Goal: Task Accomplishment & Management: Manage account settings

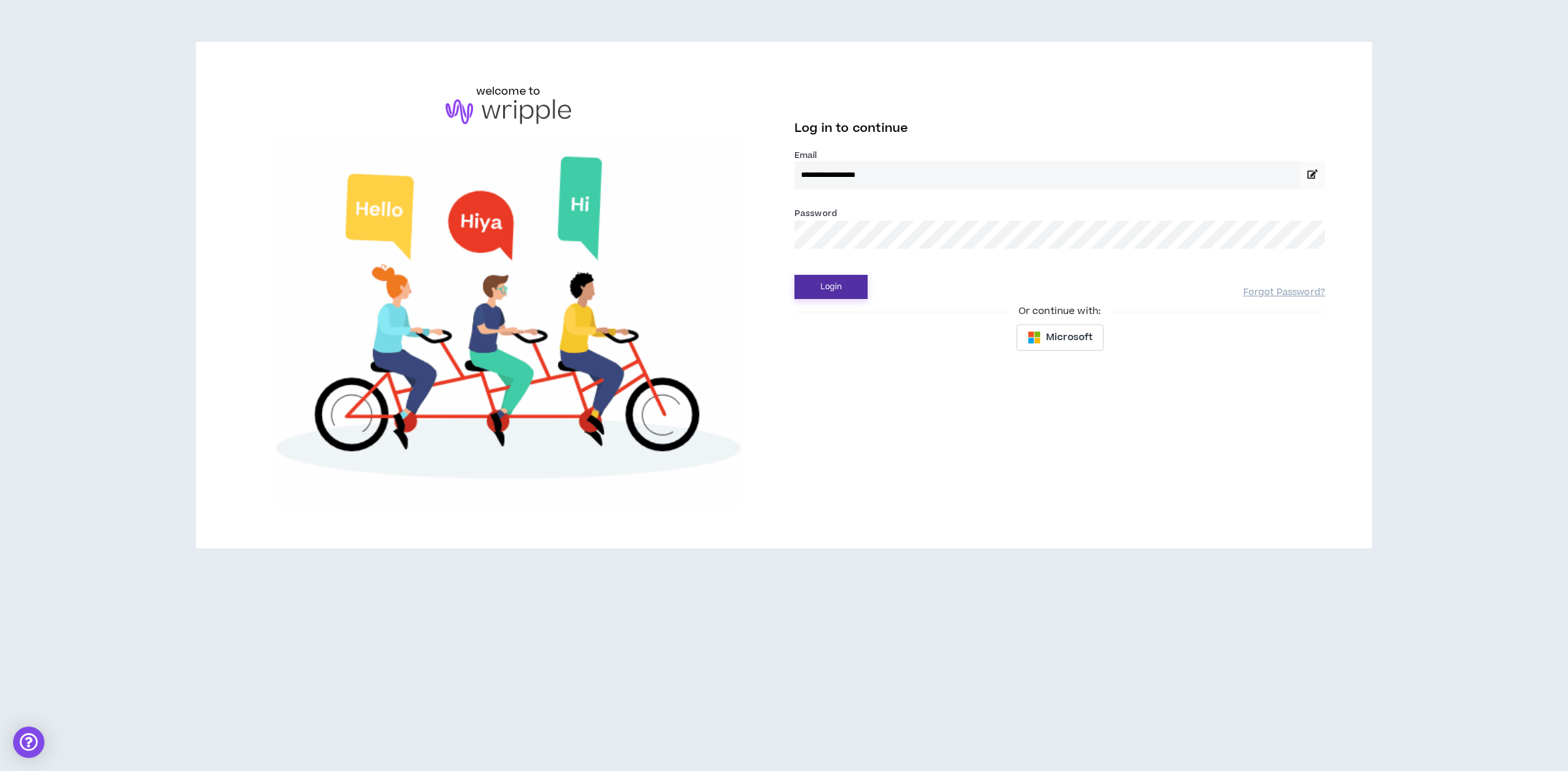
click at [843, 287] on button "Login" at bounding box center [831, 287] width 73 height 24
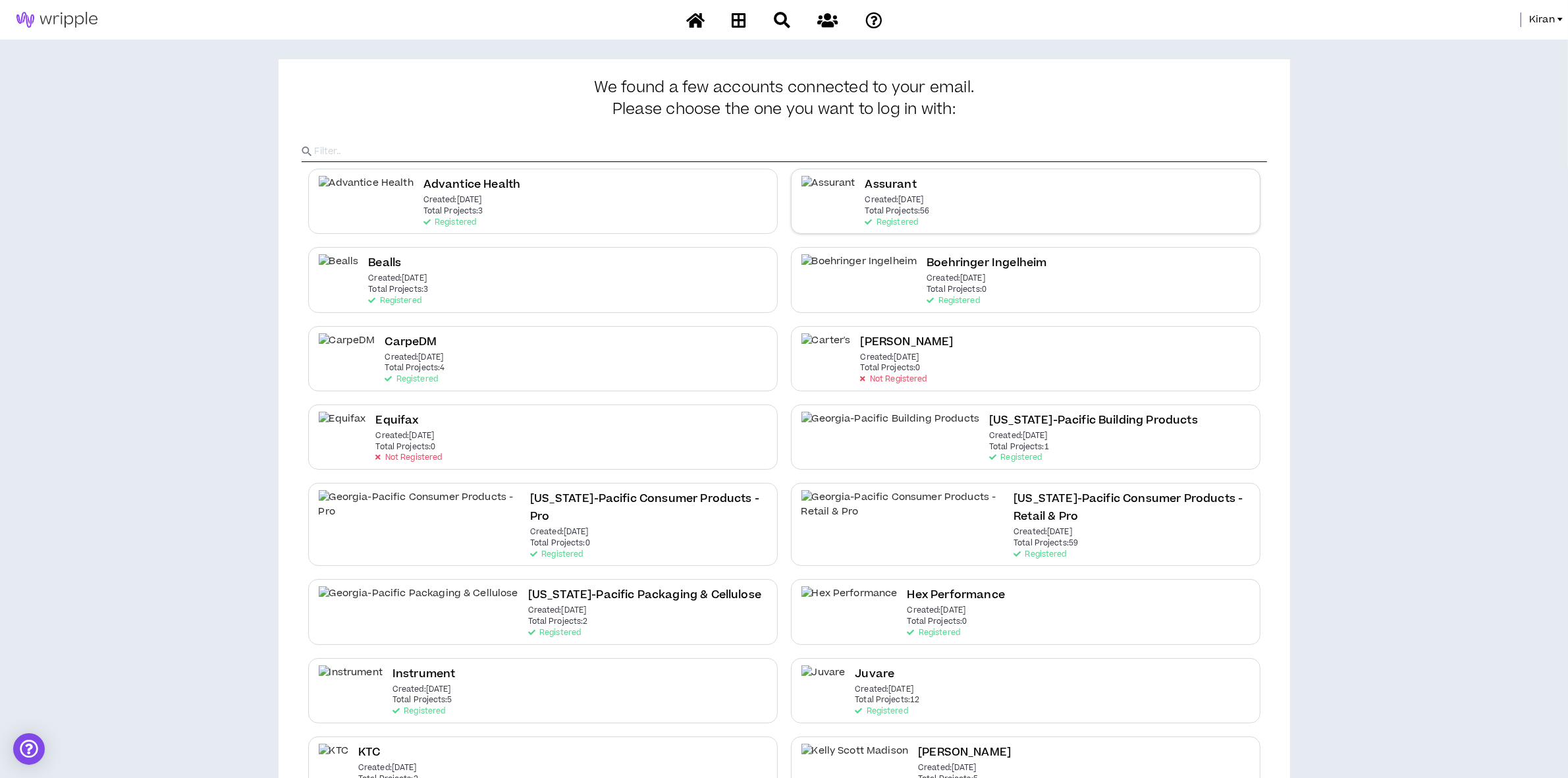
click at [866, 191] on h2 "Assurant" at bounding box center [891, 184] width 51 height 18
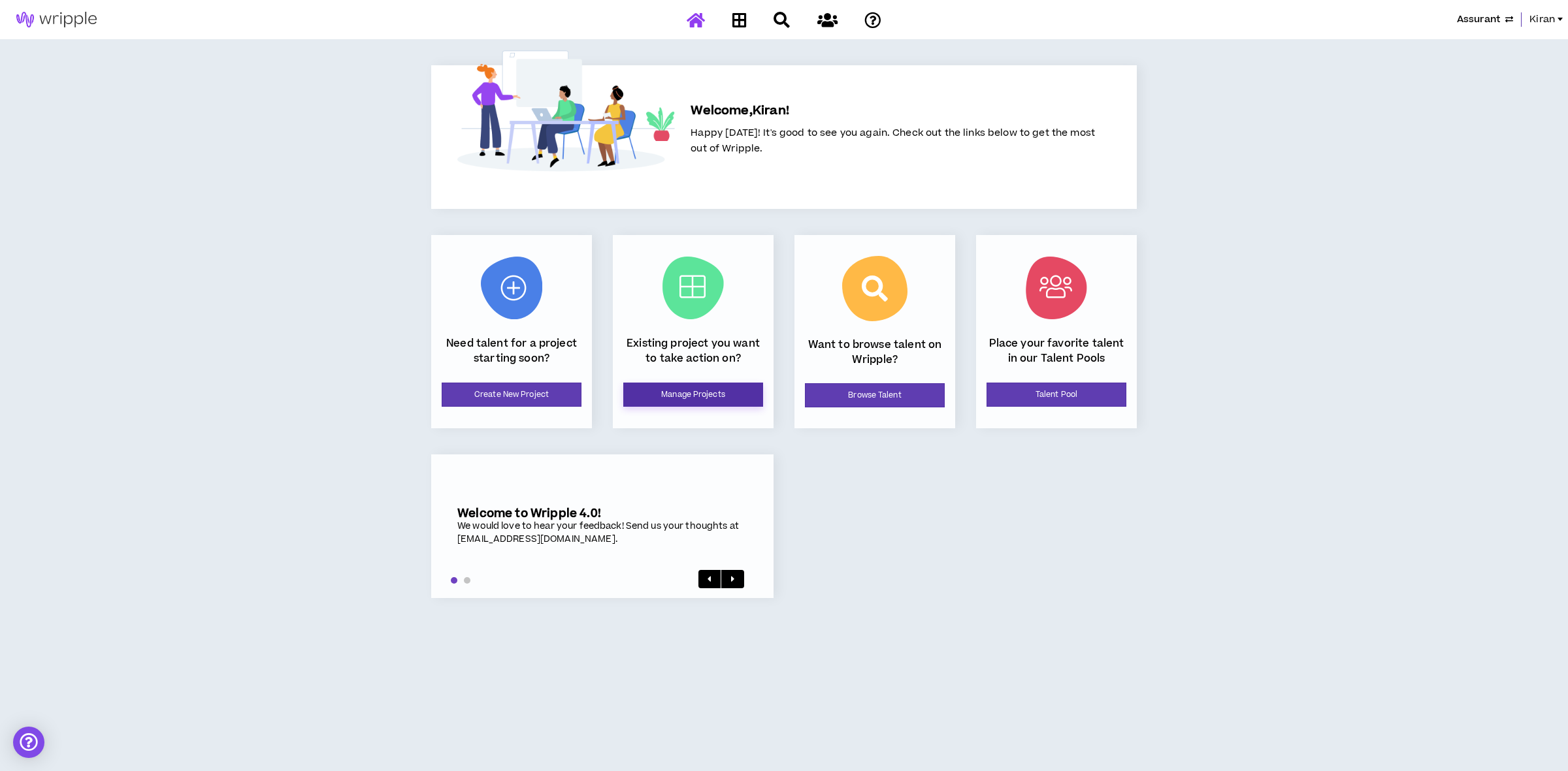
click at [697, 398] on link "Manage Projects" at bounding box center [693, 395] width 140 height 24
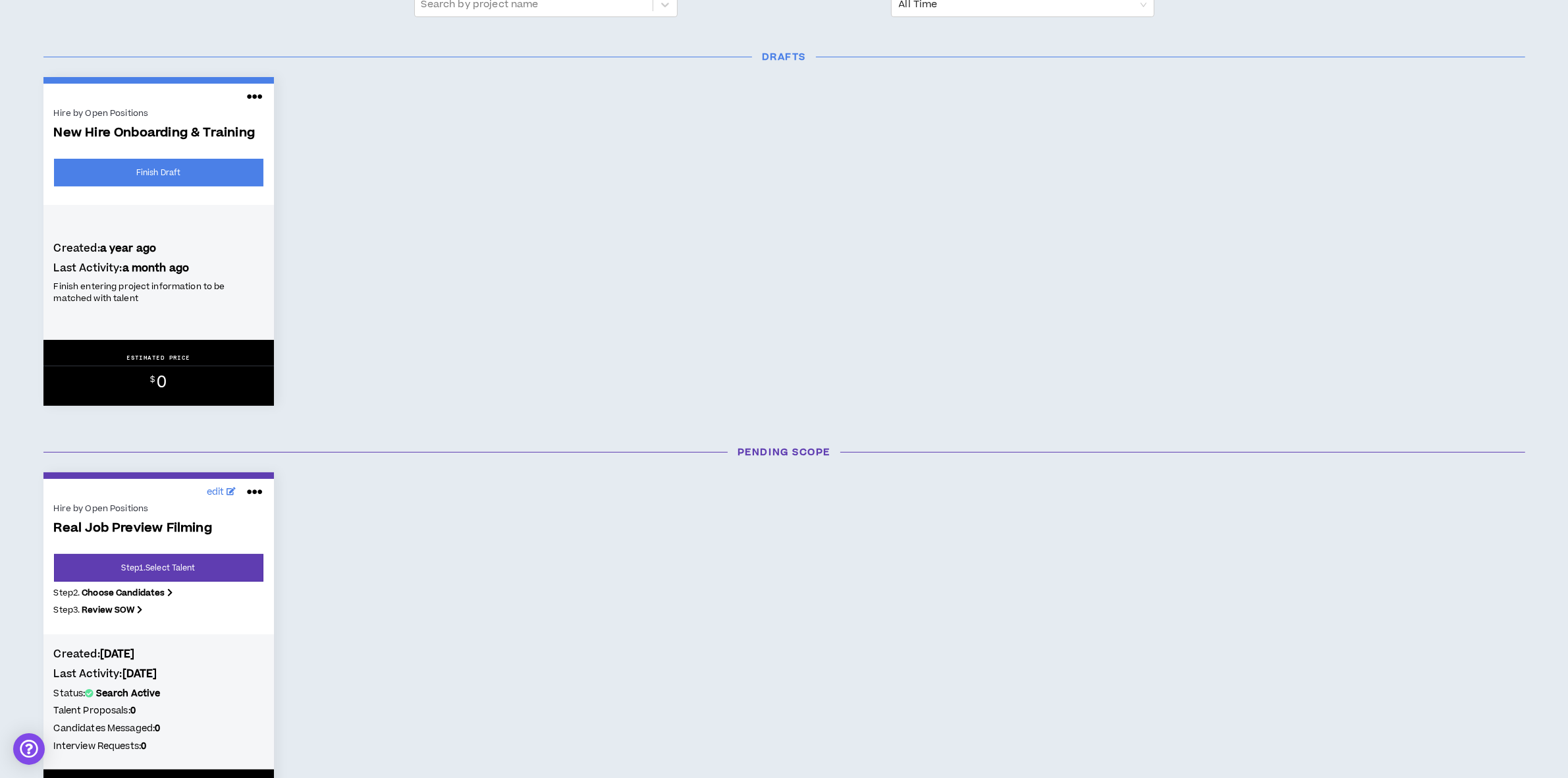
scroll to position [412, 0]
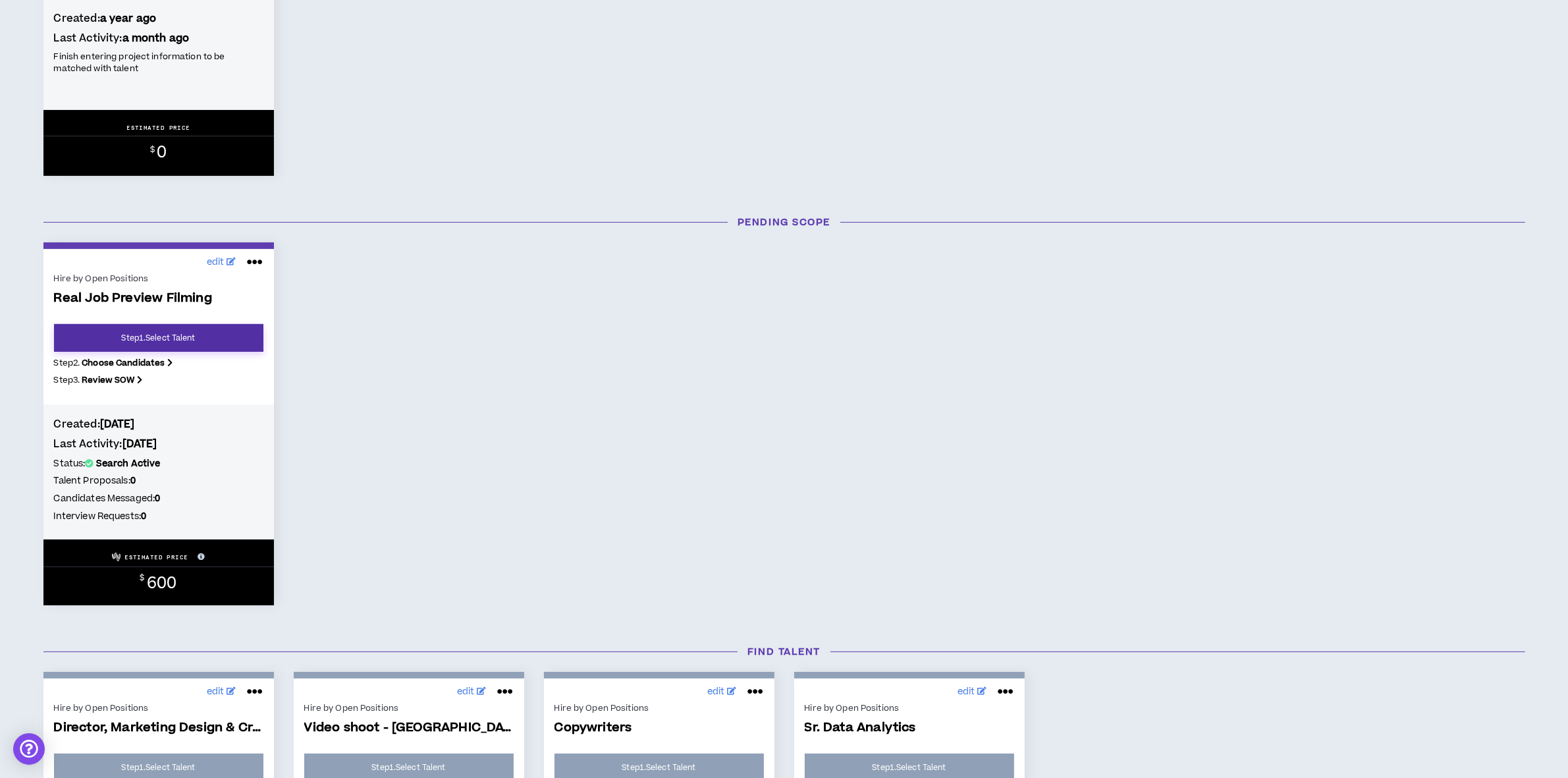
click at [176, 335] on link "Step 1 . Select Talent" at bounding box center [159, 338] width 210 height 27
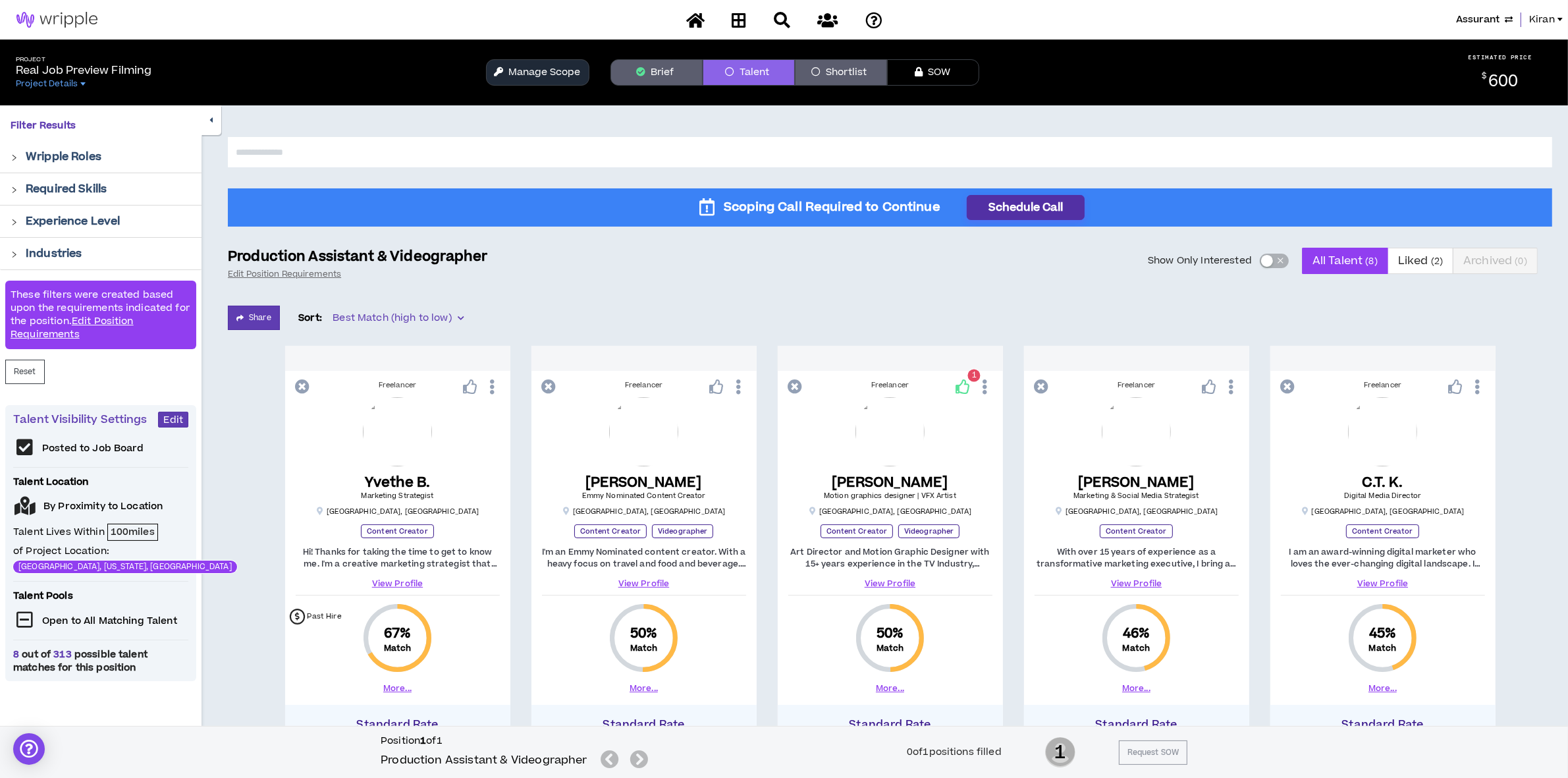
click at [1024, 203] on button "Schedule Call" at bounding box center [1026, 208] width 118 height 25
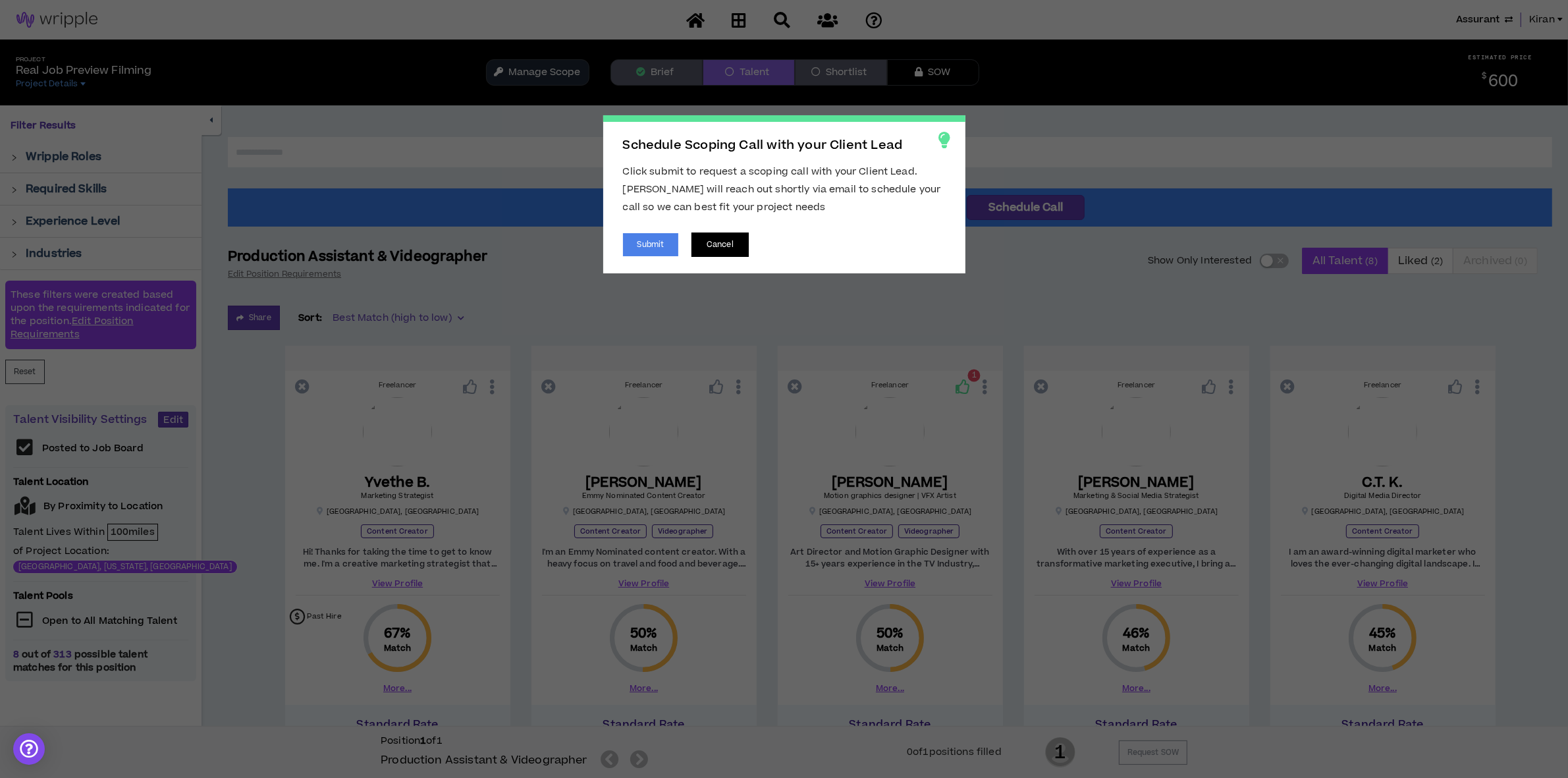
click at [733, 244] on button "Cancel" at bounding box center [719, 245] width 57 height 25
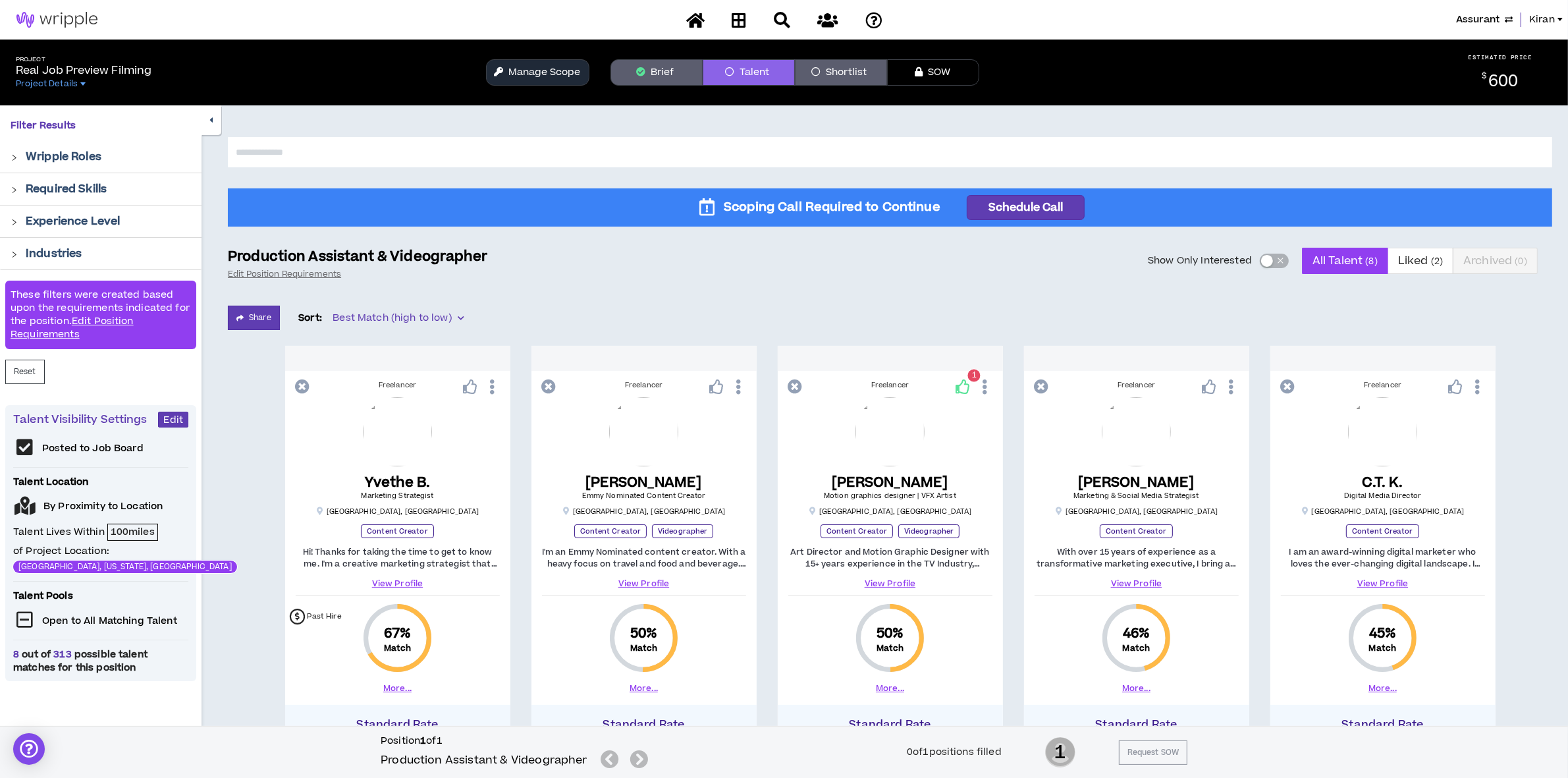
click at [551, 86] on button "Manage Scope" at bounding box center [537, 72] width 103 height 26
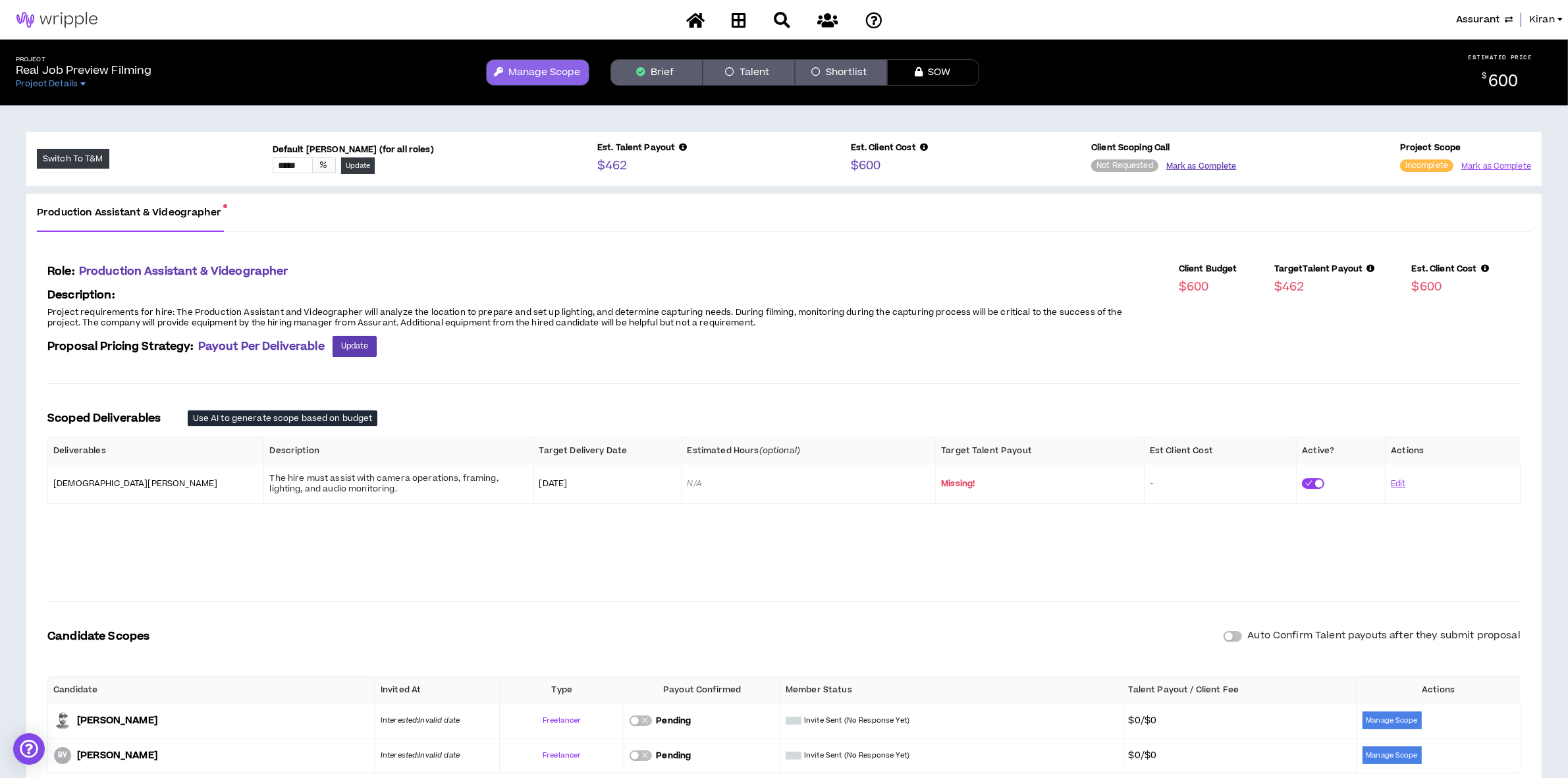
click at [1202, 162] on button "Mark as Complete" at bounding box center [1202, 167] width 70 height 13
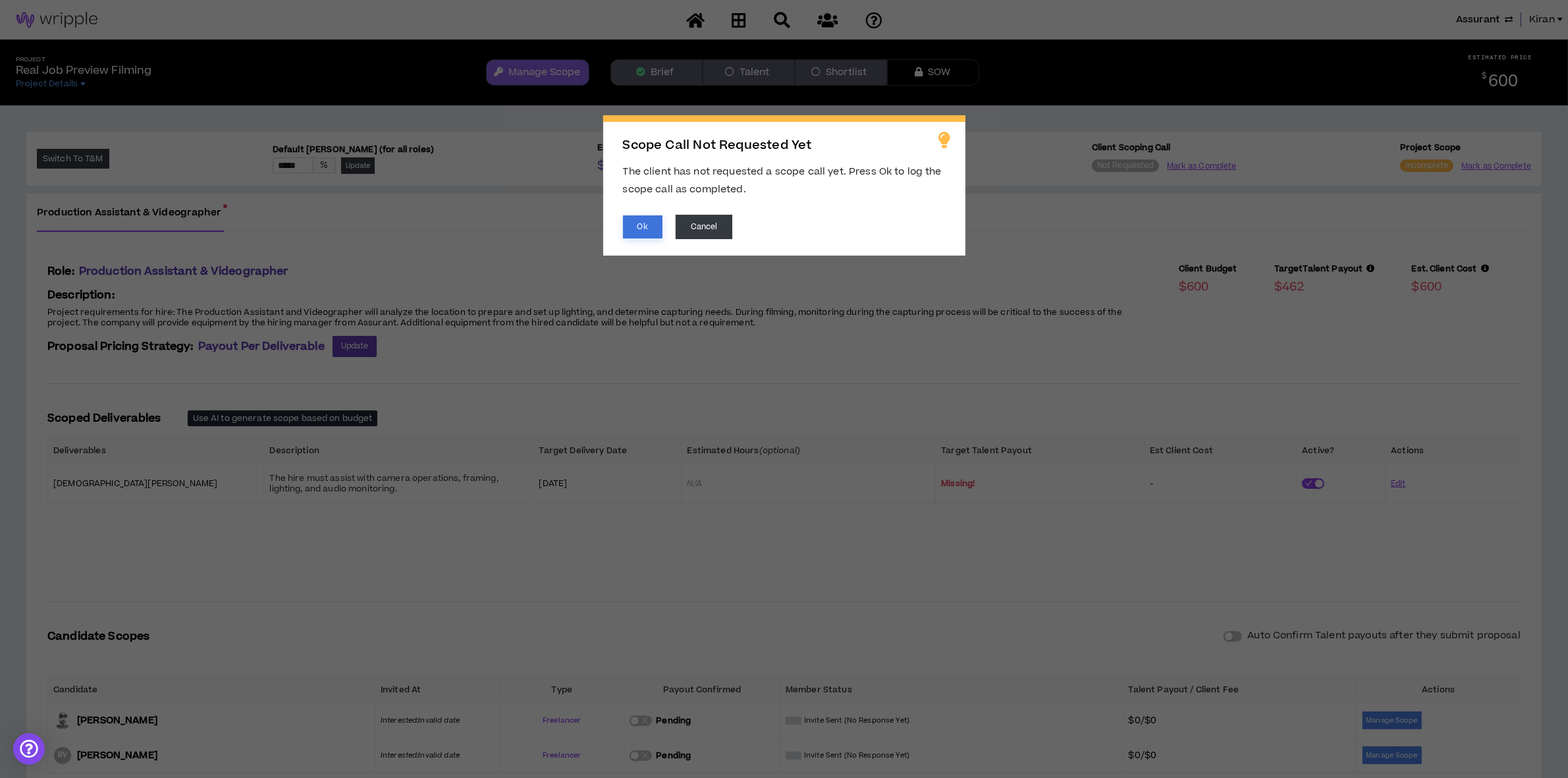
click at [634, 215] on button "Ok" at bounding box center [643, 227] width 39 height 23
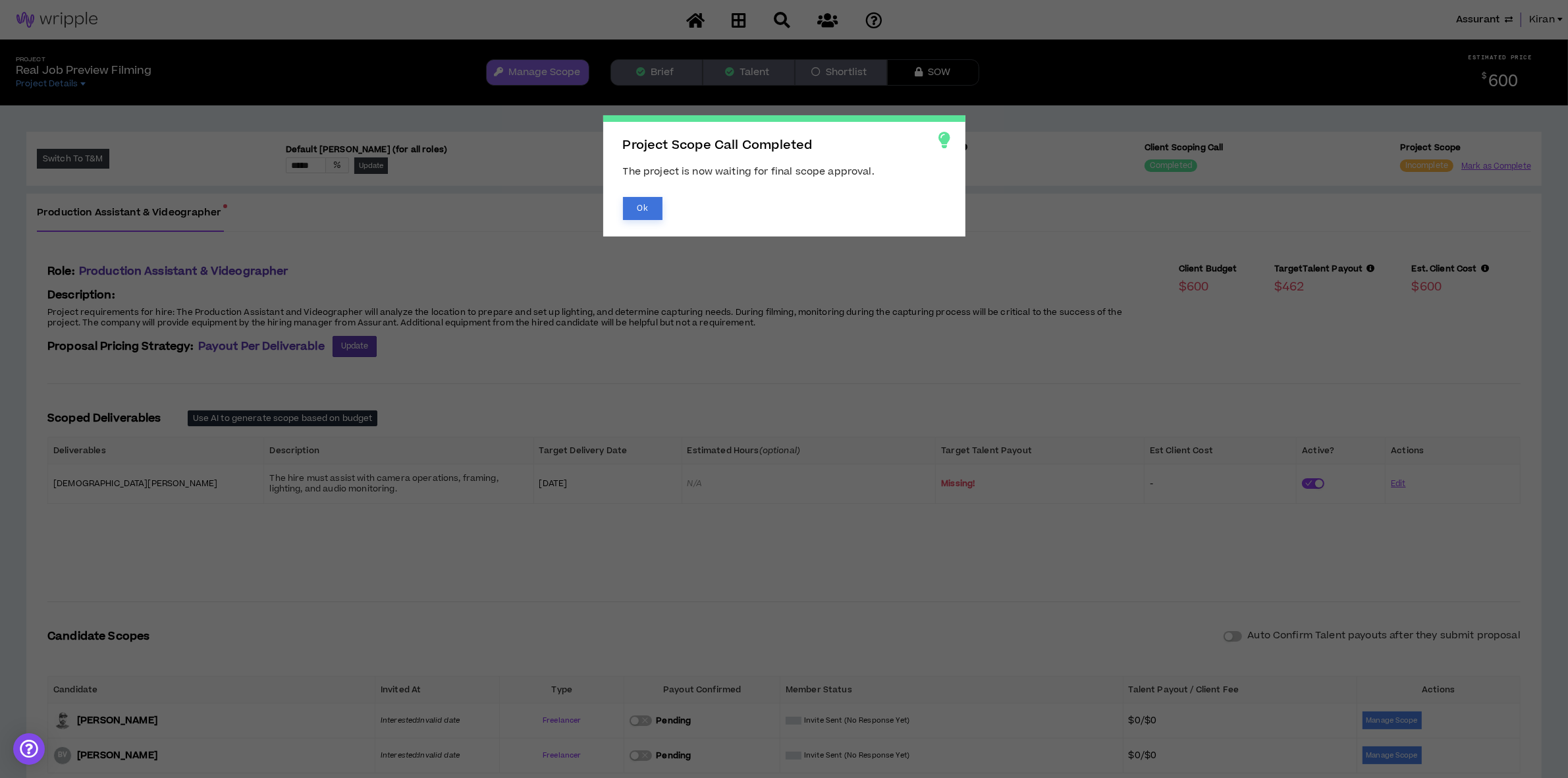
click at [649, 201] on button "Ok" at bounding box center [643, 208] width 39 height 23
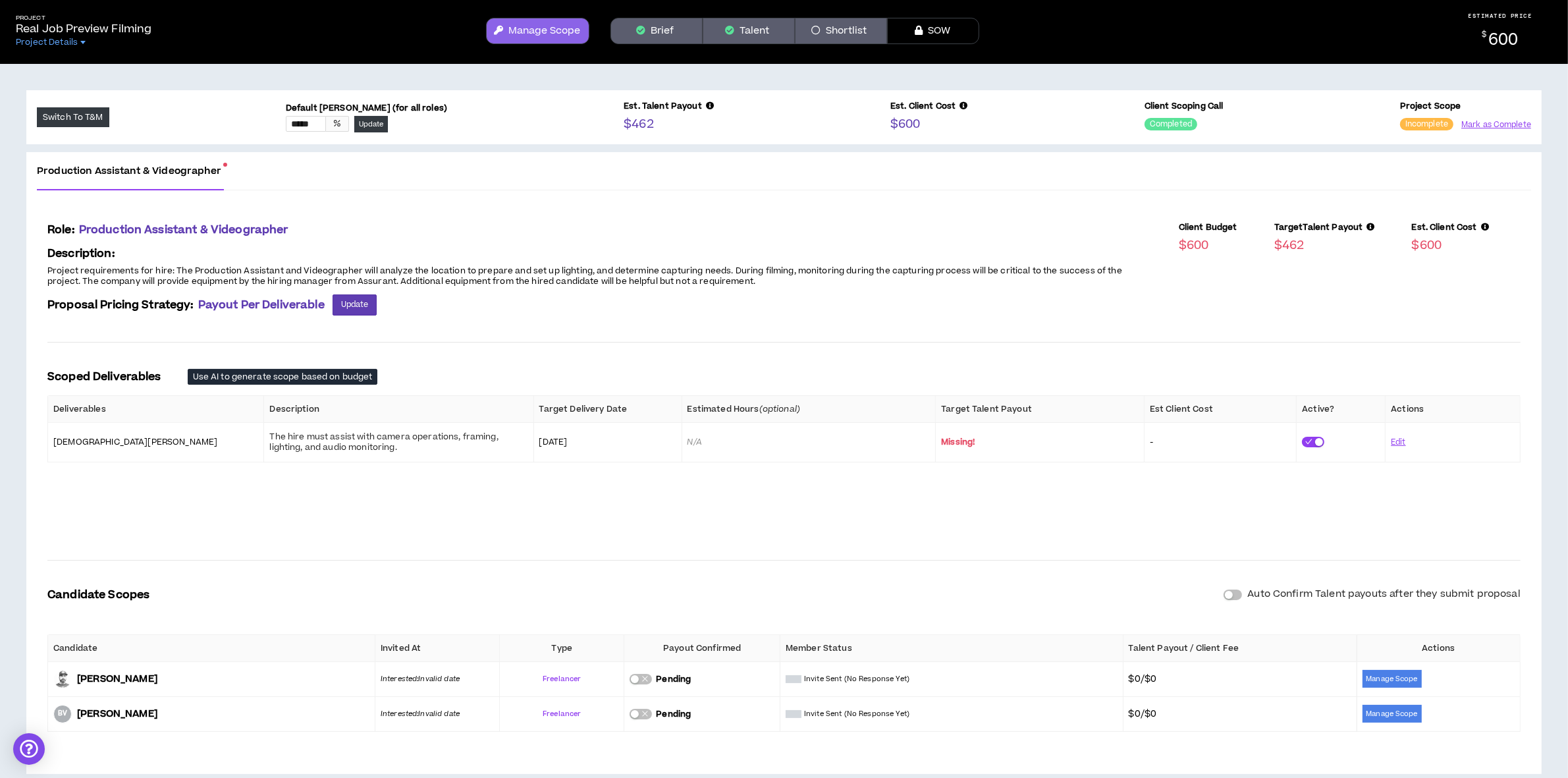
scroll to position [64, 0]
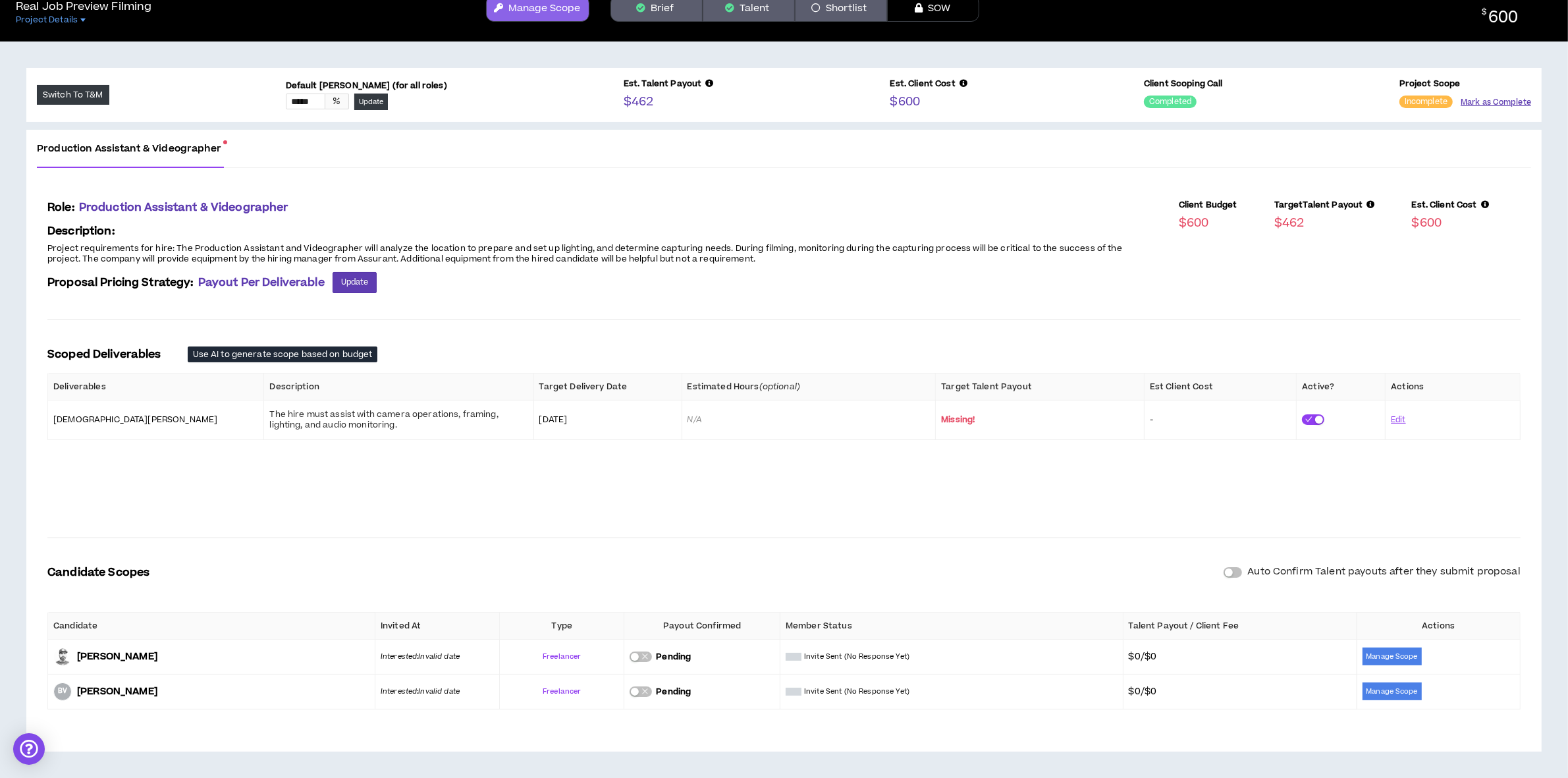
click at [1489, 98] on button "Mark as Complete" at bounding box center [1496, 103] width 70 height 13
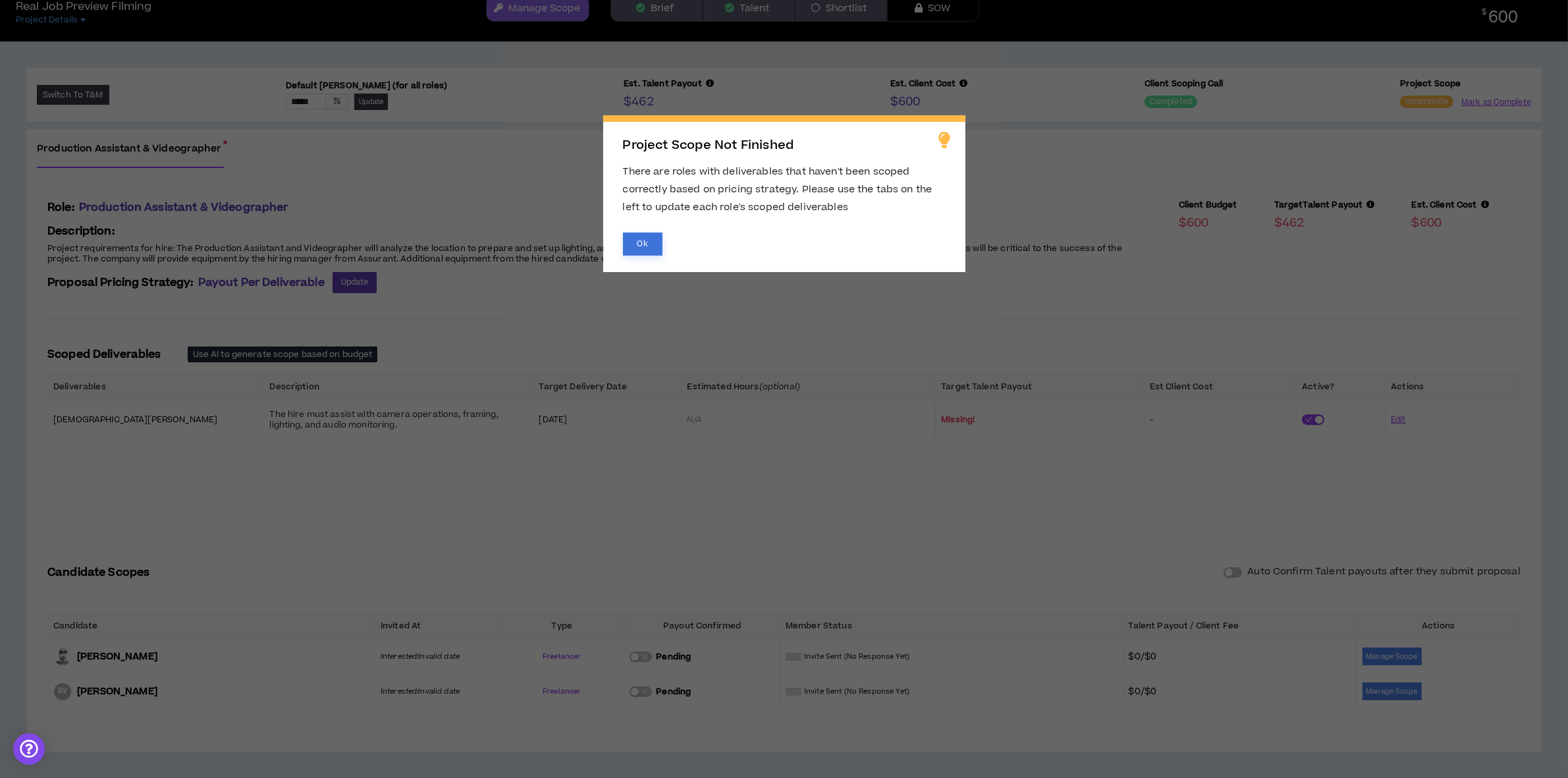
click at [643, 239] on button "Ok" at bounding box center [643, 244] width 39 height 23
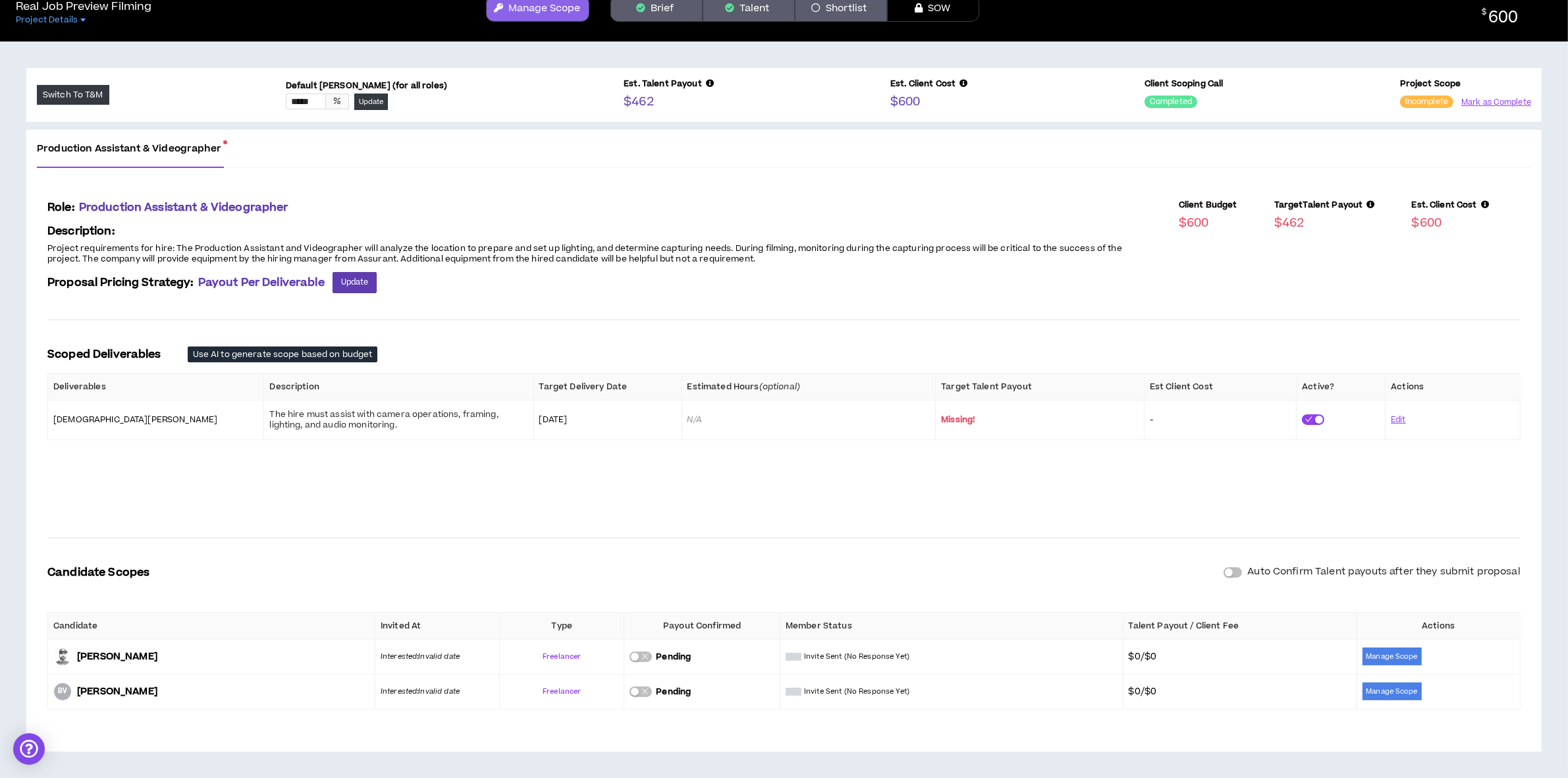
click at [1414, 94] on p "Incomplete" at bounding box center [1427, 102] width 53 height 18
click at [1414, 98] on sup "Incomplete" at bounding box center [1427, 102] width 53 height 13
click at [1479, 96] on button "Mark as Complete" at bounding box center [1496, 103] width 70 height 13
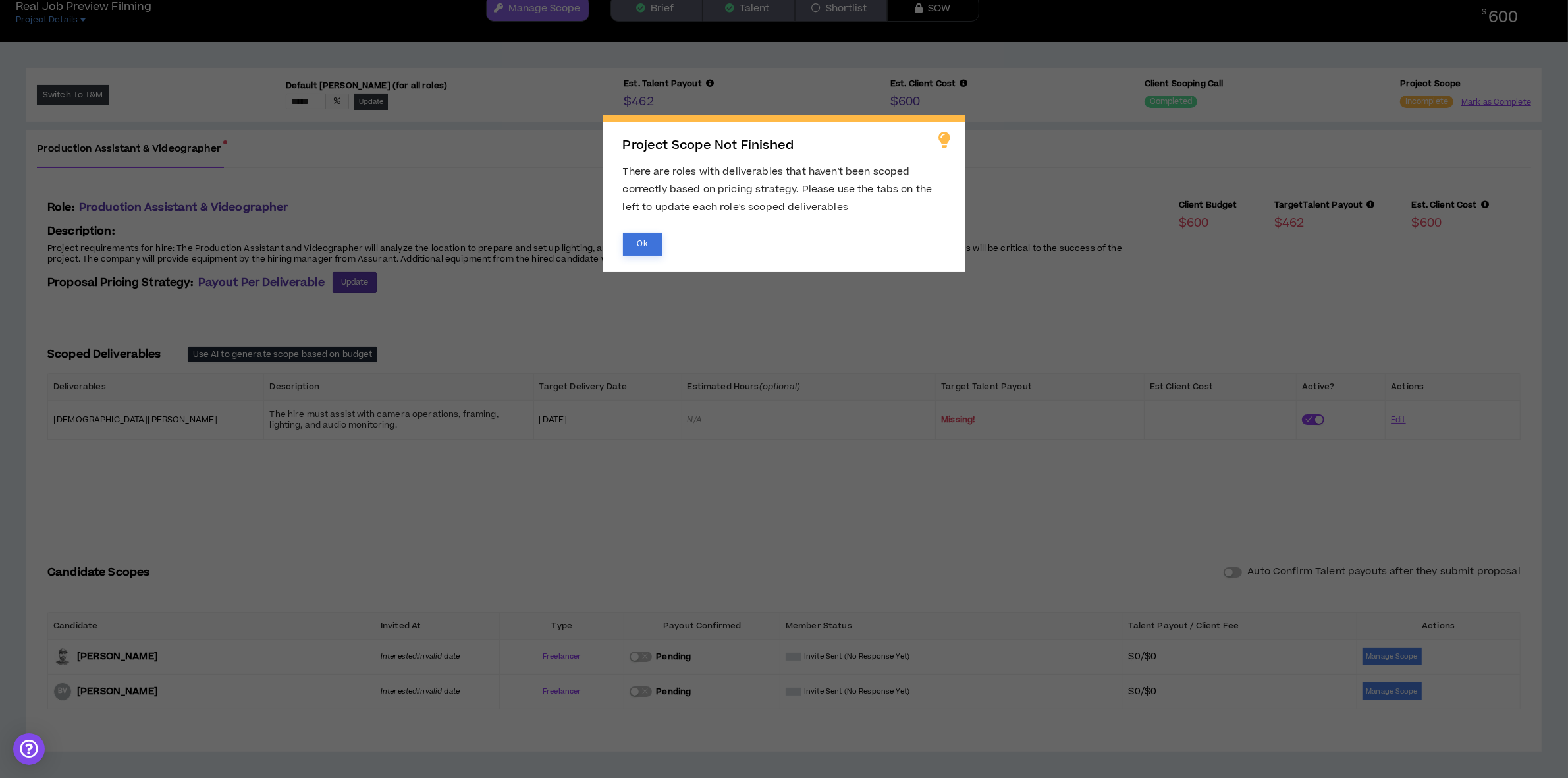
click at [641, 235] on button "Ok" at bounding box center [643, 244] width 39 height 23
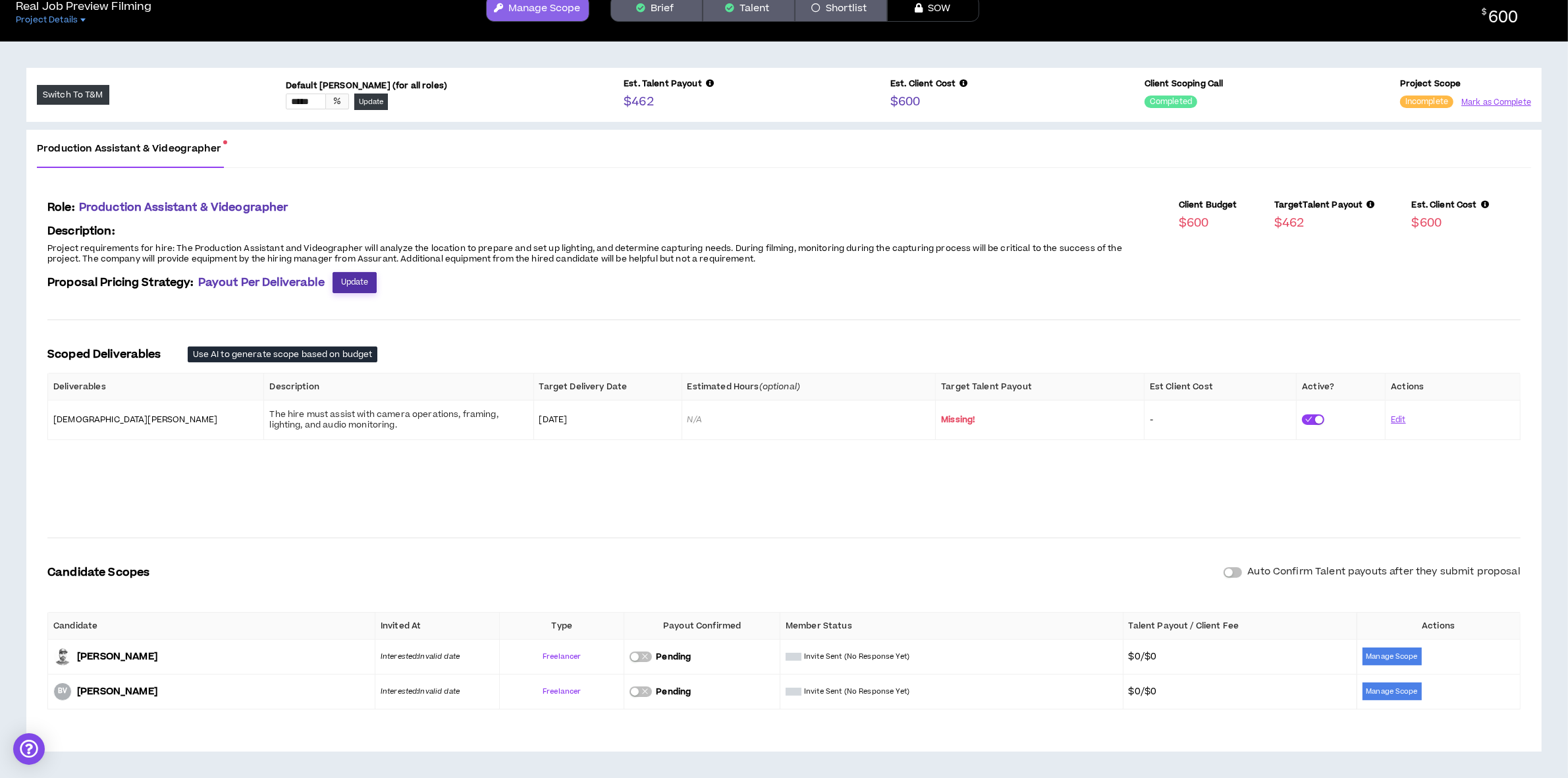
click at [357, 282] on span "Update" at bounding box center [354, 282] width 27 height 13
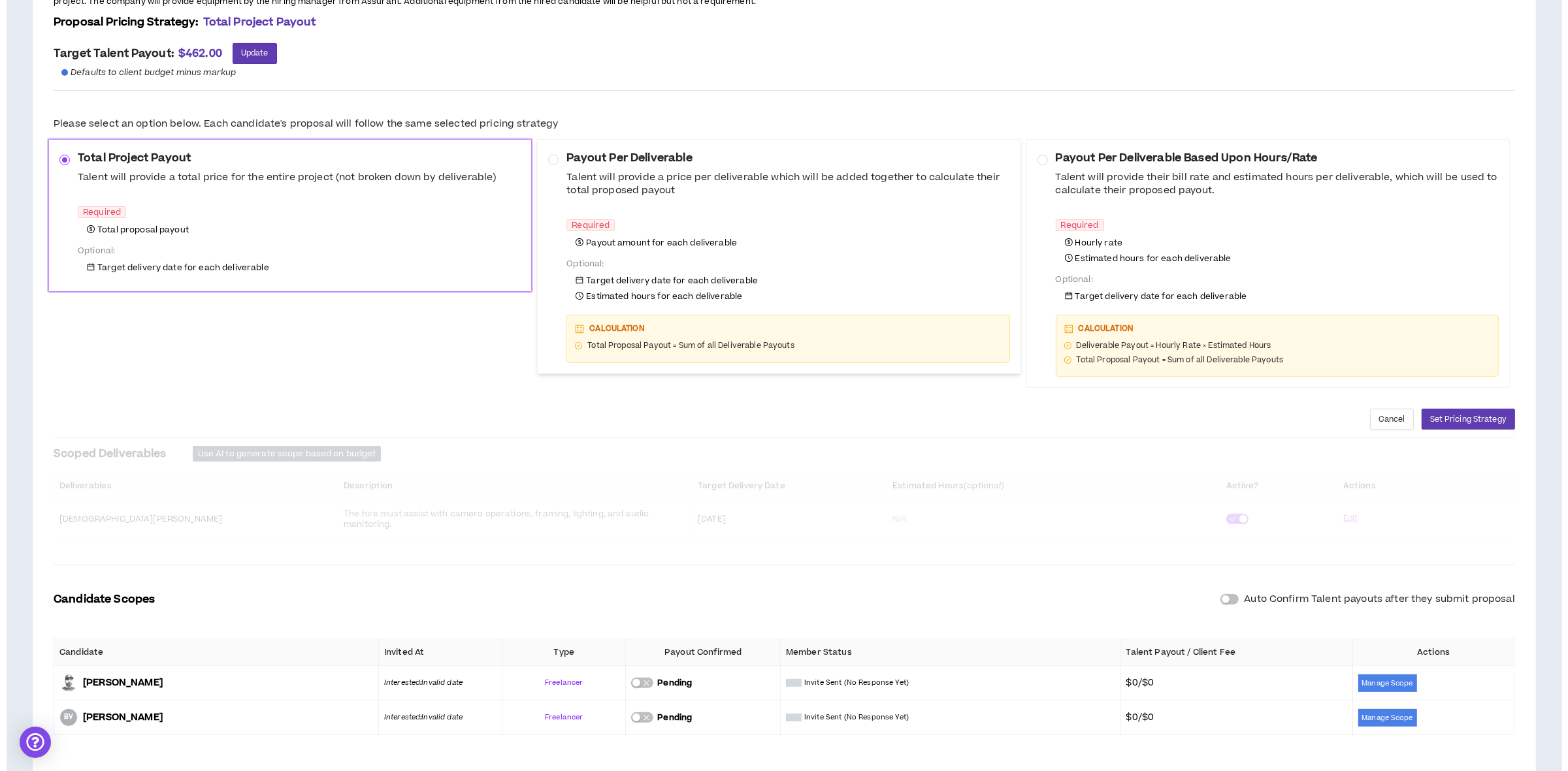
scroll to position [237, 0]
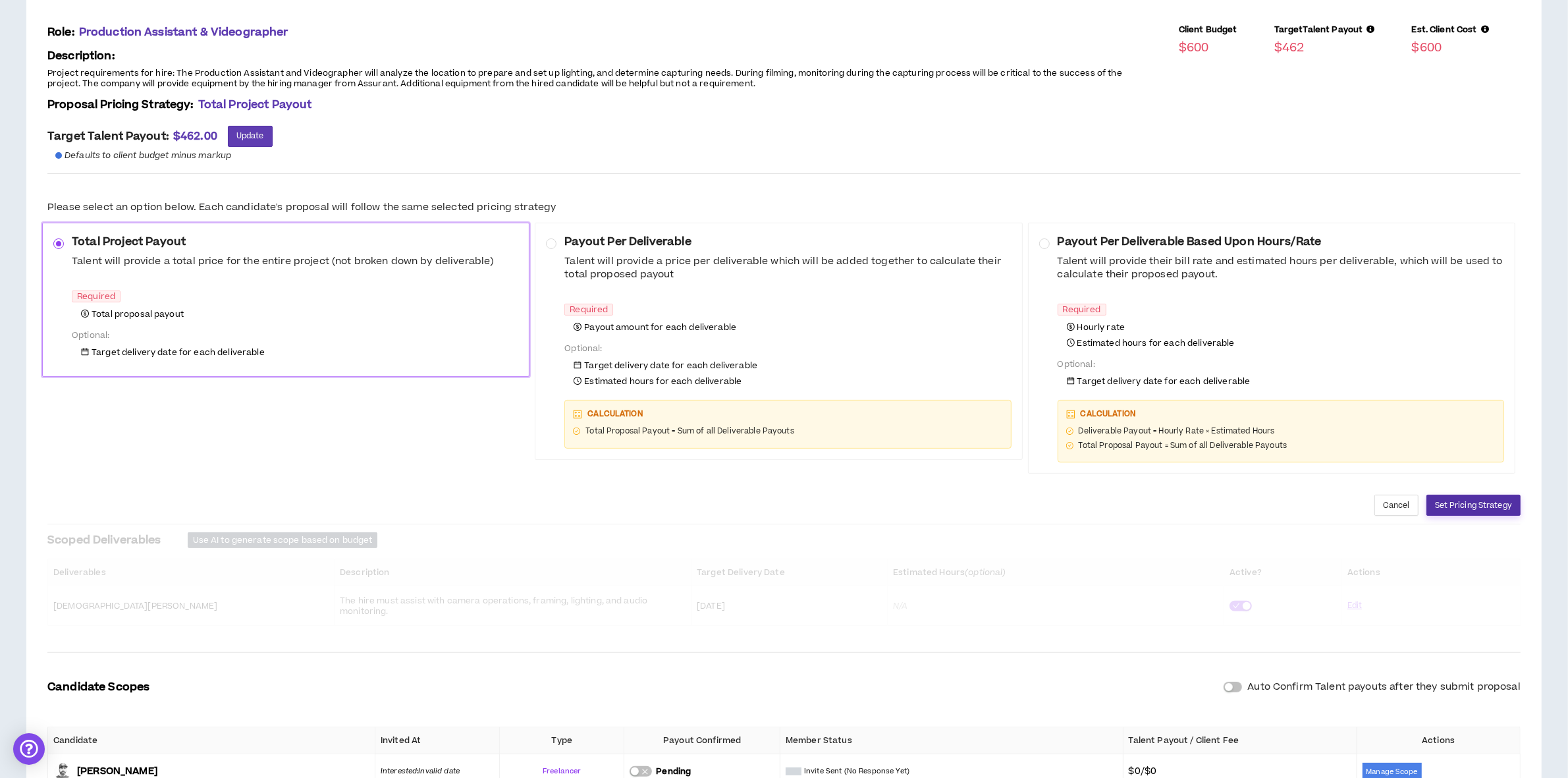
click at [1496, 506] on span "Set Pricing Strategy" at bounding box center [1474, 506] width 77 height 13
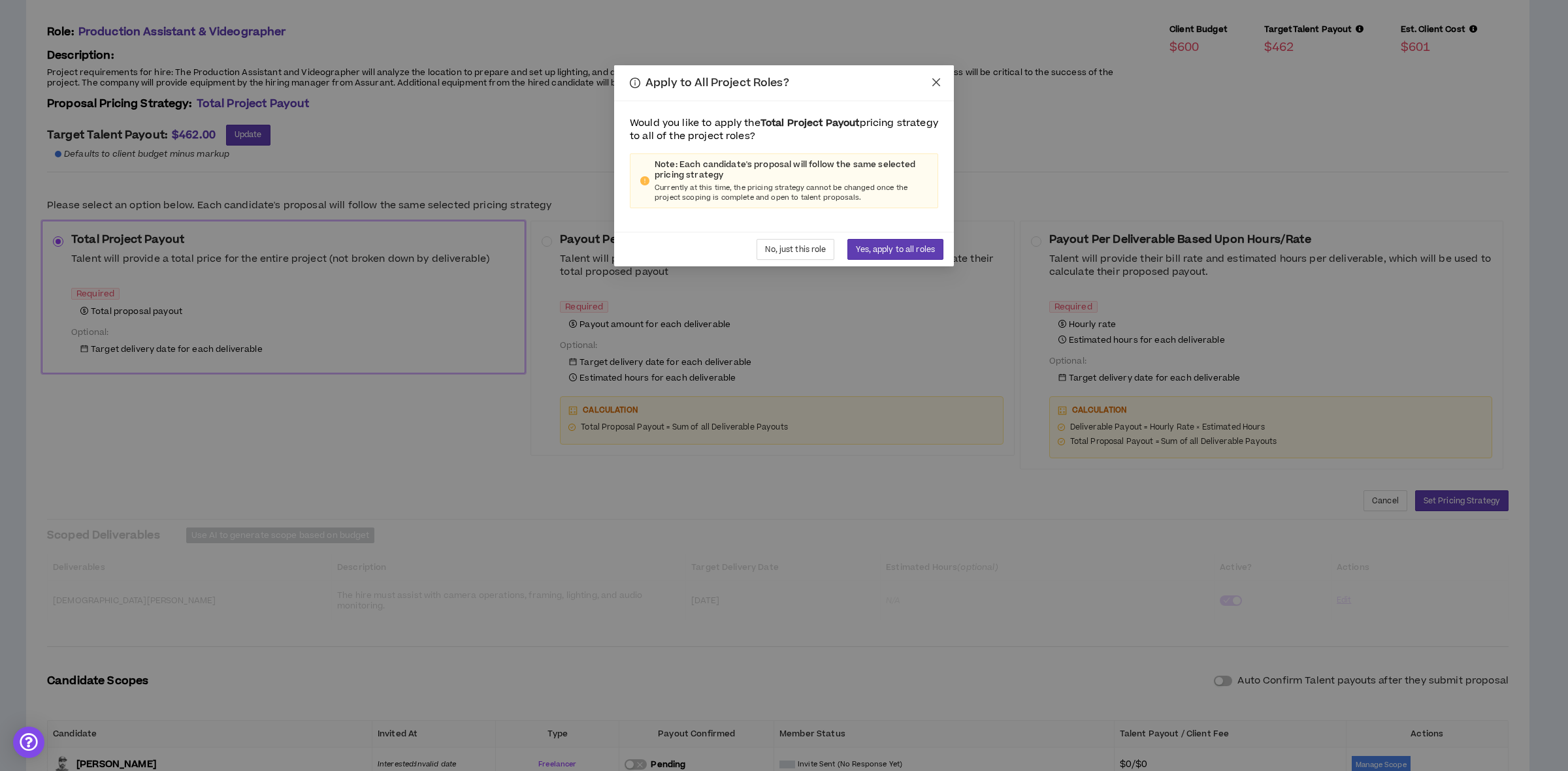
click at [930, 80] on span "Close" at bounding box center [936, 83] width 36 height 36
click at [936, 78] on icon "close" at bounding box center [936, 82] width 10 height 10
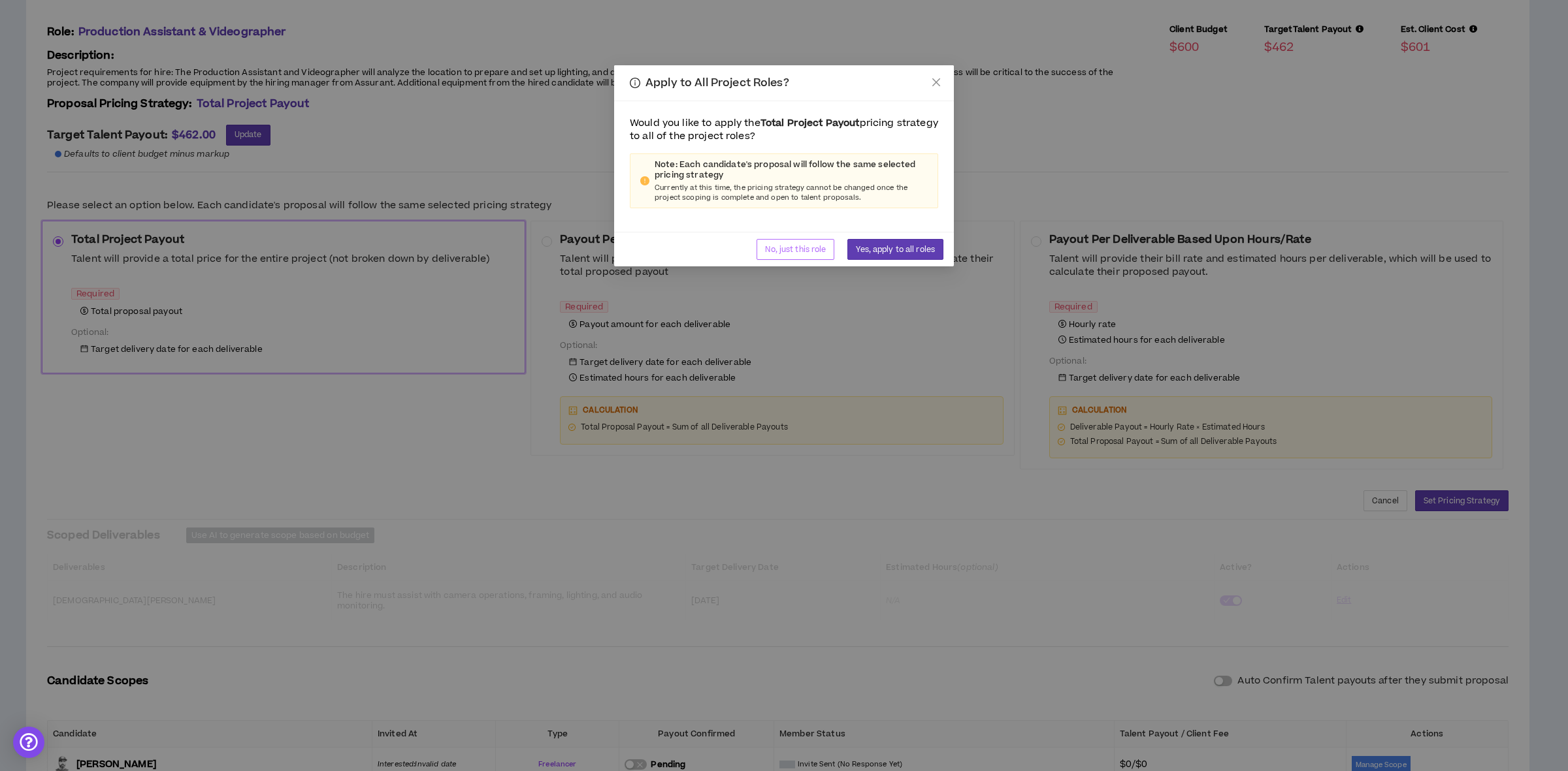
click at [792, 249] on span "No, just this role" at bounding box center [795, 250] width 61 height 13
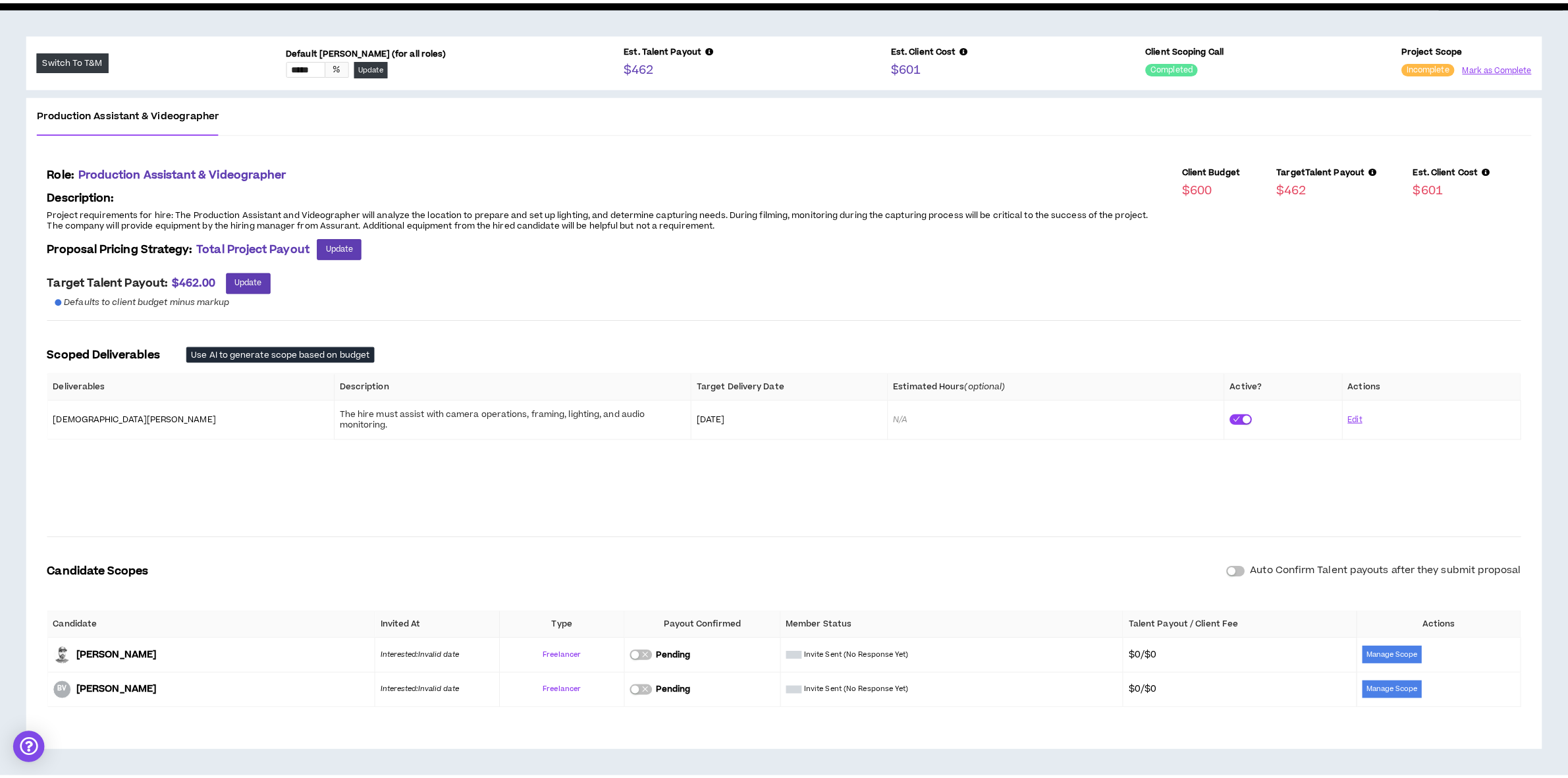
scroll to position [98, 0]
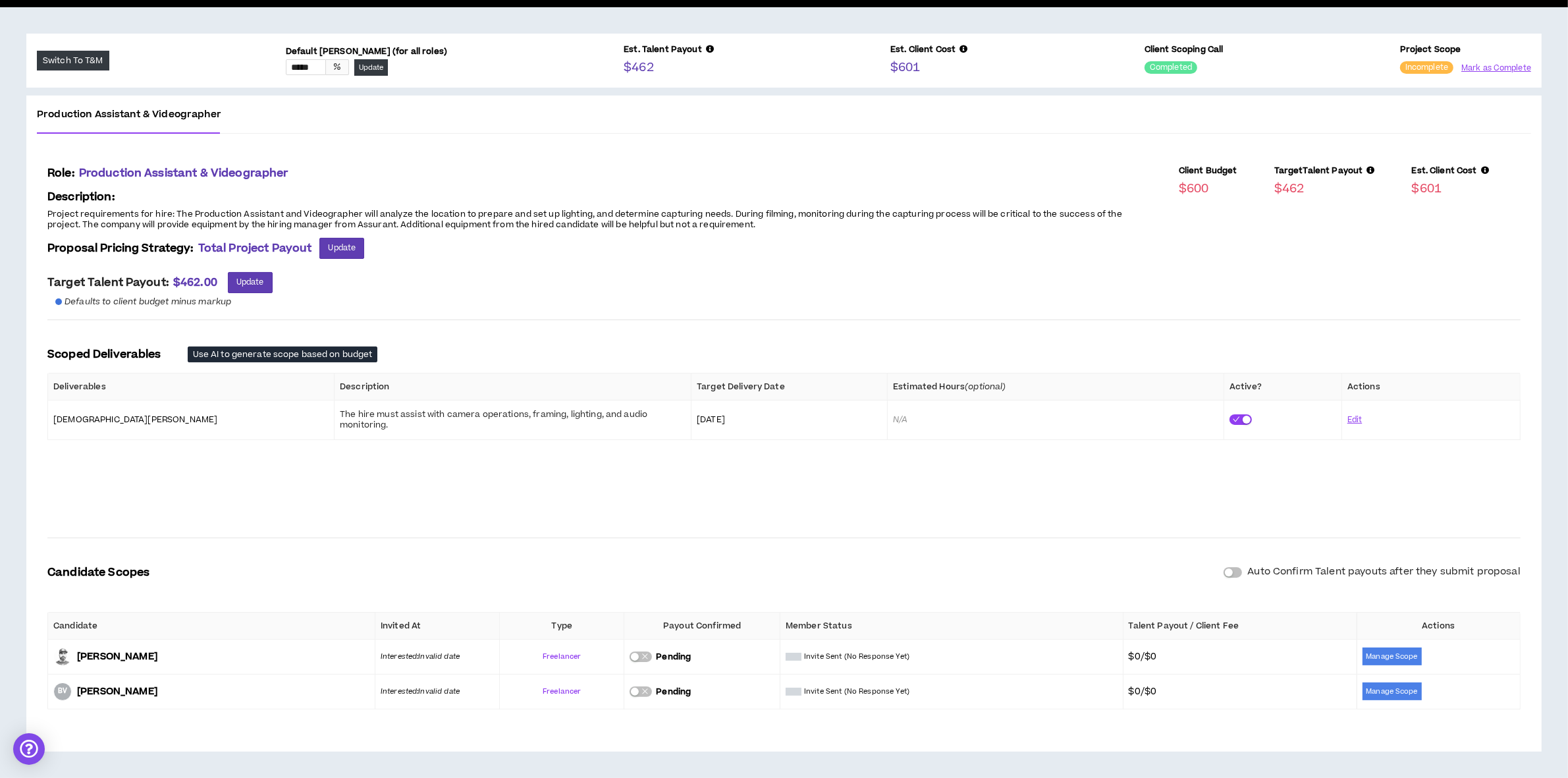
click at [1463, 59] on div "Incomplete Mark as Complete" at bounding box center [1465, 68] width 131 height 18
click at [1481, 66] on button "Mark as Complete" at bounding box center [1496, 68] width 70 height 13
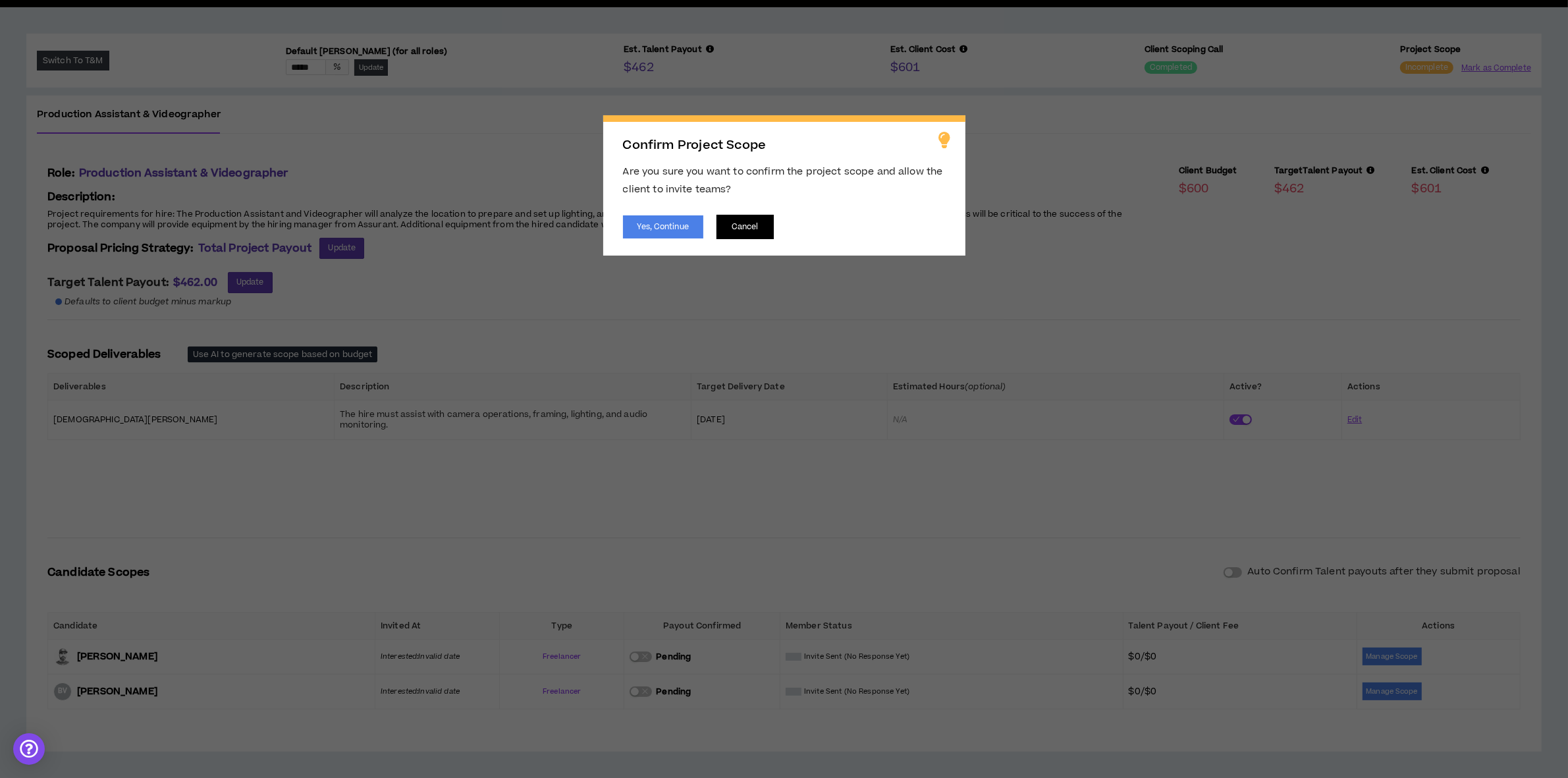
click at [756, 221] on button "Cancel" at bounding box center [745, 227] width 57 height 25
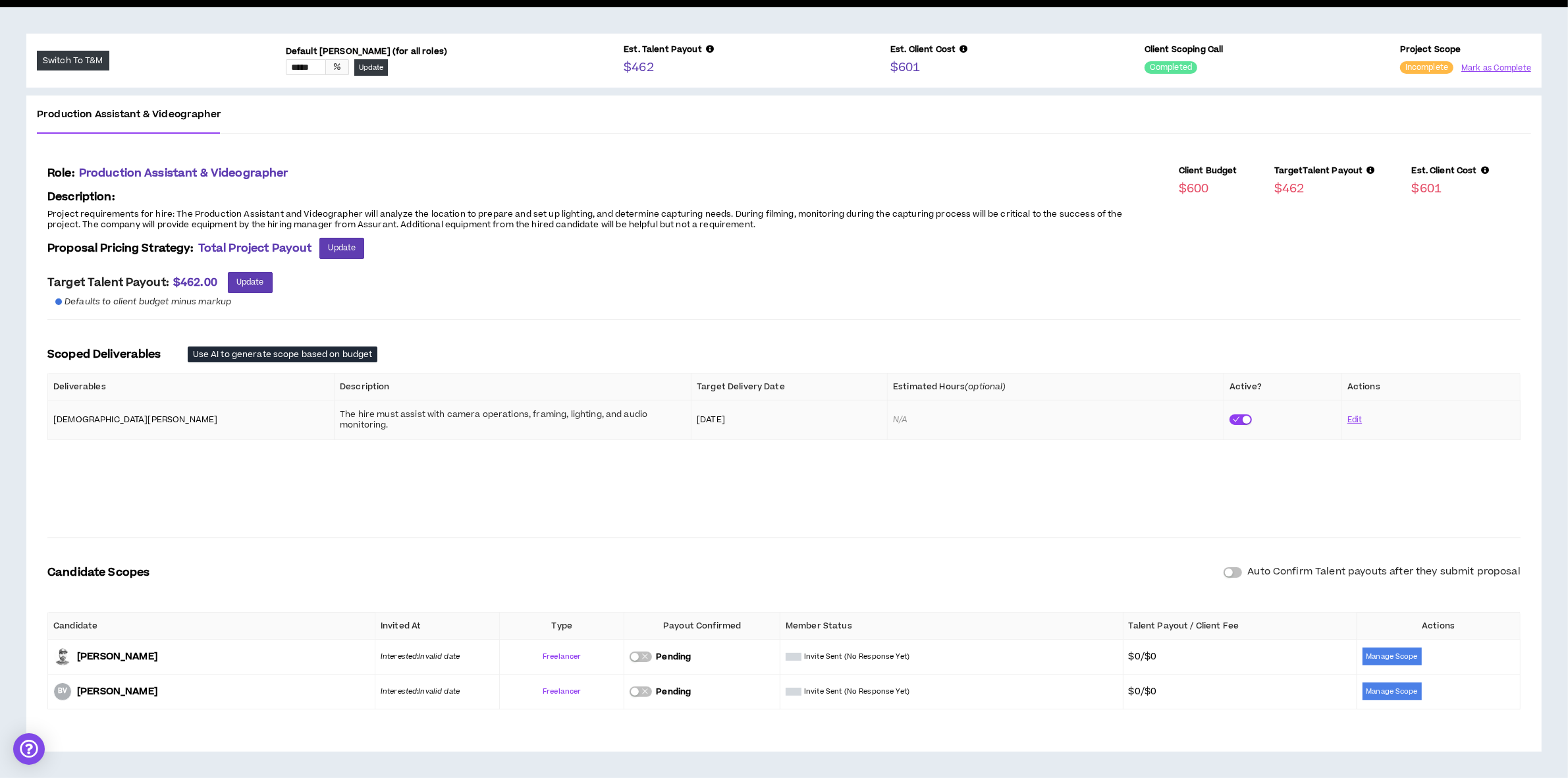
click at [99, 416] on p "[DEMOGRAPHIC_DATA][PERSON_NAME]" at bounding box center [191, 419] width 276 height 11
click at [1351, 417] on button "Edit" at bounding box center [1355, 420] width 15 height 23
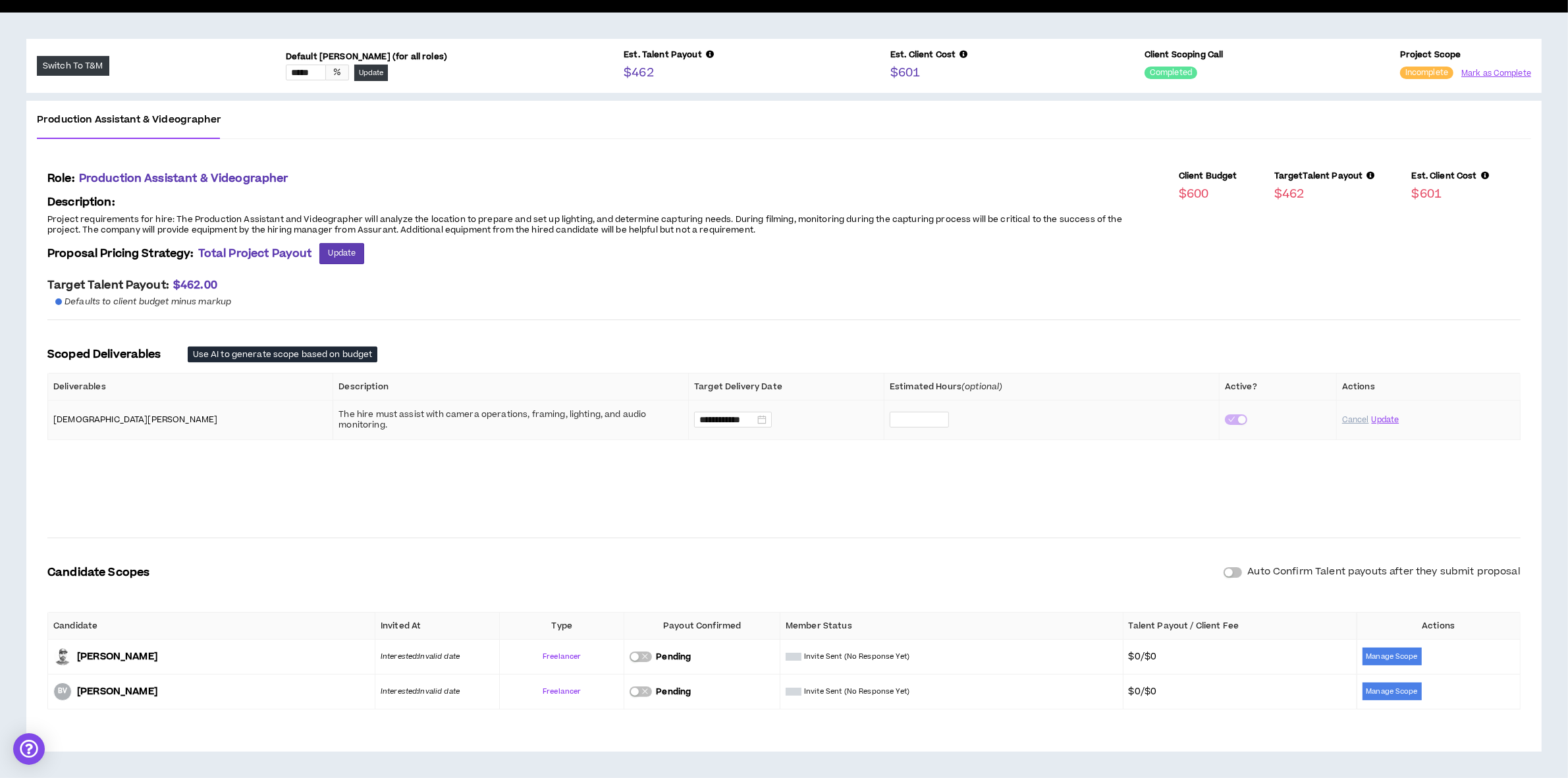
scroll to position [93, 0]
click at [1387, 416] on button "Update" at bounding box center [1382, 420] width 29 height 23
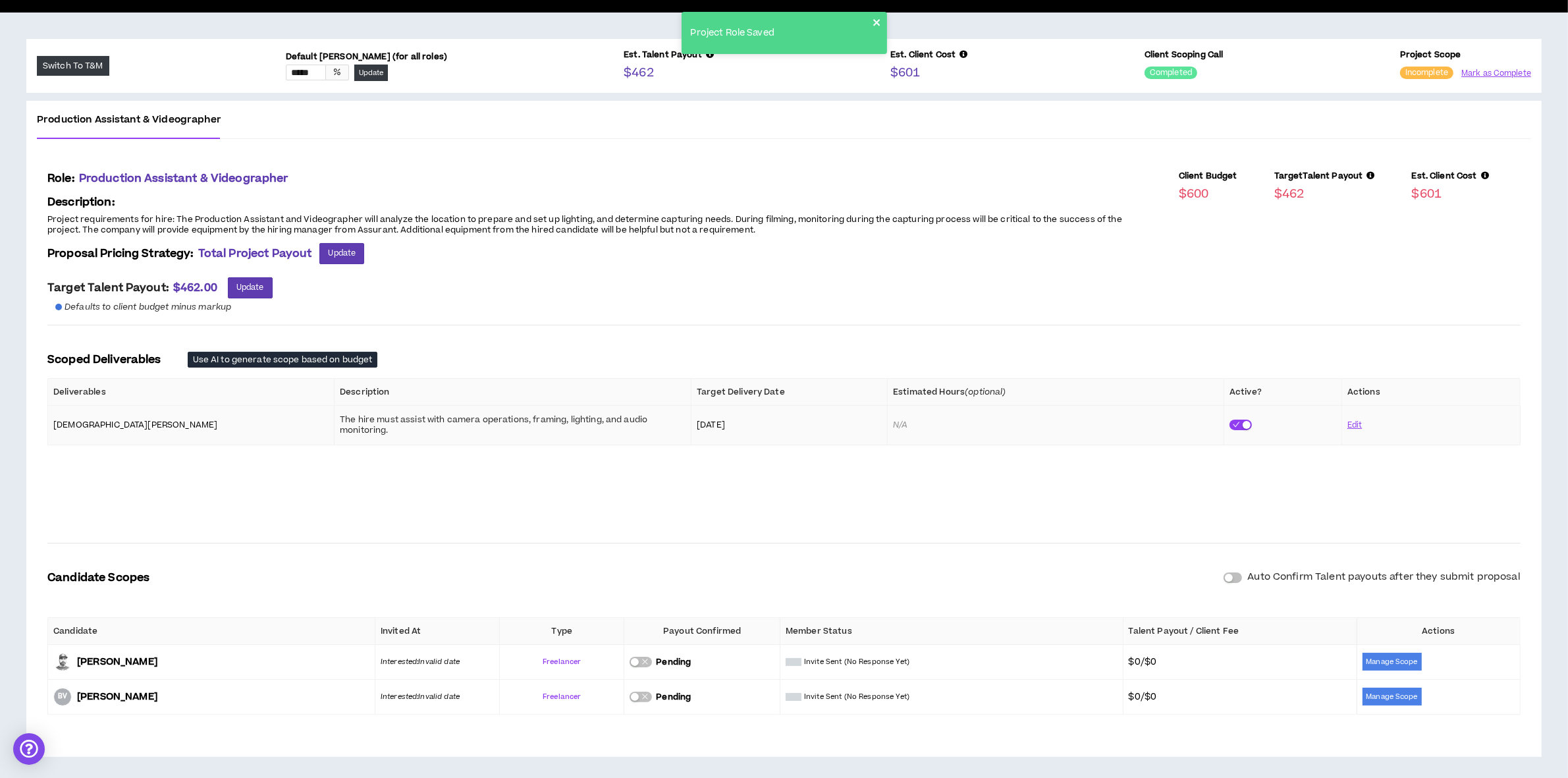
click at [873, 18] on icon "close" at bounding box center [877, 22] width 9 height 11
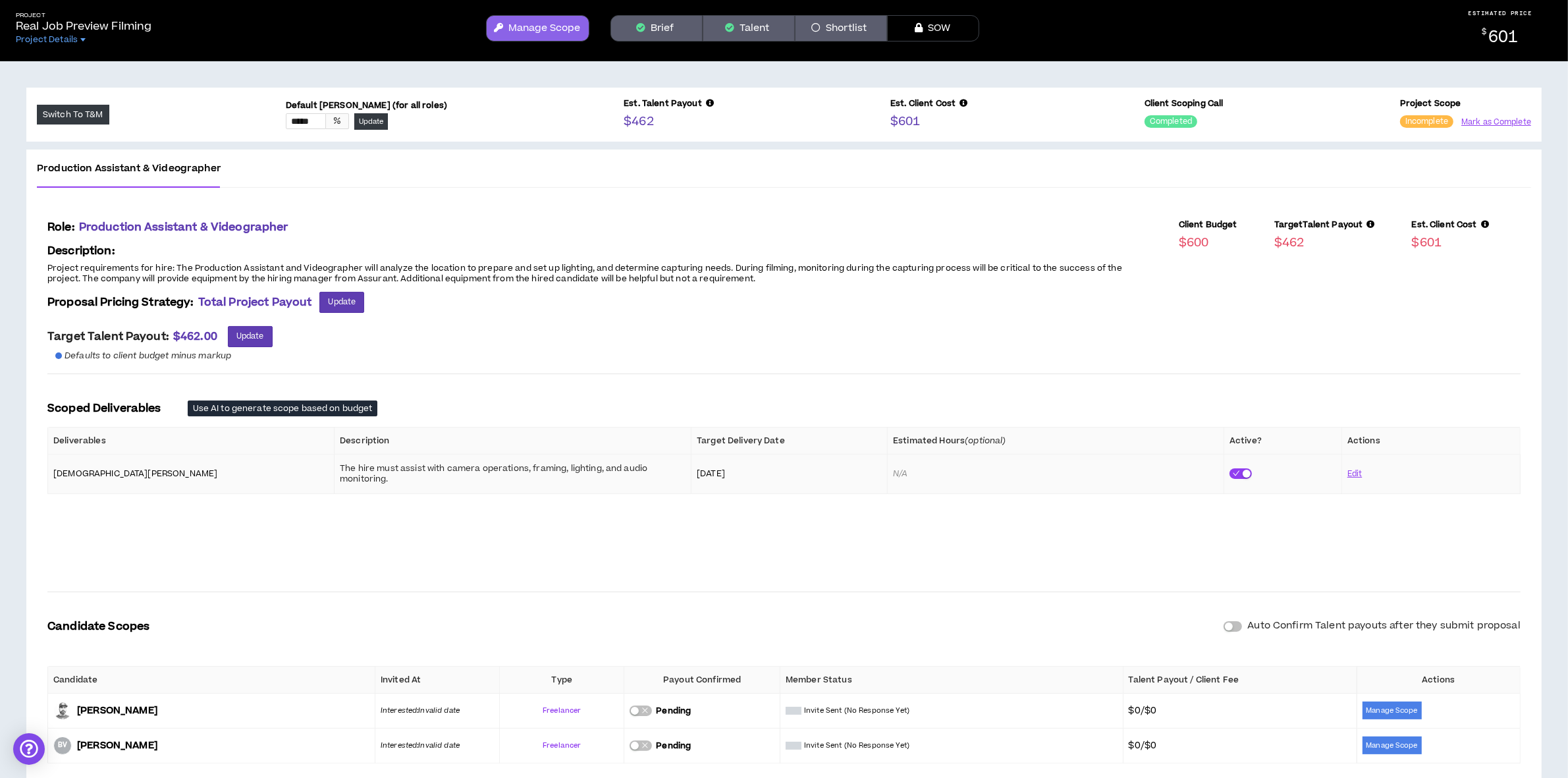
scroll to position [0, 0]
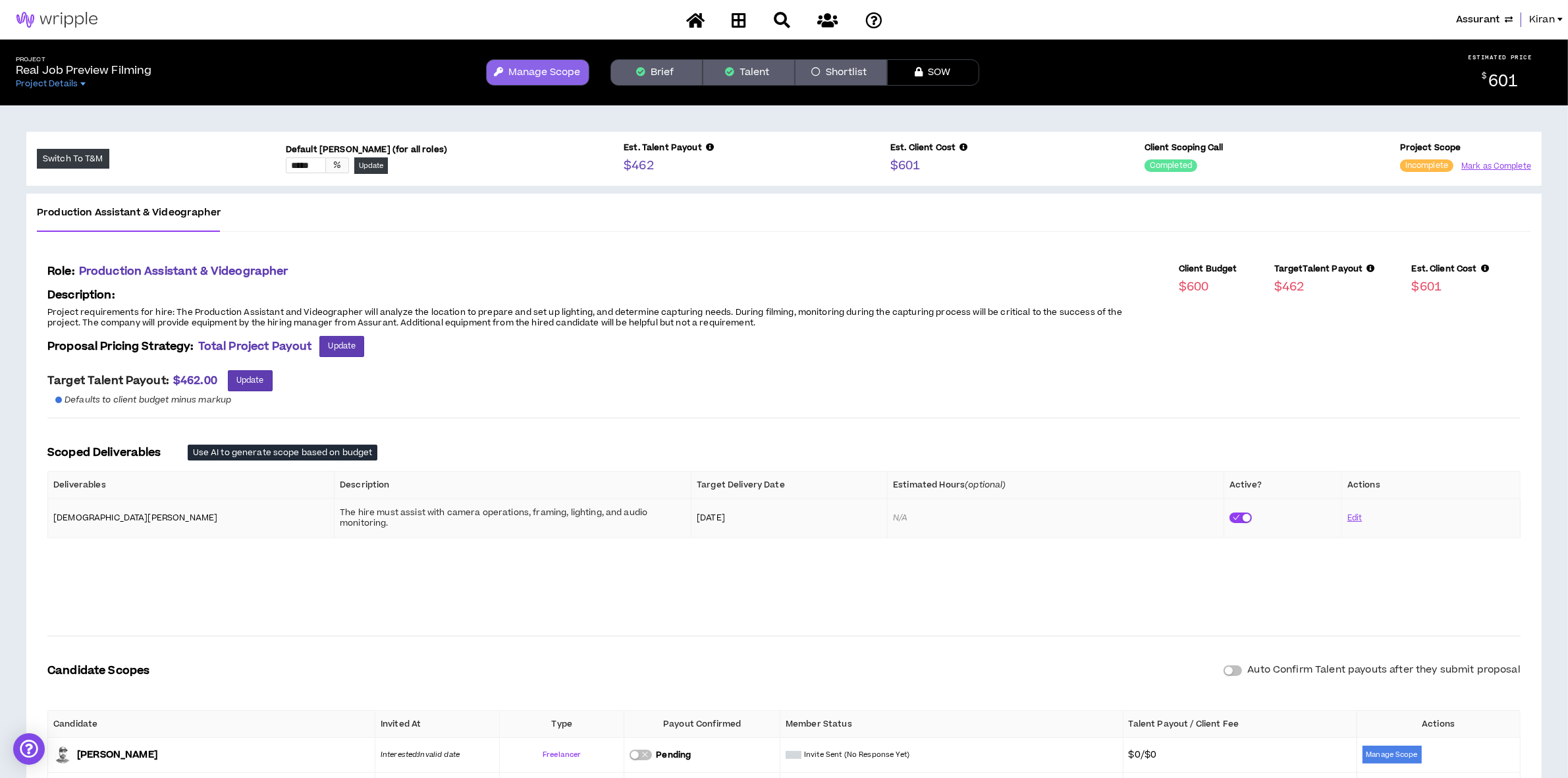
click at [657, 65] on button "Brief" at bounding box center [656, 72] width 92 height 26
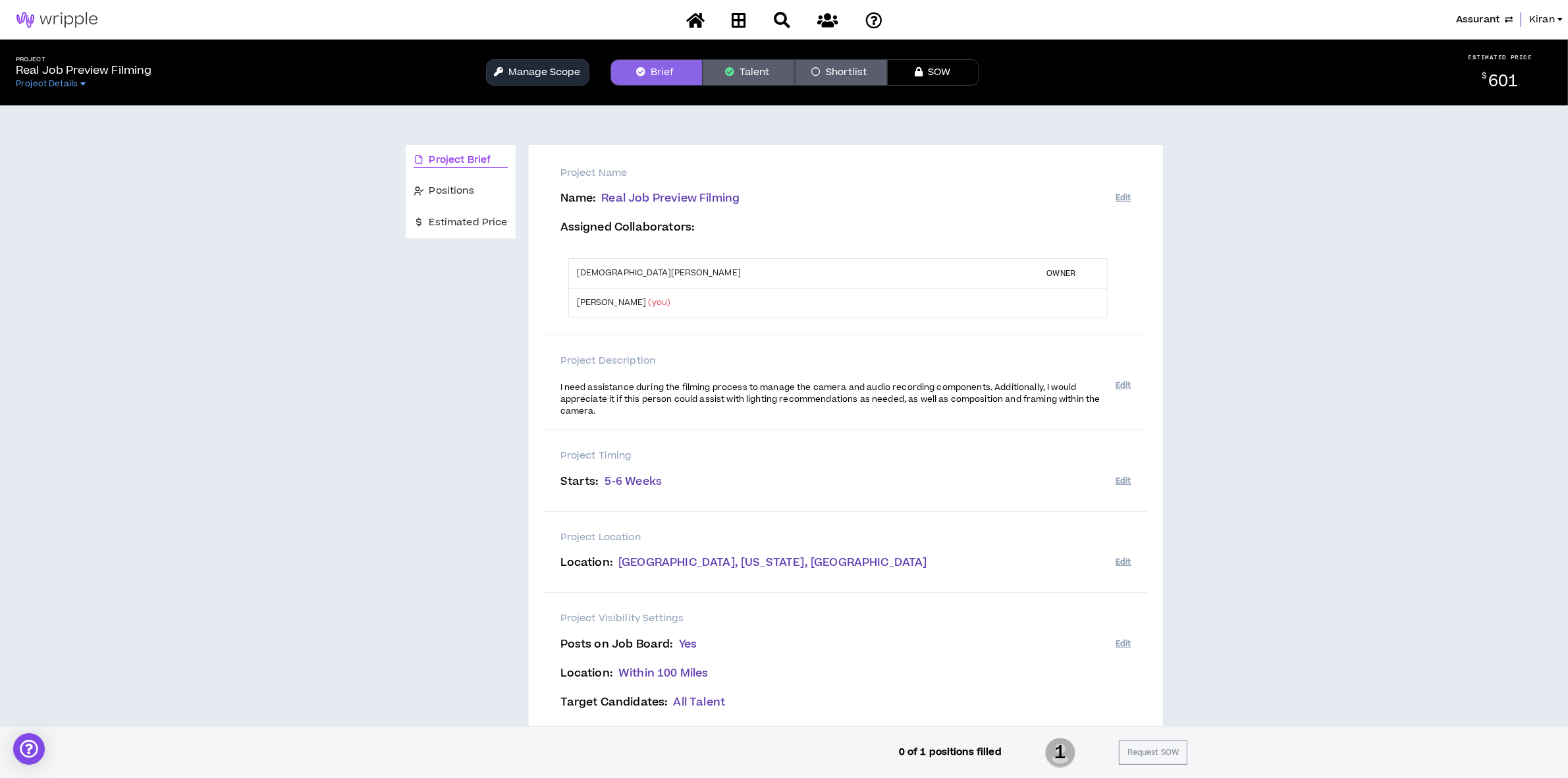
click at [772, 63] on button "Talent" at bounding box center [748, 72] width 92 height 26
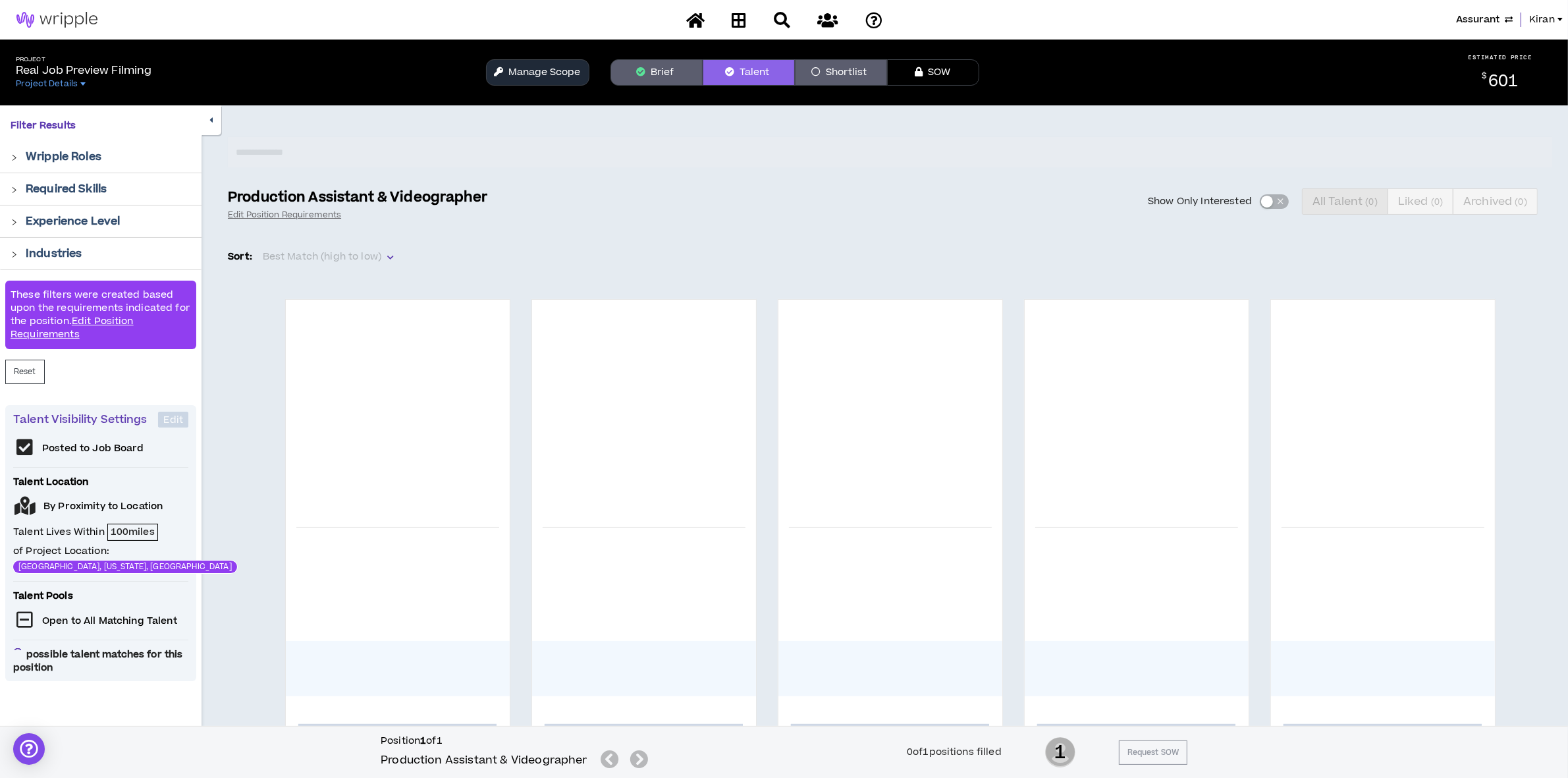
click at [844, 70] on button "Shortlist" at bounding box center [840, 72] width 92 height 26
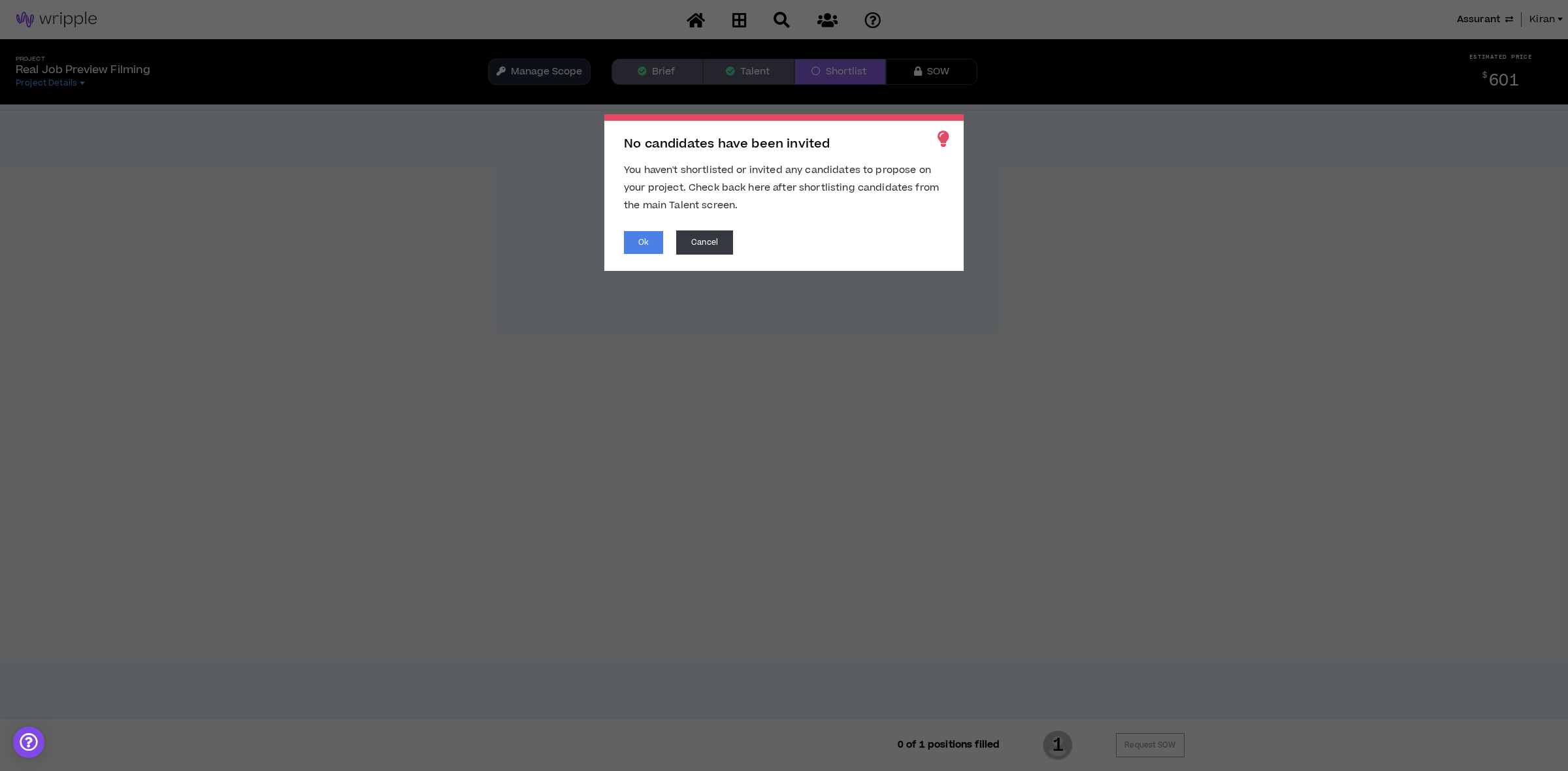
click at [642, 225] on div "No candidates have been invited You haven't shortlisted or invited any candidat…" at bounding box center [783, 192] width 359 height 157
click at [644, 249] on button "Ok" at bounding box center [643, 243] width 39 height 23
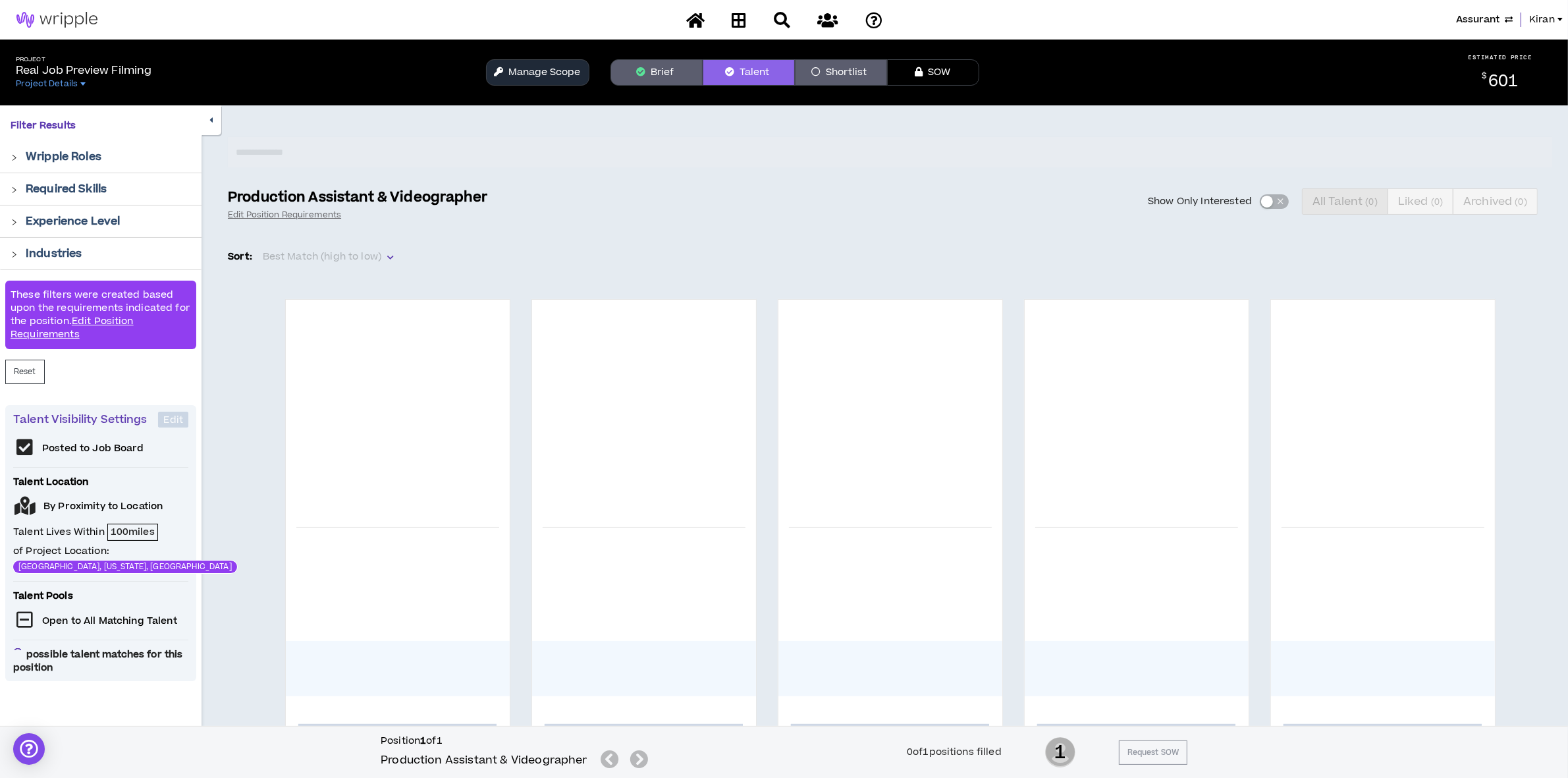
click at [545, 78] on button "Manage Scope" at bounding box center [537, 72] width 103 height 26
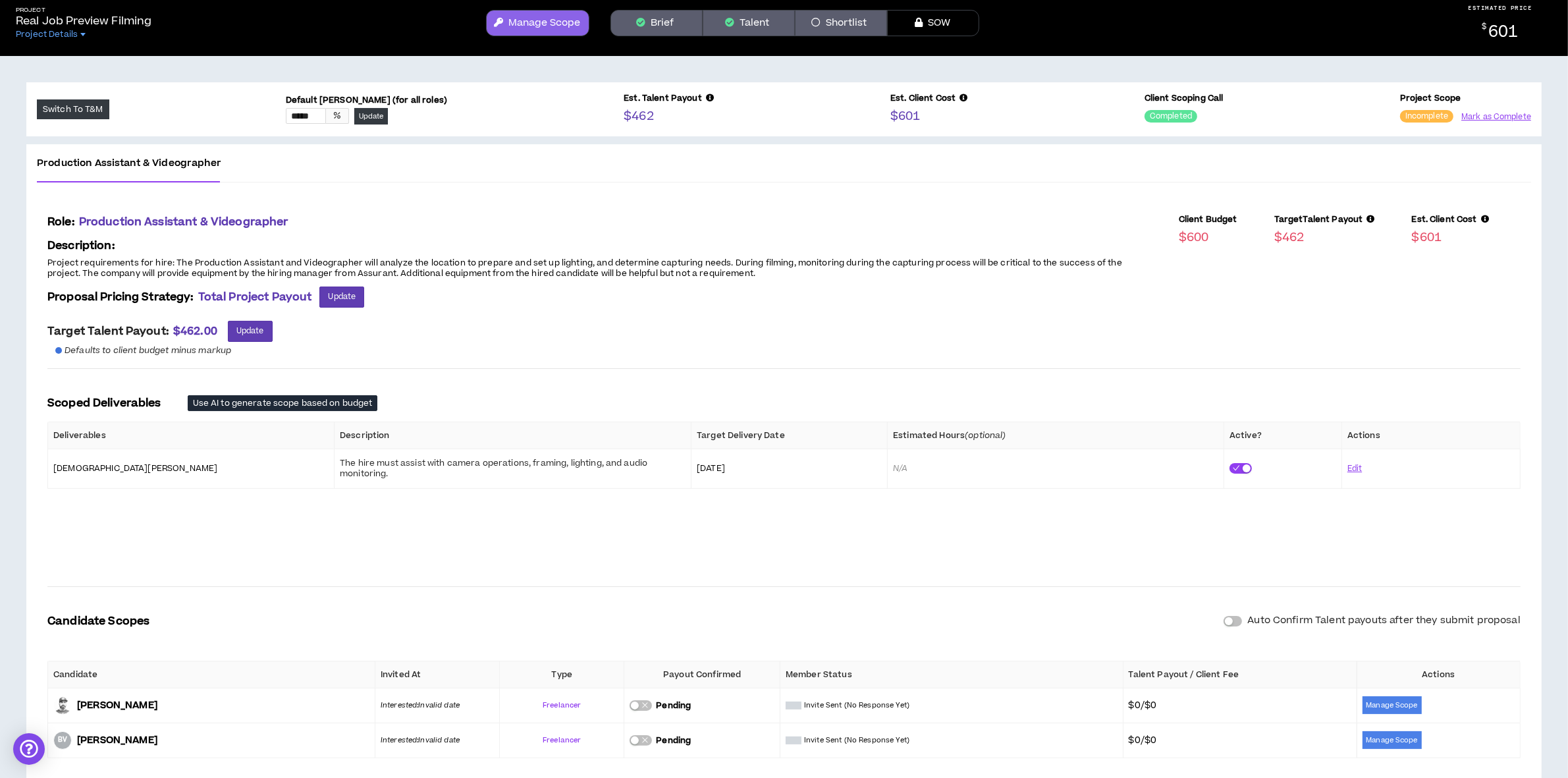
scroll to position [98, 0]
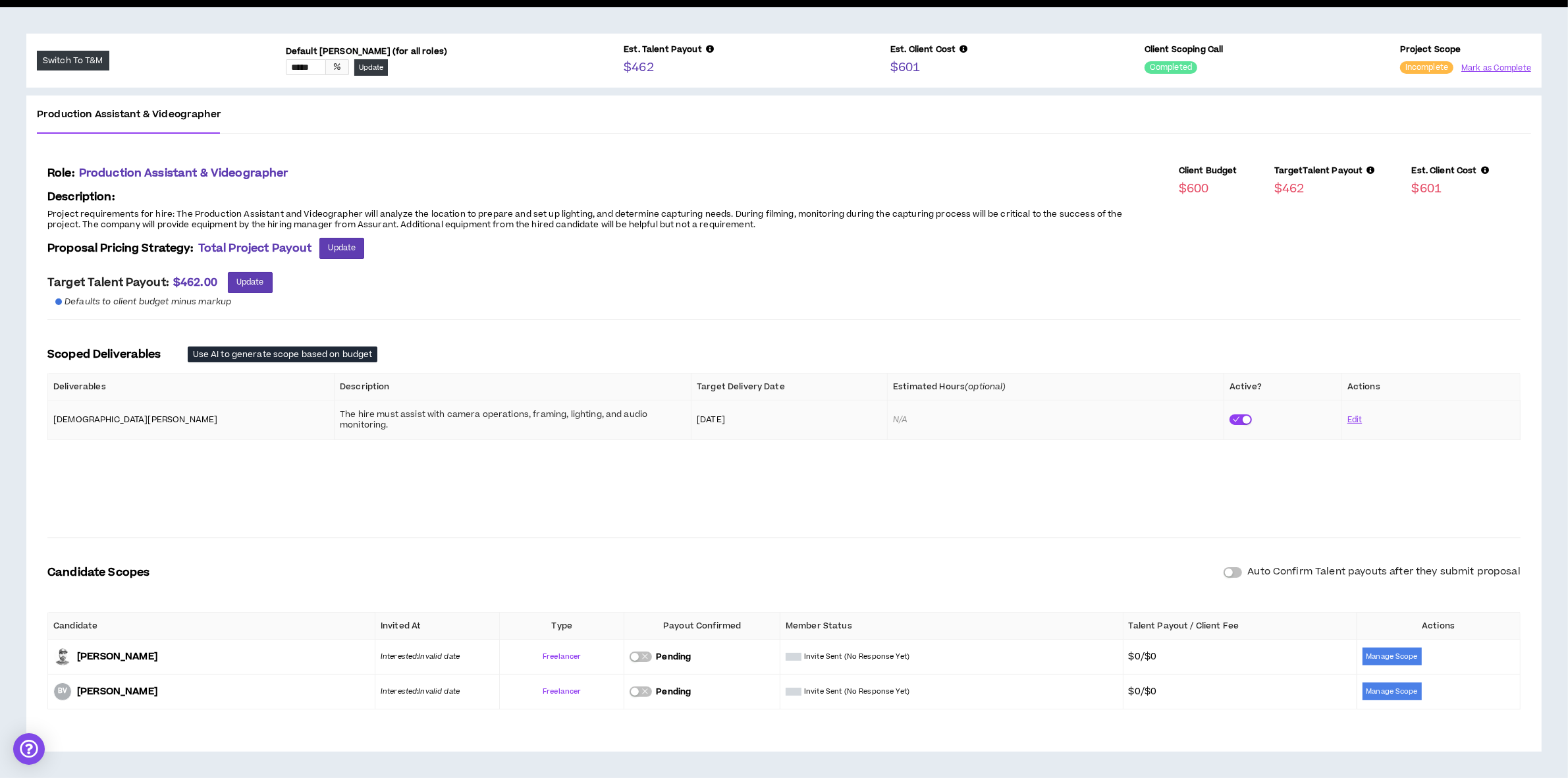
click at [1335, 422] on td at bounding box center [1283, 420] width 118 height 39
click at [1348, 416] on button "Edit" at bounding box center [1355, 420] width 15 height 23
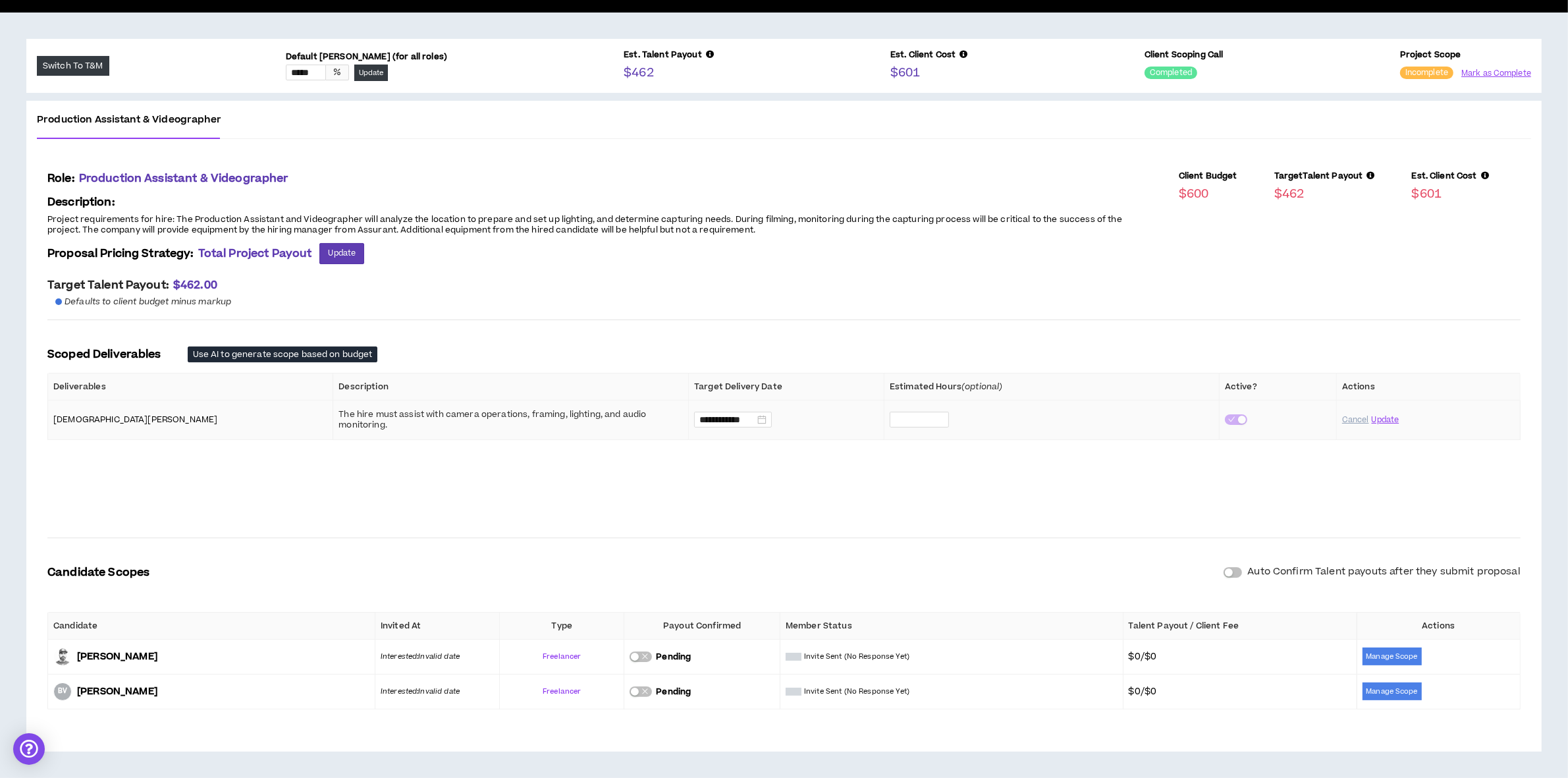
scroll to position [93, 0]
drag, startPoint x: 81, startPoint y: 416, endPoint x: 63, endPoint y: 402, distance: 22.8
click at [63, 400] on td "[DEMOGRAPHIC_DATA][PERSON_NAME]" at bounding box center [191, 420] width 285 height 39
click at [1377, 419] on button "Update" at bounding box center [1382, 420] width 29 height 23
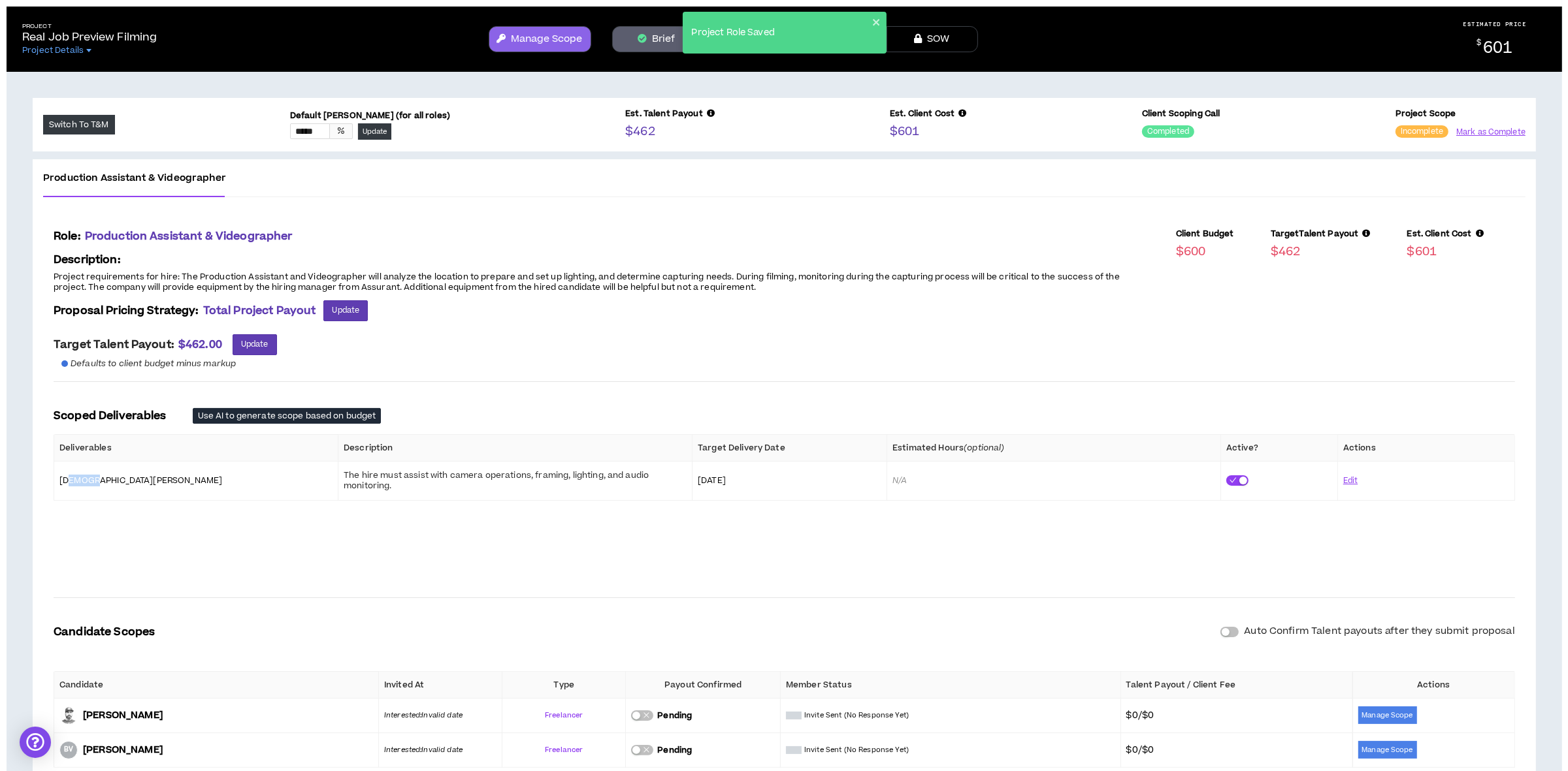
scroll to position [0, 0]
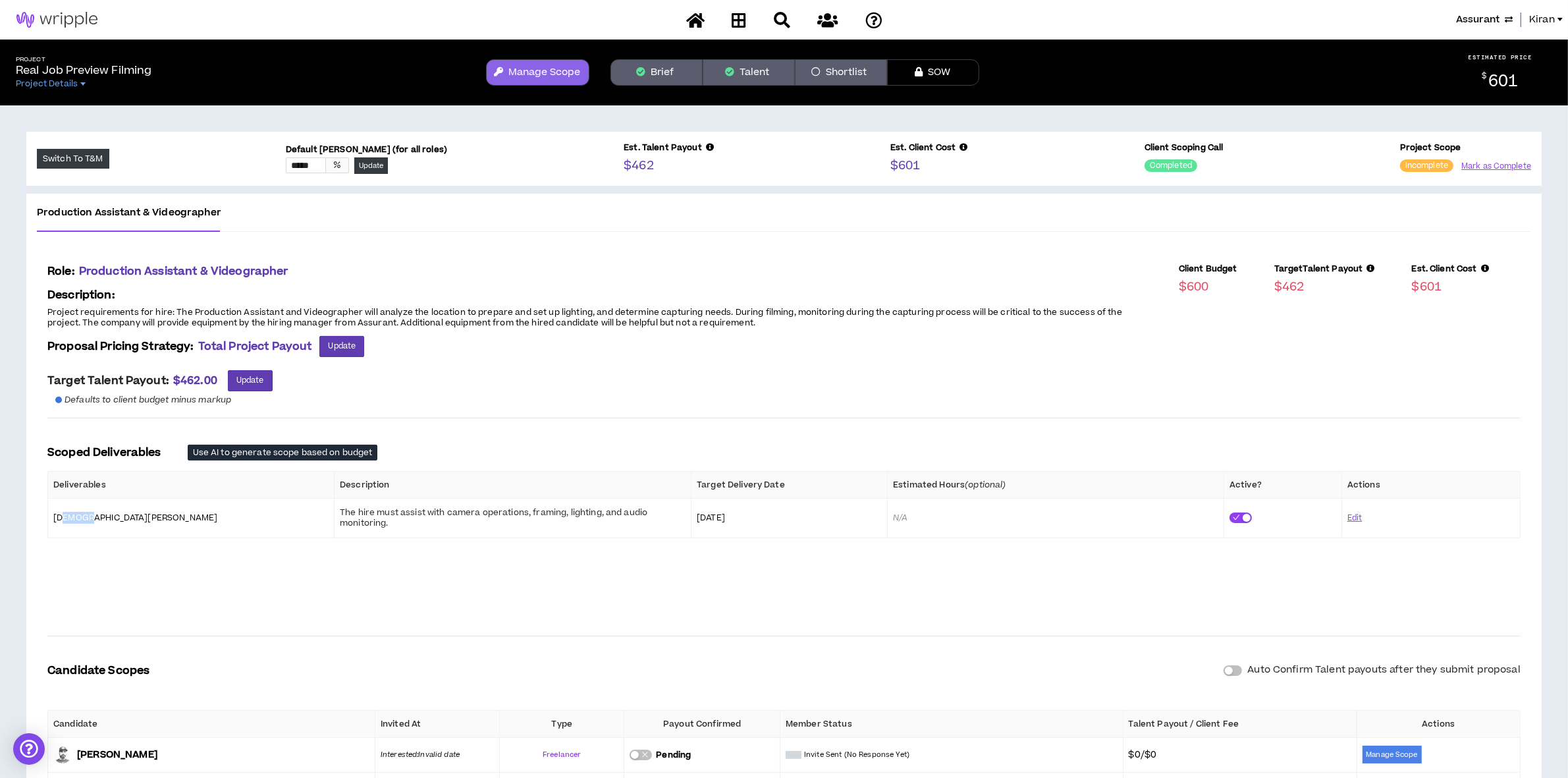
click at [665, 65] on button "Brief" at bounding box center [656, 72] width 92 height 26
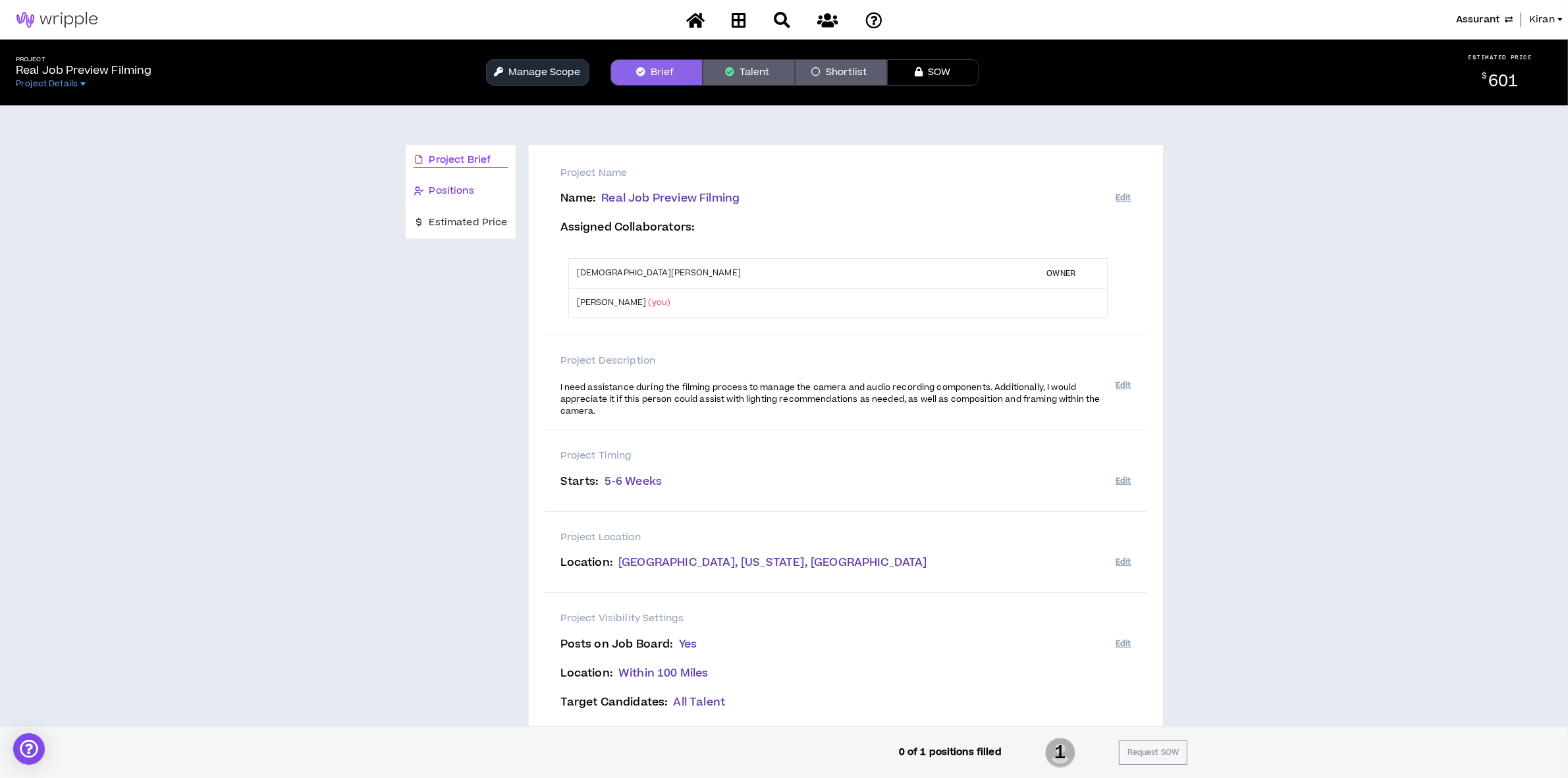
click at [463, 185] on span "Positions" at bounding box center [452, 191] width 45 height 15
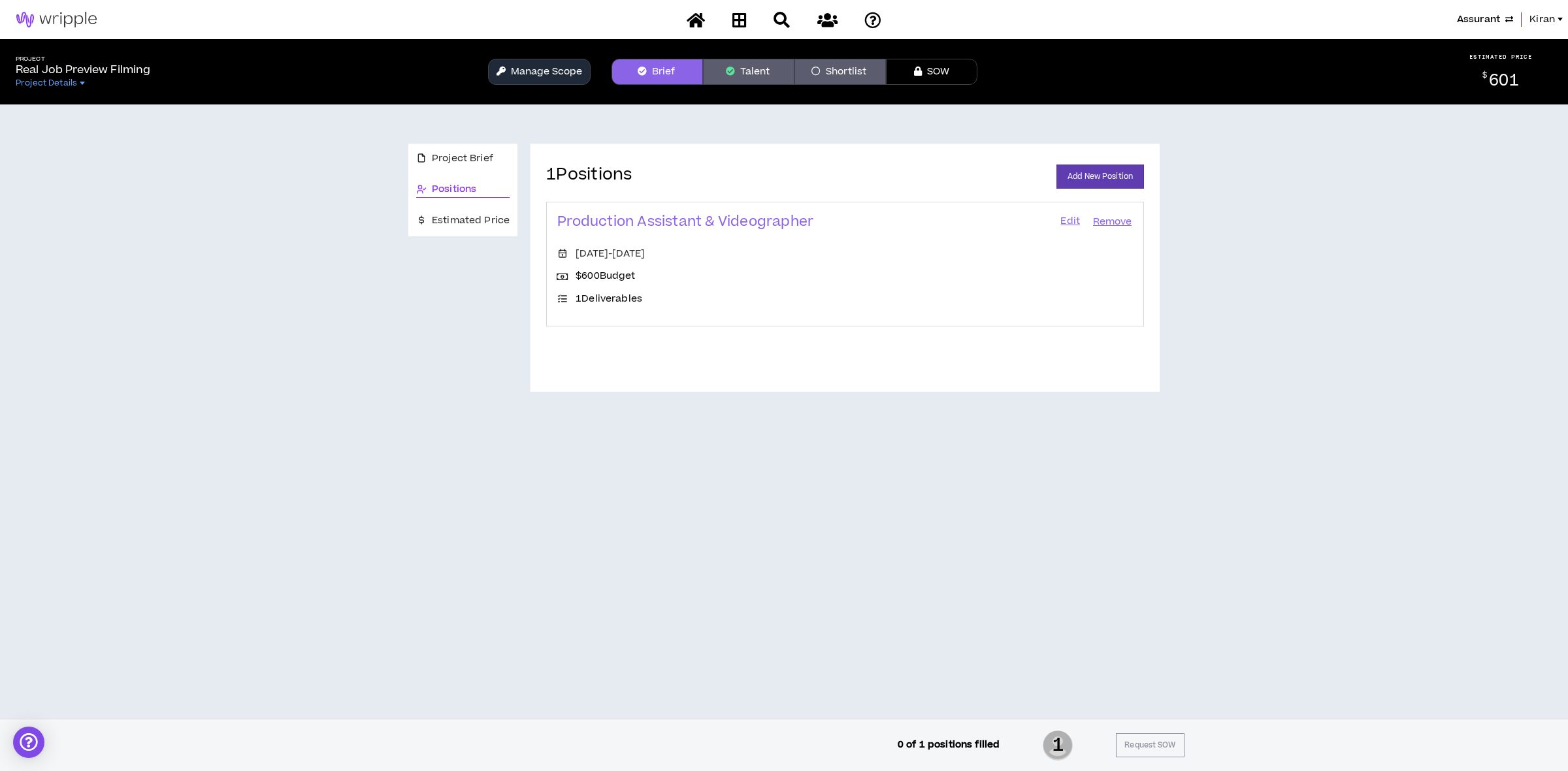
click at [1072, 223] on link "Edit" at bounding box center [1070, 222] width 22 height 18
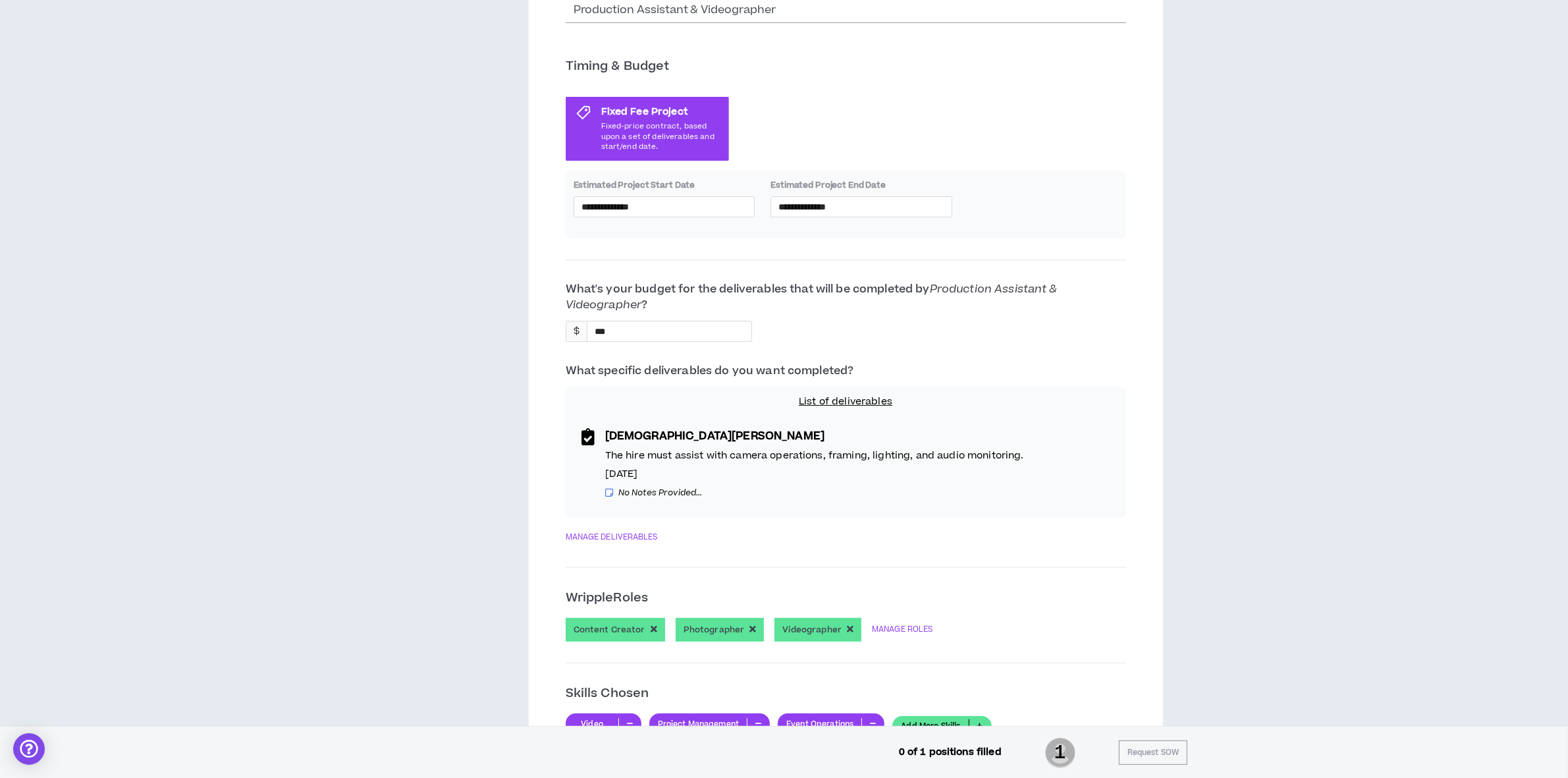
scroll to position [247, 0]
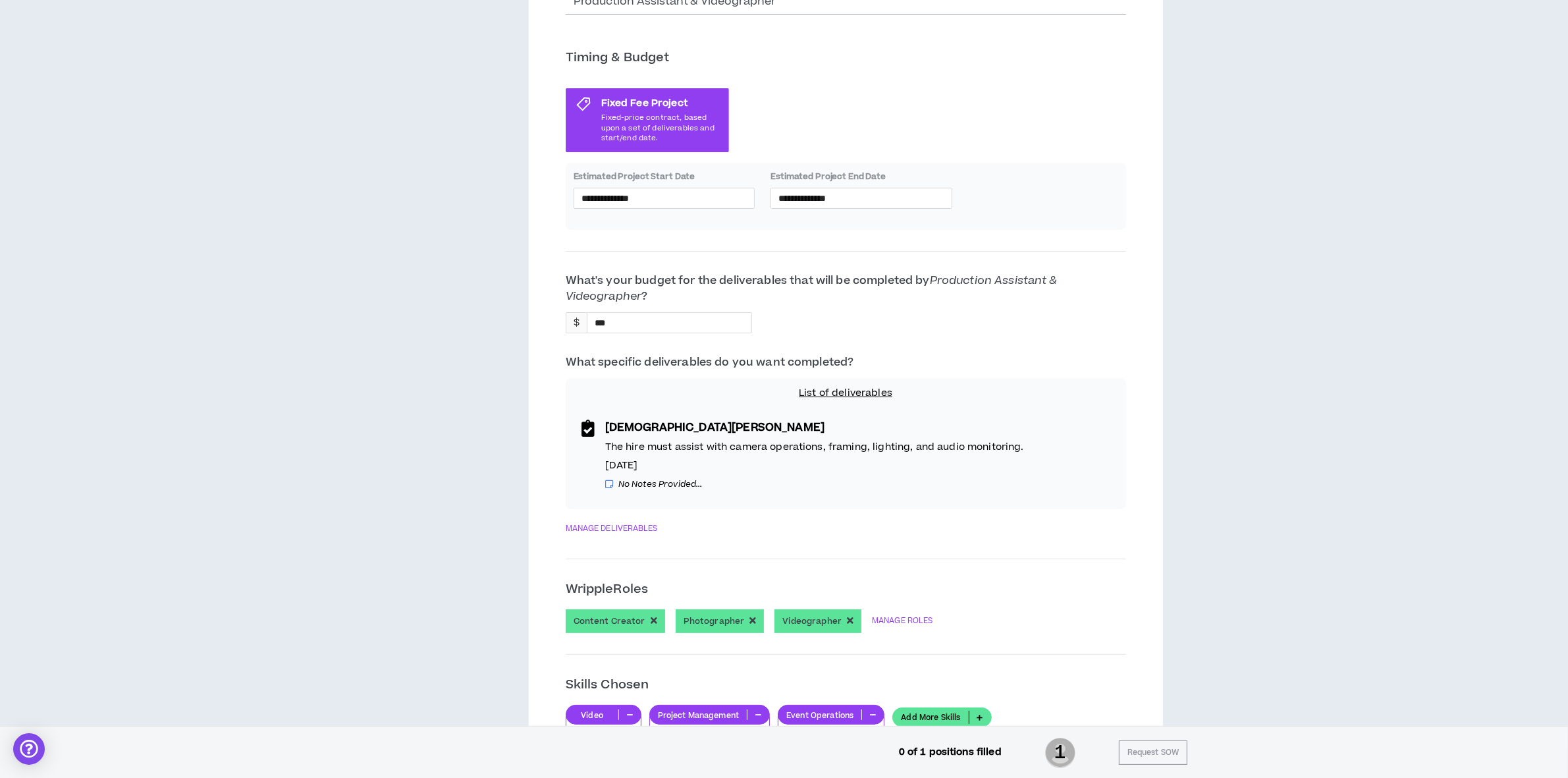
click at [852, 393] on p "List of deliverables" at bounding box center [846, 393] width 545 height 15
click at [637, 523] on link "MANAGE DELIVERABLES" at bounding box center [612, 528] width 92 height 18
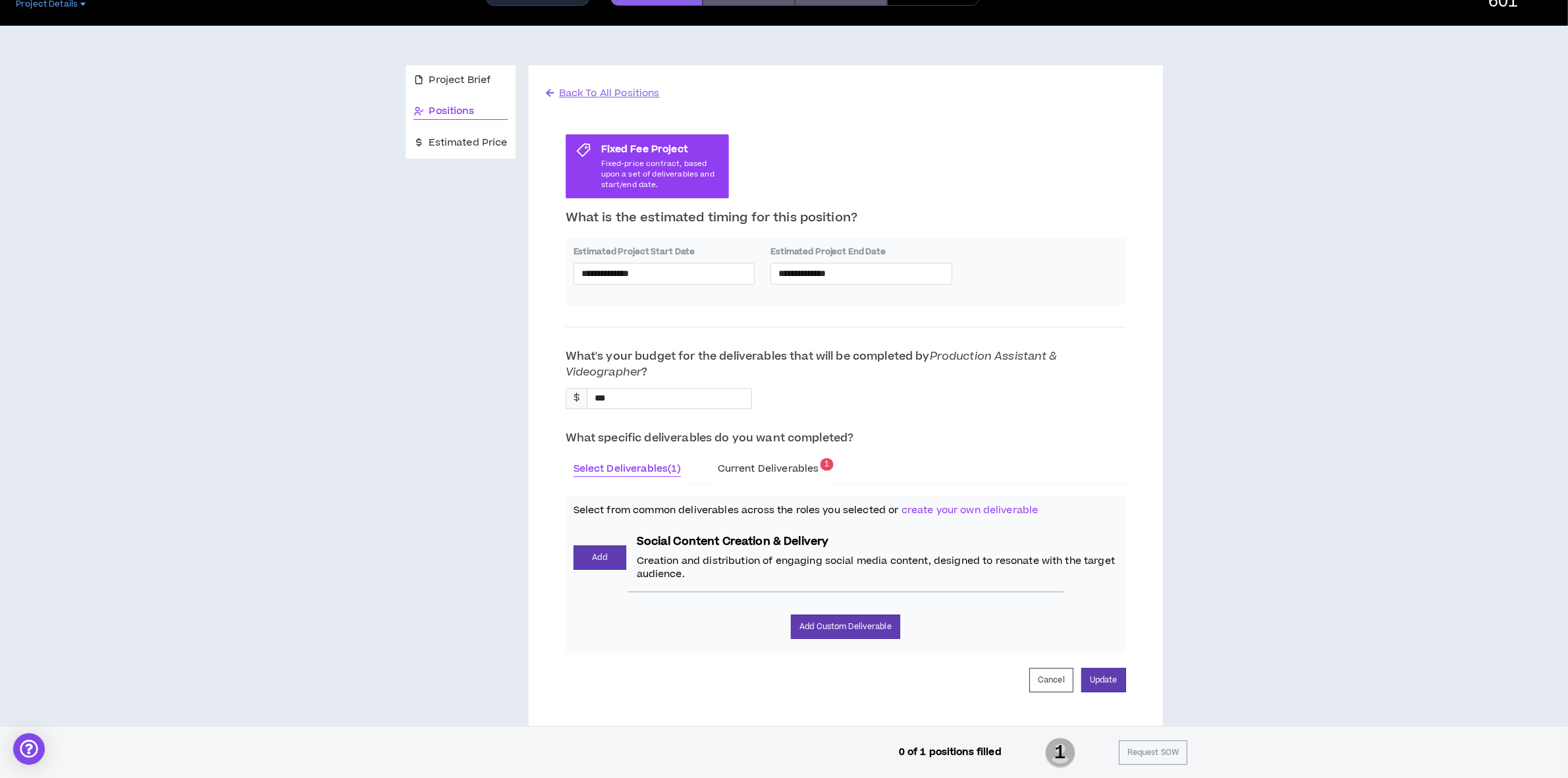
scroll to position [169, 0]
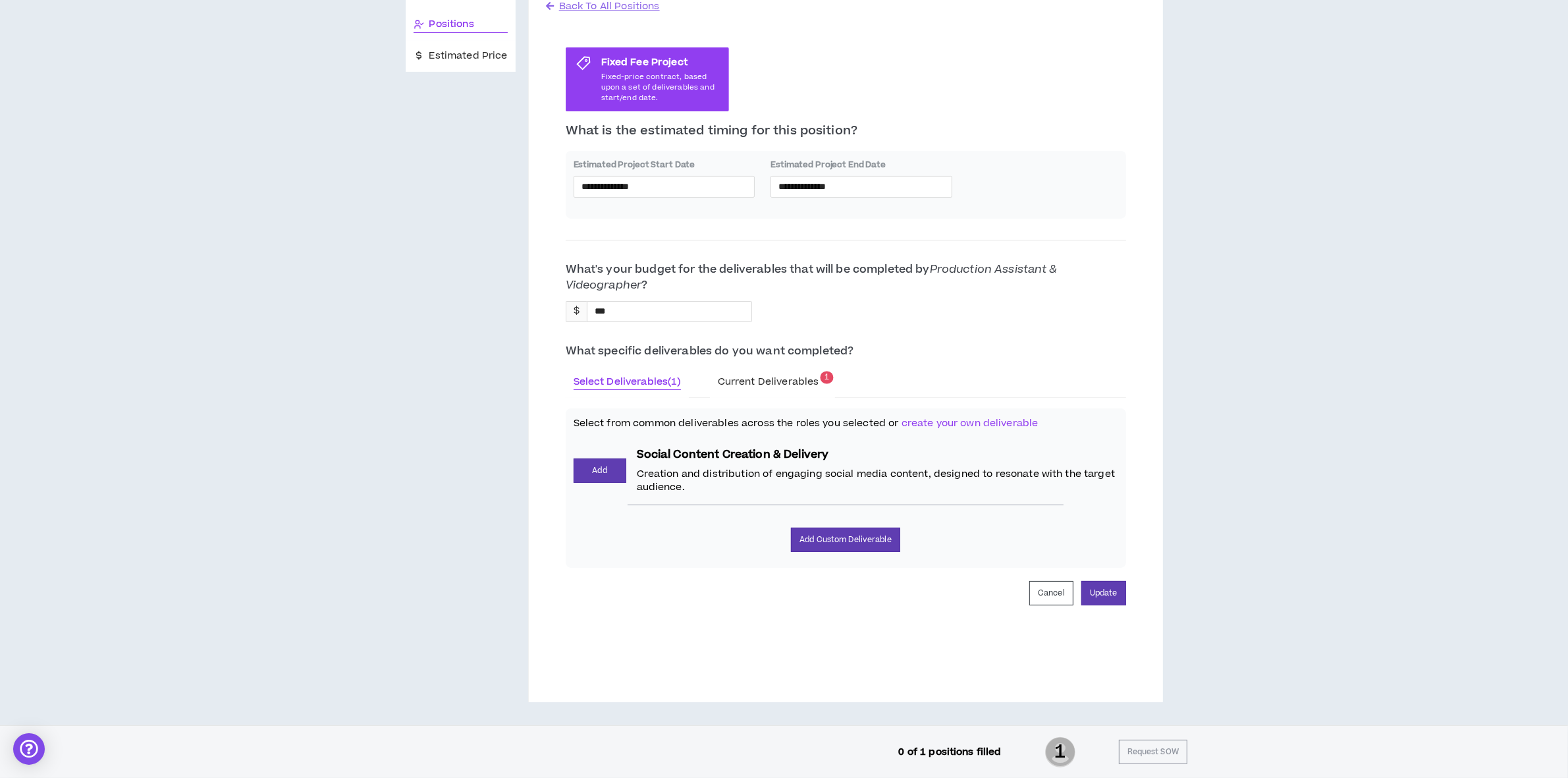
click at [753, 380] on span "Current Deliverables" at bounding box center [769, 382] width 101 height 14
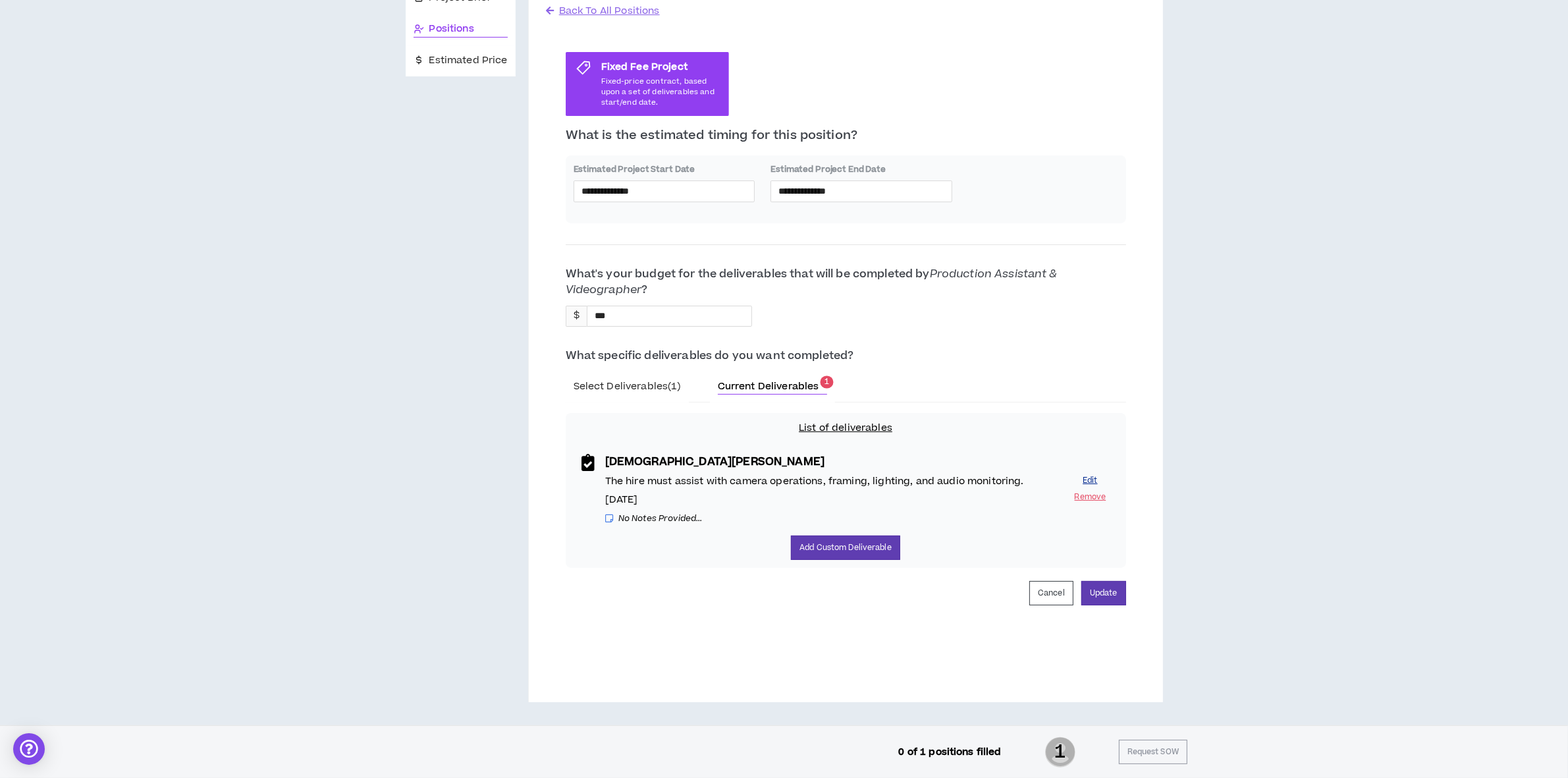
click at [1087, 478] on button "Edit" at bounding box center [1091, 480] width 39 height 13
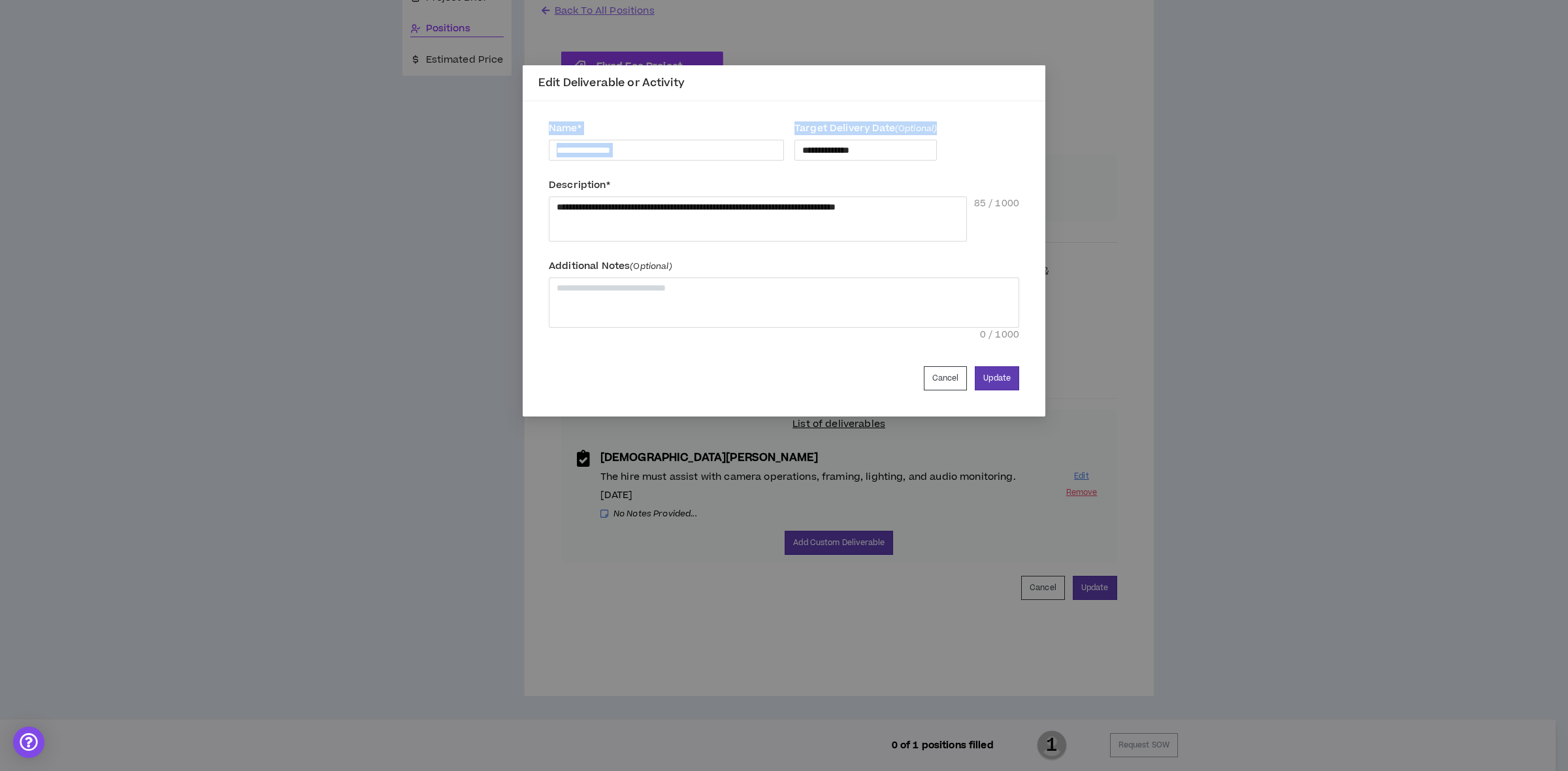
drag, startPoint x: 792, startPoint y: 73, endPoint x: 1248, endPoint y: 111, distance: 457.6
click at [1276, 114] on div "**********" at bounding box center [784, 386] width 1568 height 771
click at [727, 92] on div "Edit Deliverable or Activity" at bounding box center [783, 84] width 522 height 36
click at [943, 390] on button "Cancel" at bounding box center [945, 378] width 44 height 24
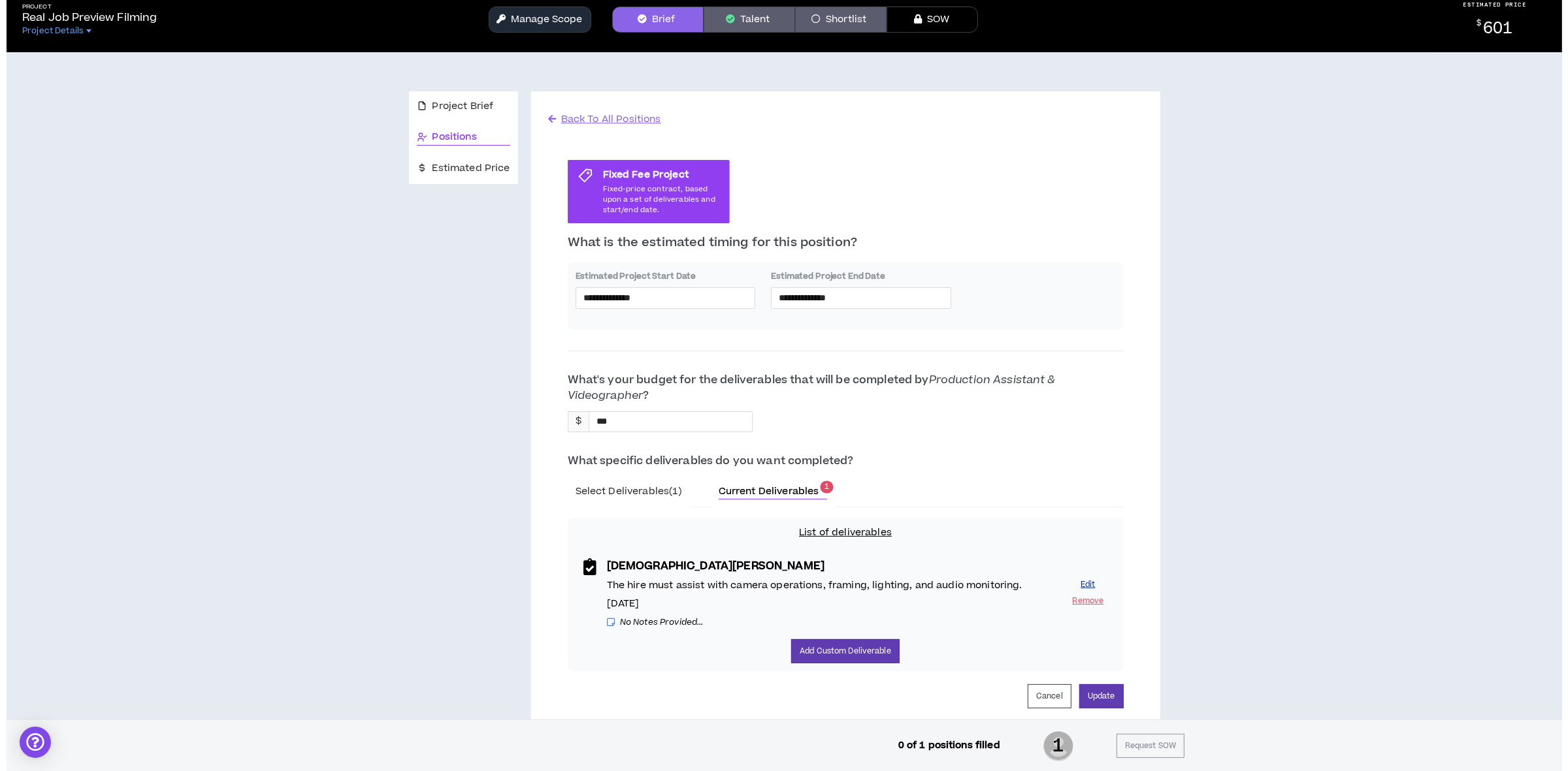
scroll to position [0, 0]
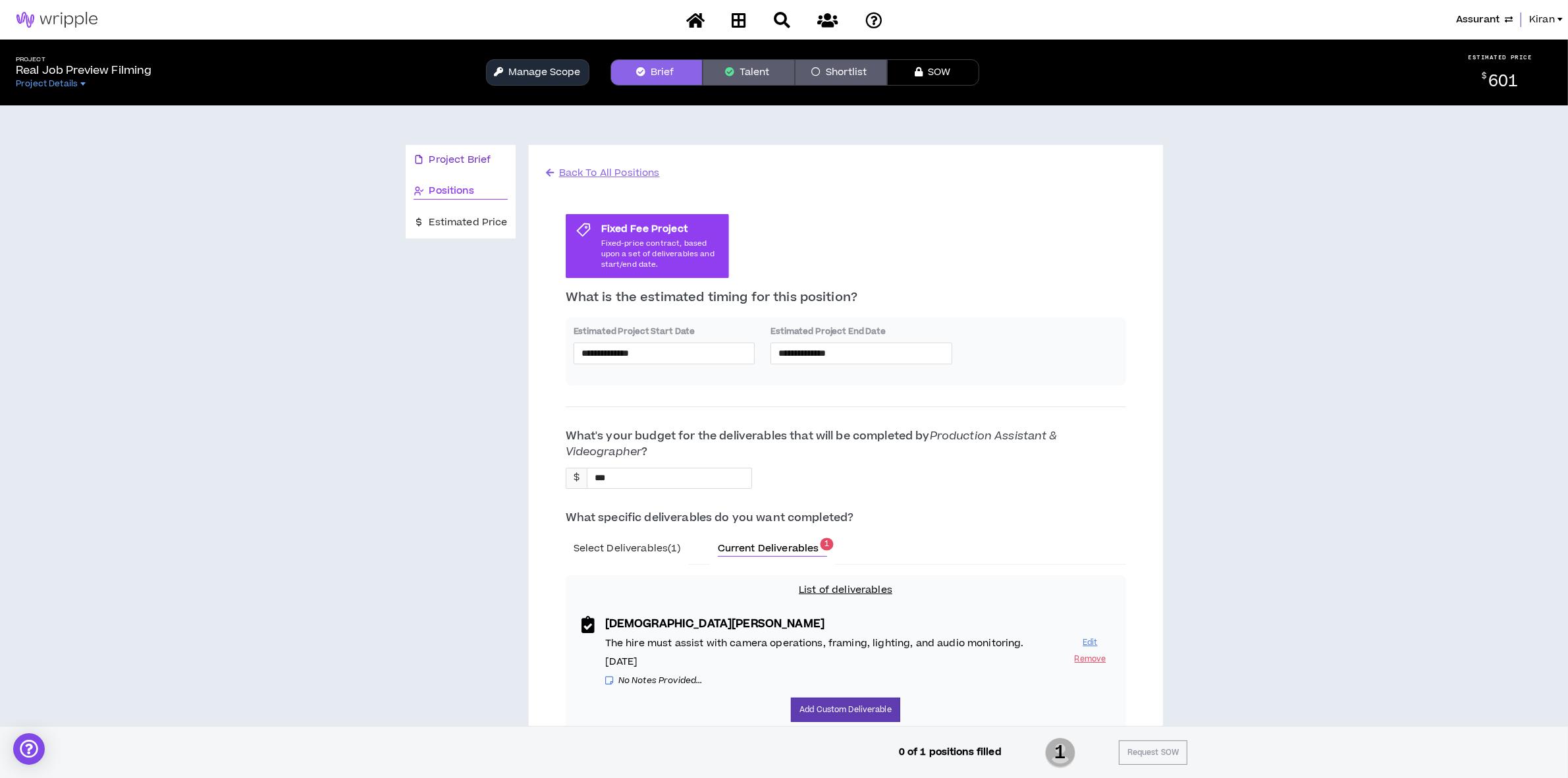
click at [440, 155] on span "Project Brief" at bounding box center [461, 160] width 62 height 15
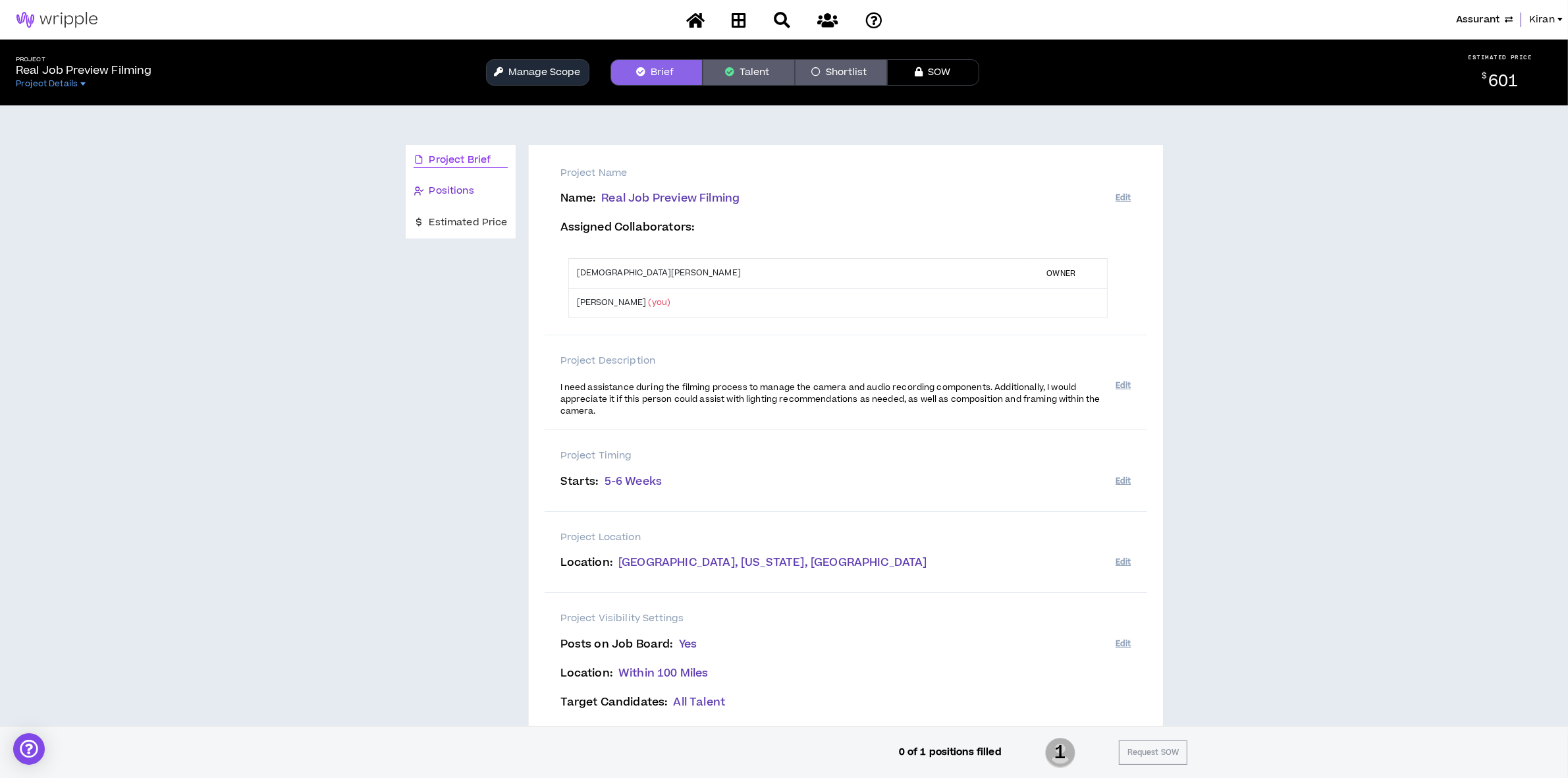
click at [468, 186] on span "Positions" at bounding box center [452, 191] width 45 height 15
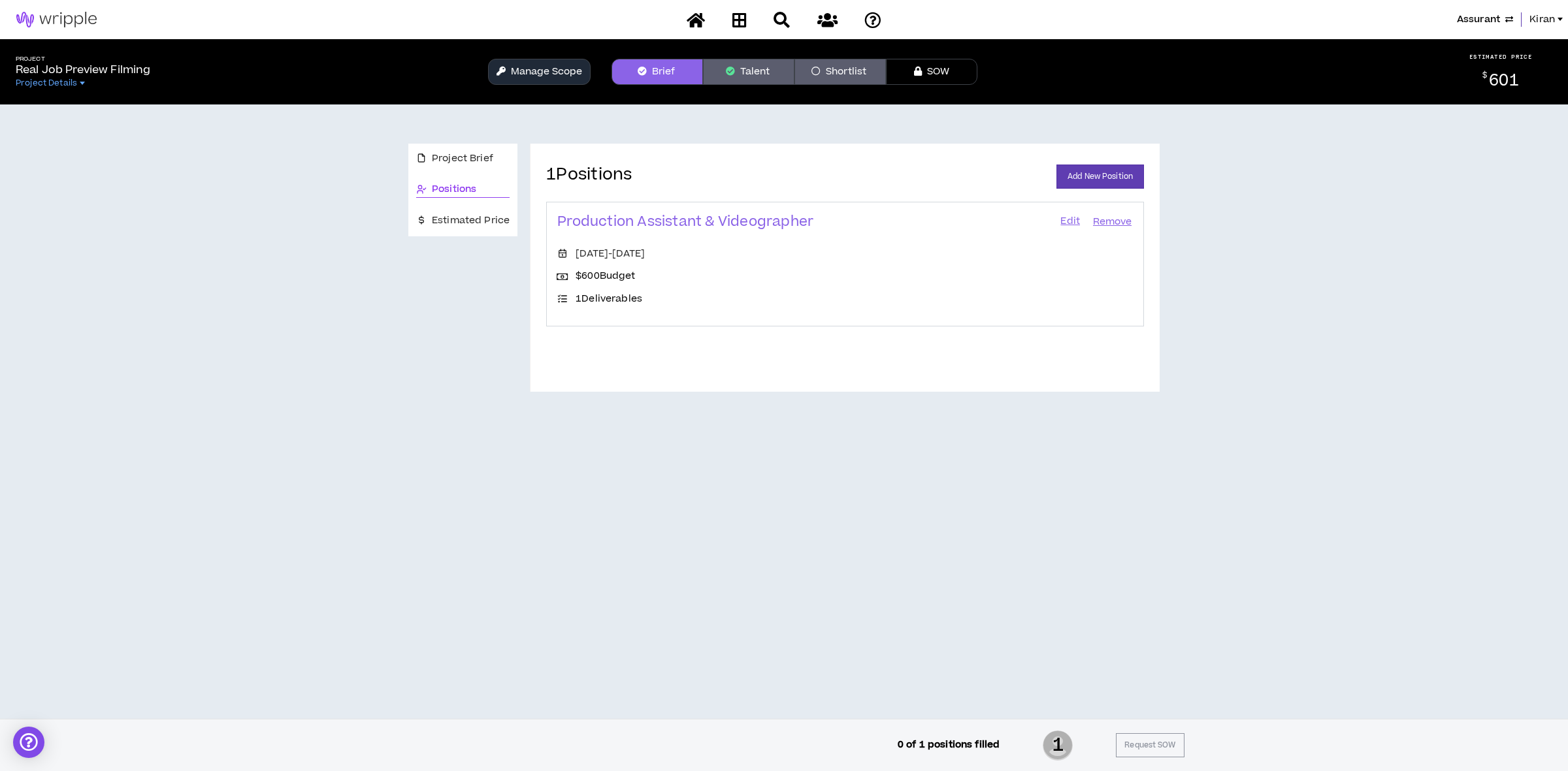
click at [1064, 220] on link "Edit" at bounding box center [1070, 222] width 22 height 18
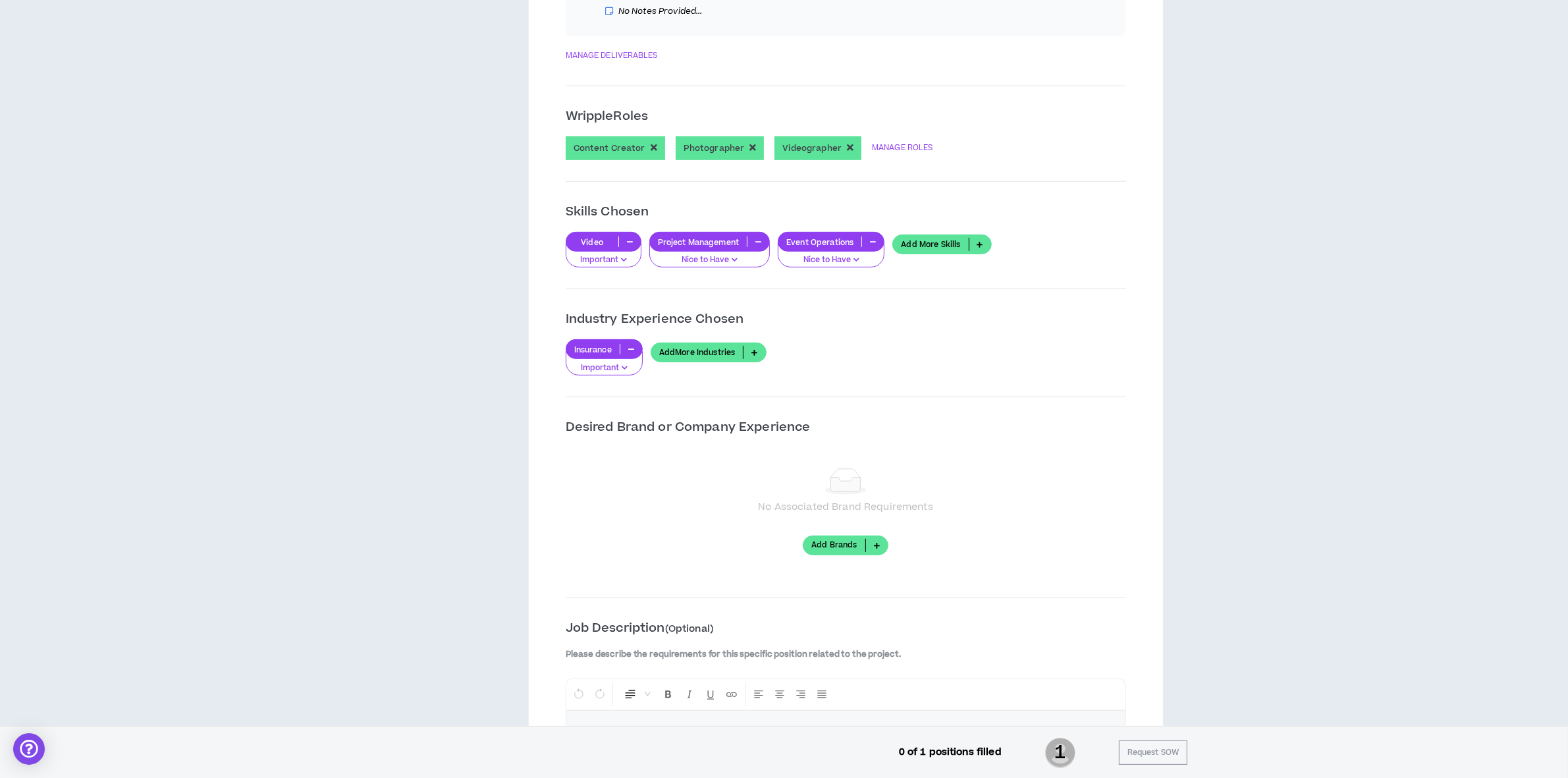
scroll to position [226, 0]
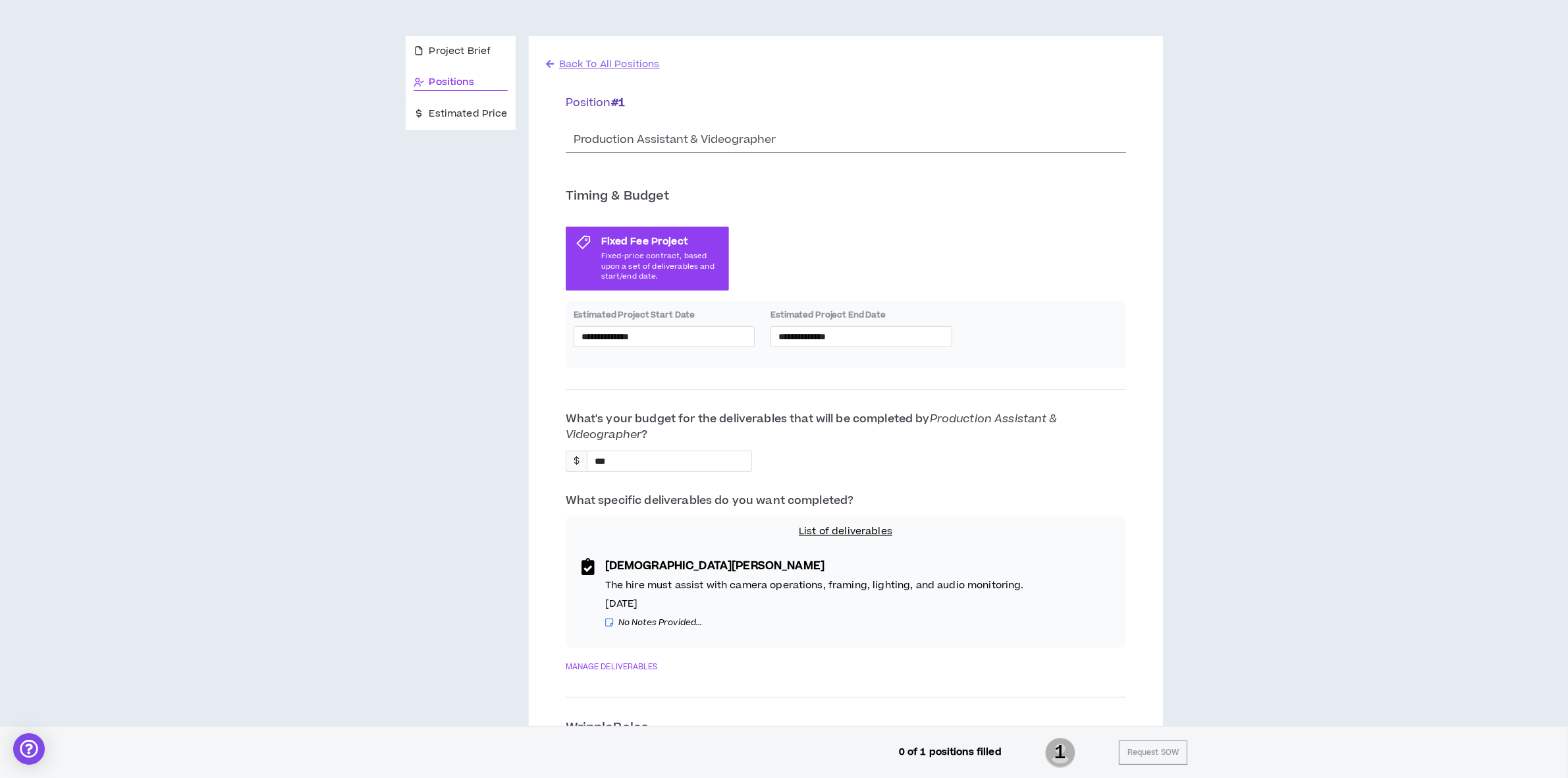
scroll to position [329, 0]
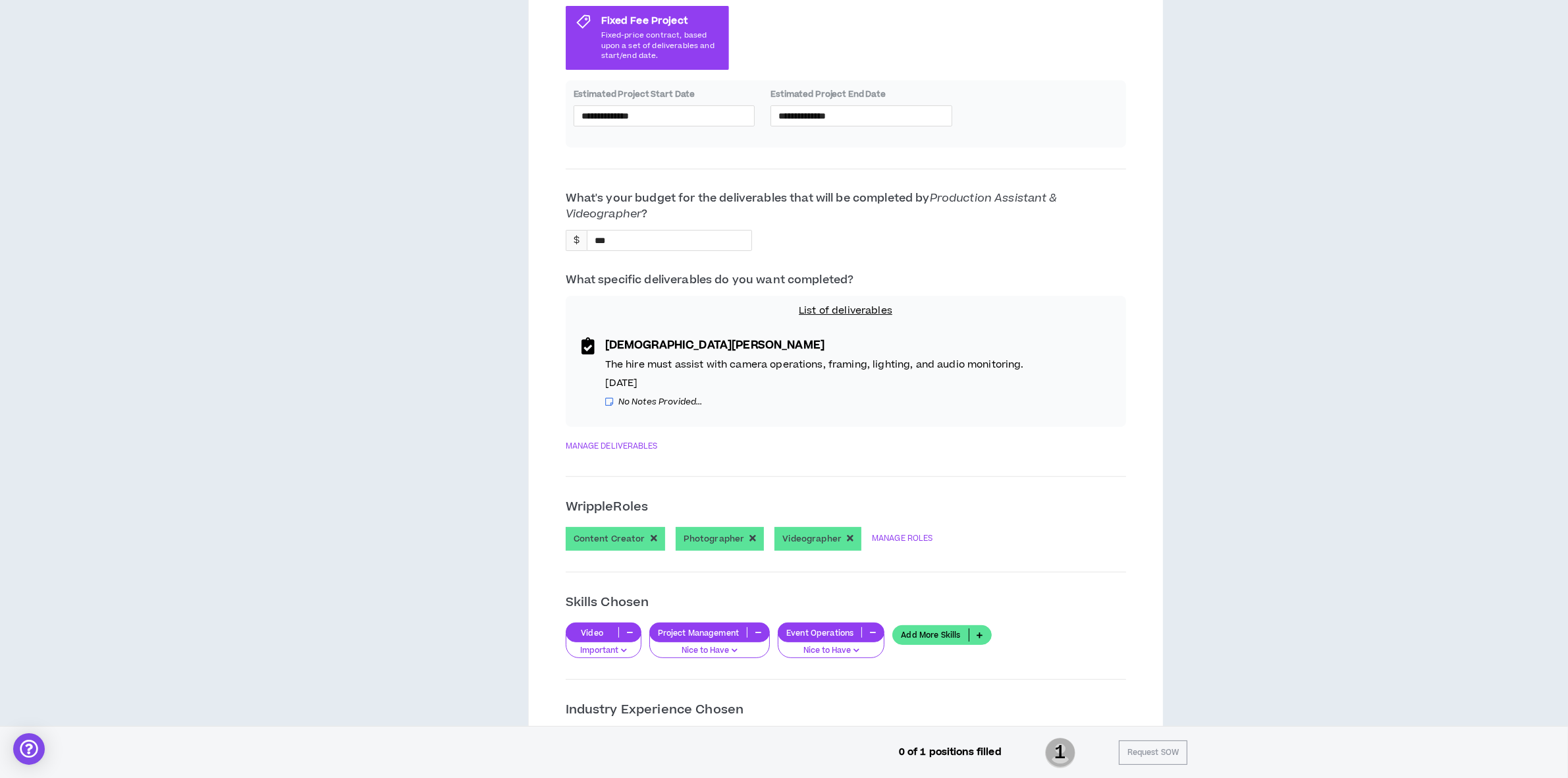
click at [1091, 565] on div "**********" at bounding box center [846, 690] width 560 height 1633
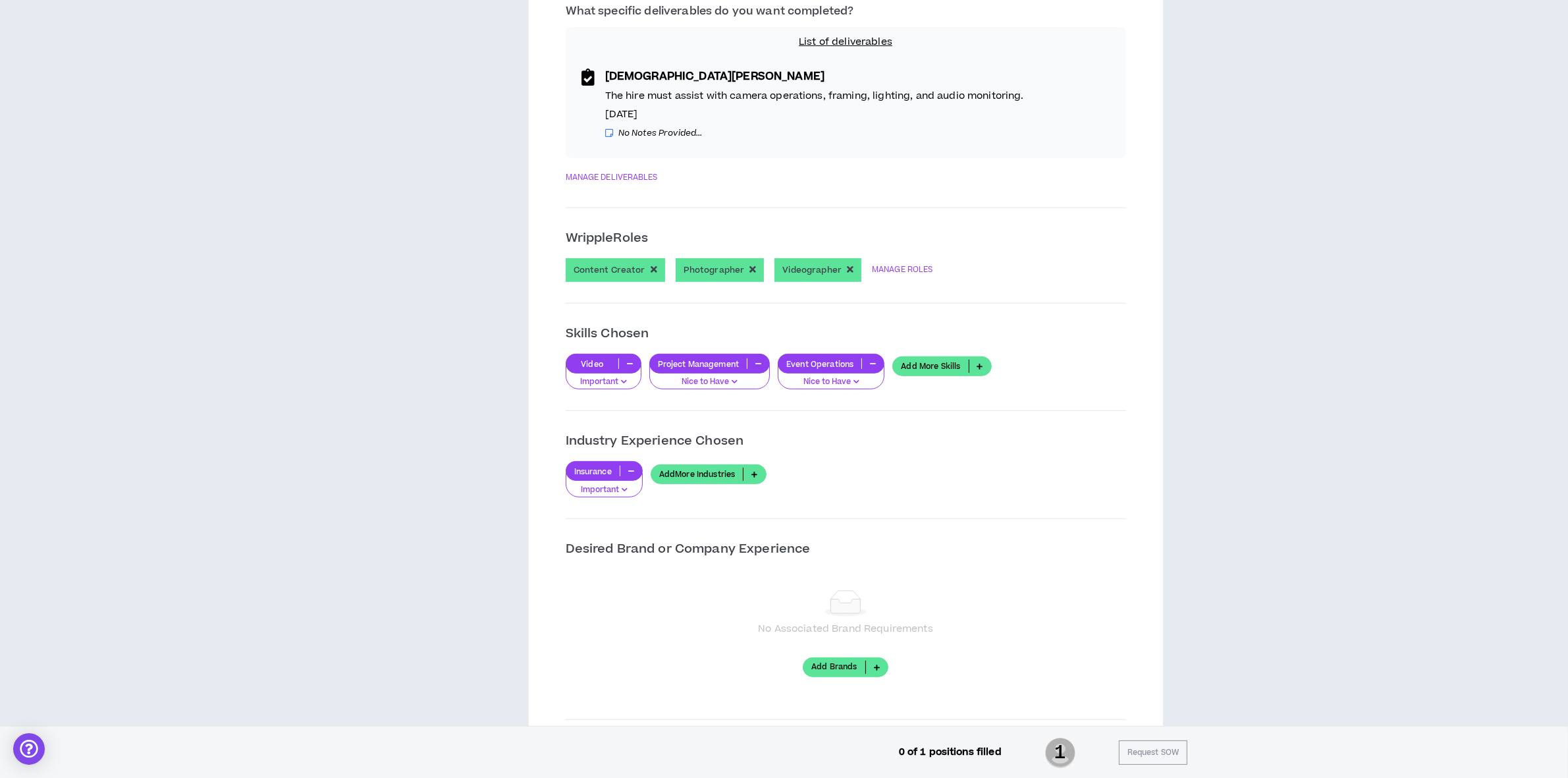
scroll to position [0, 0]
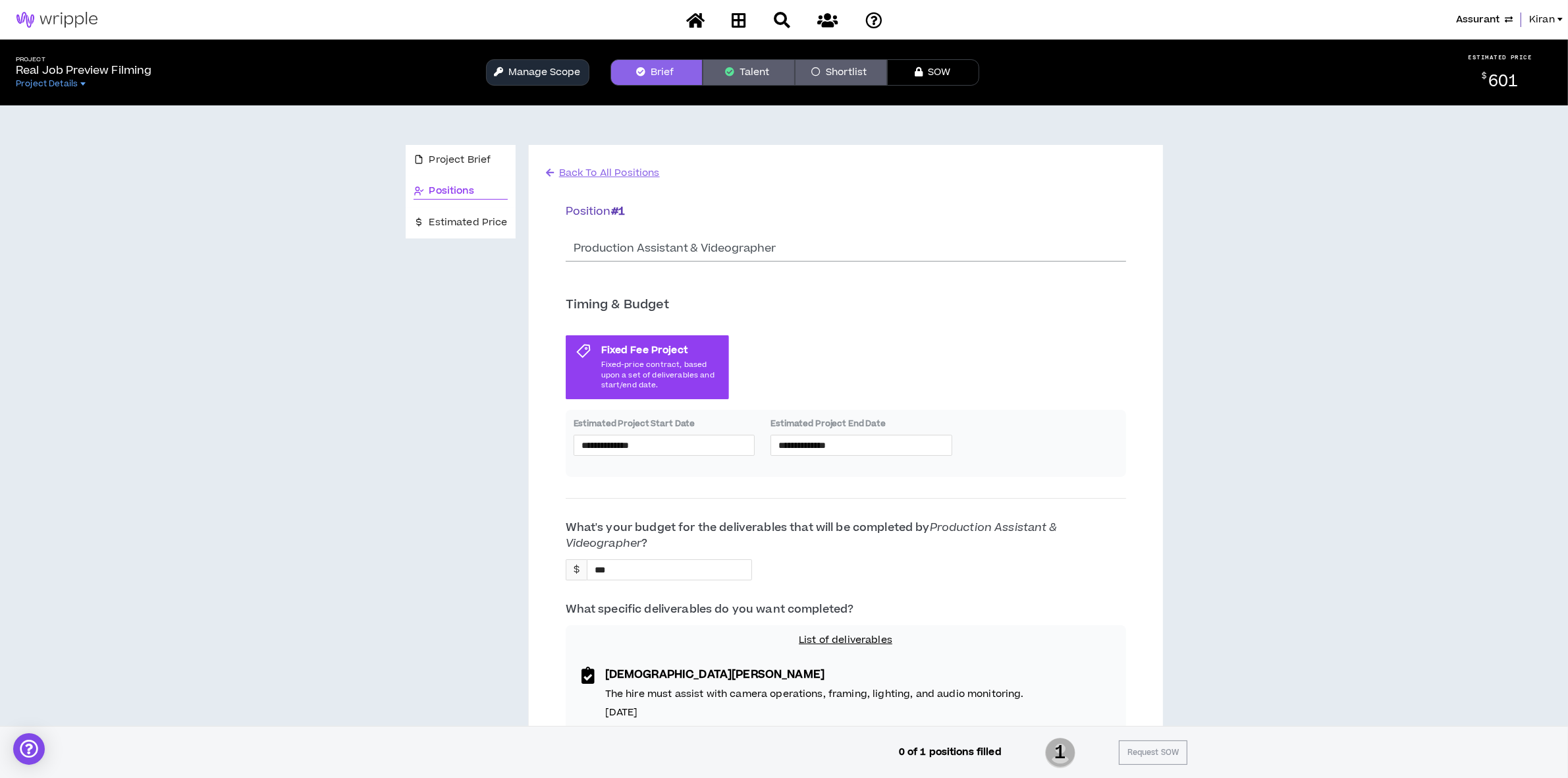
click at [774, 70] on button "Talent" at bounding box center [748, 72] width 92 height 26
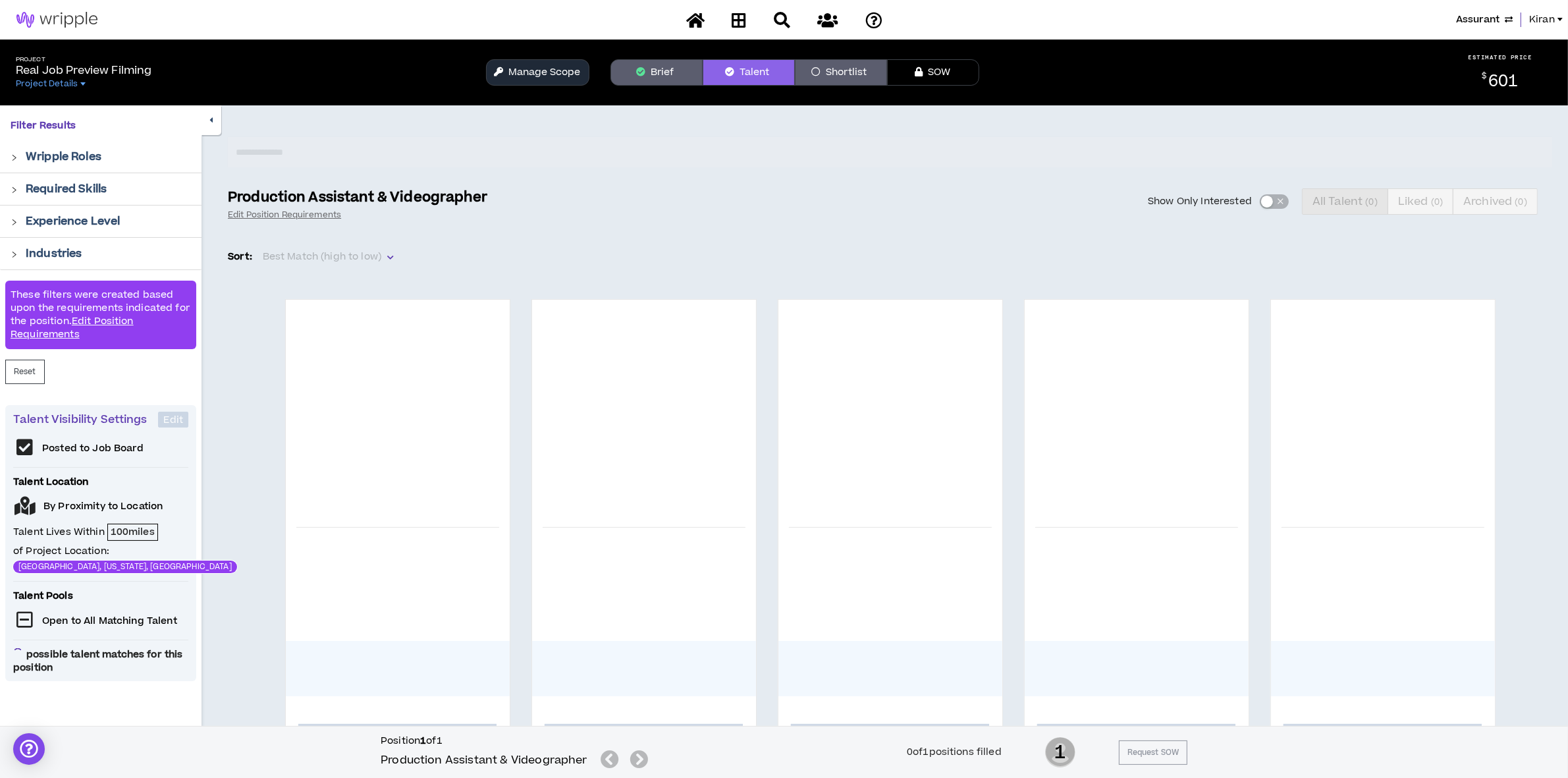
click at [550, 65] on button "Manage Scope" at bounding box center [537, 72] width 103 height 26
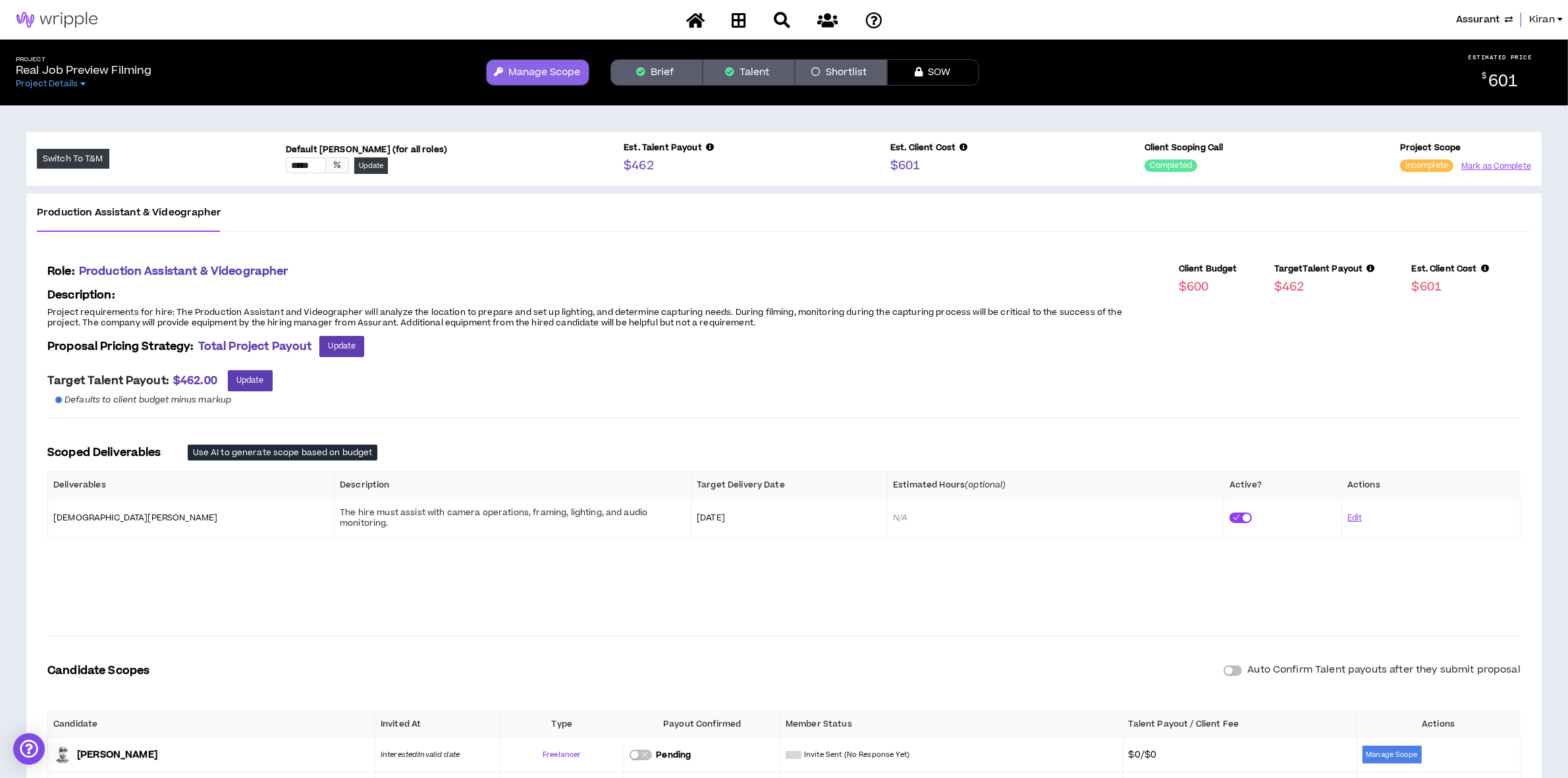
click at [673, 66] on button "Brief" at bounding box center [656, 72] width 92 height 26
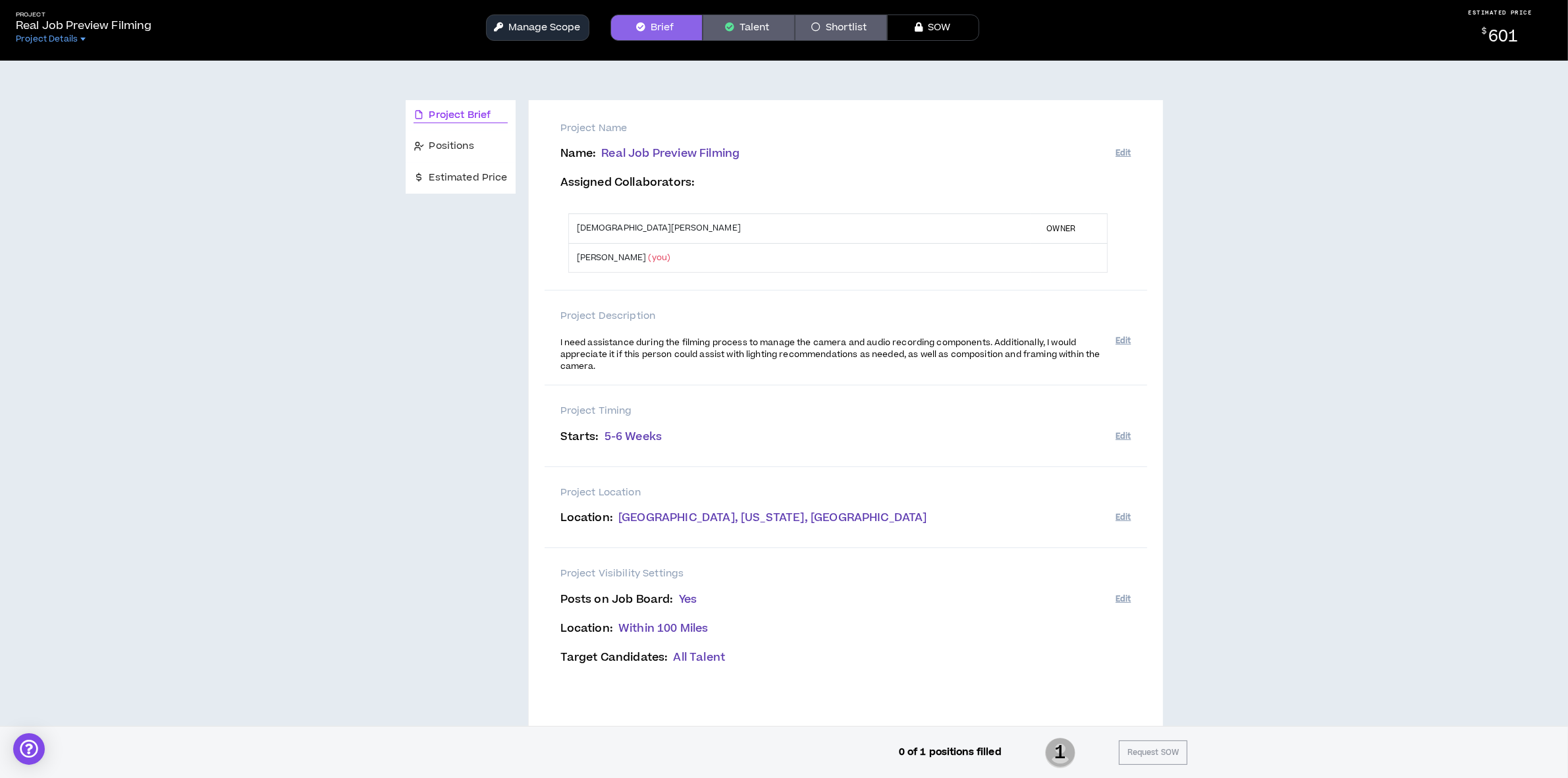
scroll to position [83, 0]
